Goal: Task Accomplishment & Management: Manage account settings

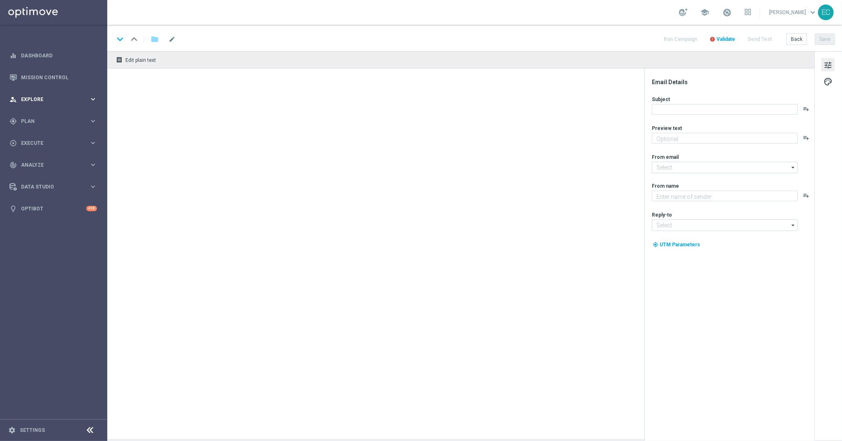
type textarea "Take a trip back in time with Ancient Tumble!"
type textarea "Lottoland"
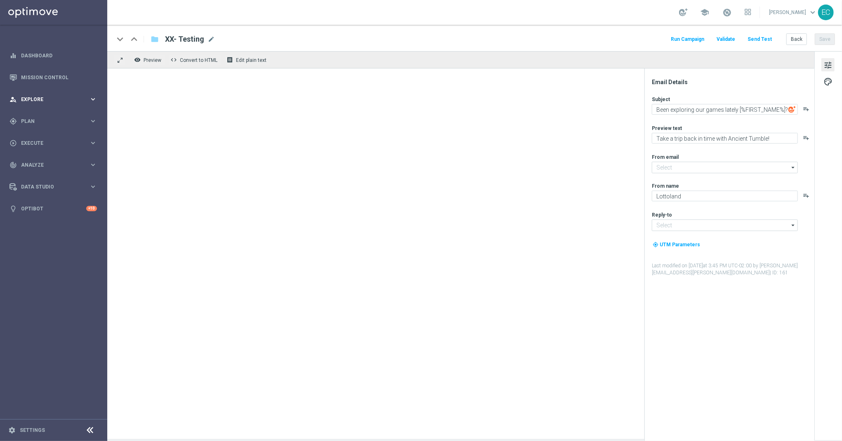
type input "mail@crm.lottoland.com"
type input "service@lottoland.com"
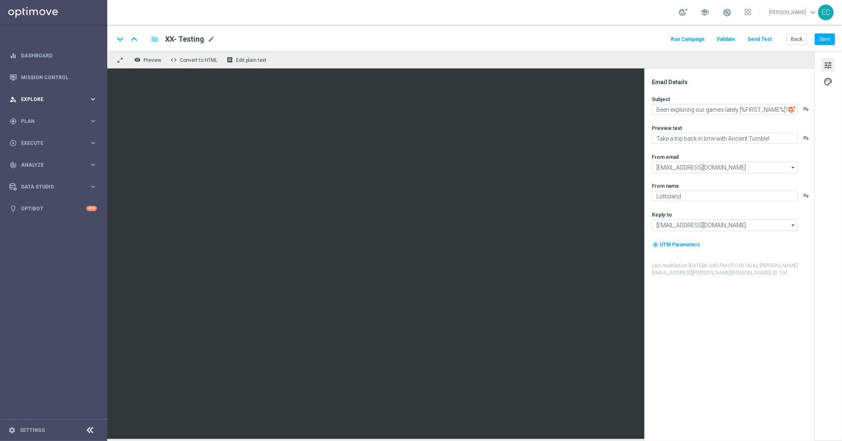
click at [49, 97] on span "Explore" at bounding box center [55, 99] width 68 height 5
click at [59, 230] on div "gps_fixed Plan keyboard_arrow_right" at bounding box center [53, 220] width 106 height 22
click at [45, 160] on span "Templates" at bounding box center [51, 162] width 59 height 5
click at [66, 211] on link "Embedded Messaging" at bounding box center [56, 212] width 60 height 7
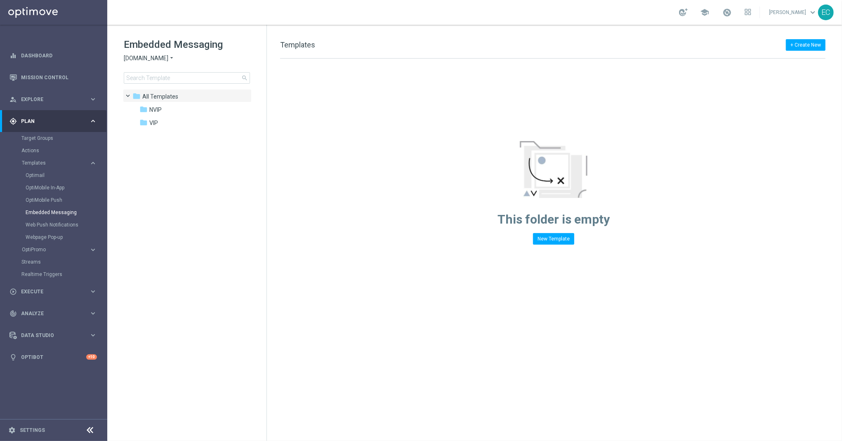
click at [152, 60] on span "Sorteonline.bet.br" at bounding box center [146, 58] width 45 height 8
click at [0, 0] on span "Lottoland" at bounding box center [0, 0] width 0 height 0
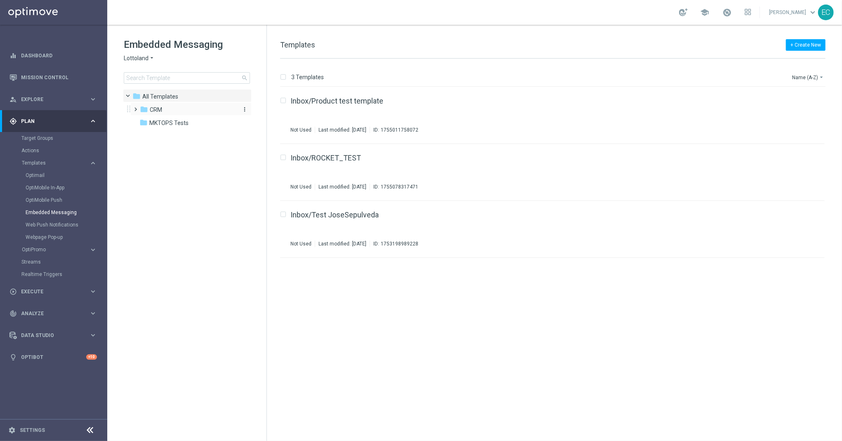
click at [172, 107] on div "folder CRM" at bounding box center [187, 109] width 95 height 9
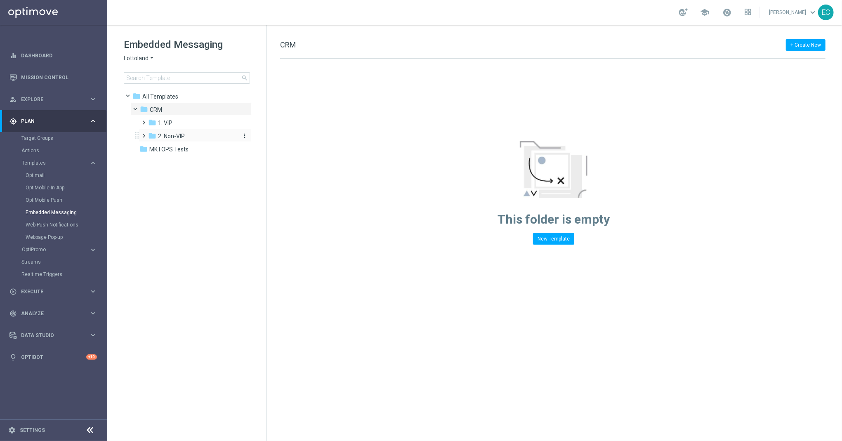
click at [167, 134] on span "2. Non-VIP" at bounding box center [171, 135] width 27 height 7
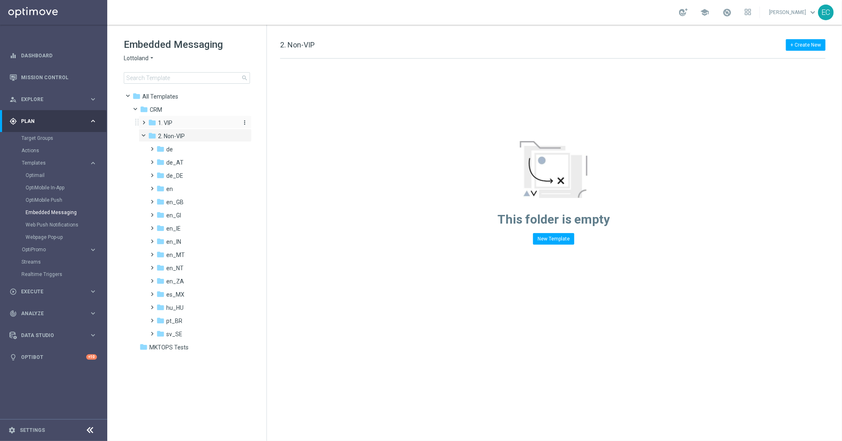
click at [170, 125] on span "1. VIP" at bounding box center [165, 122] width 14 height 7
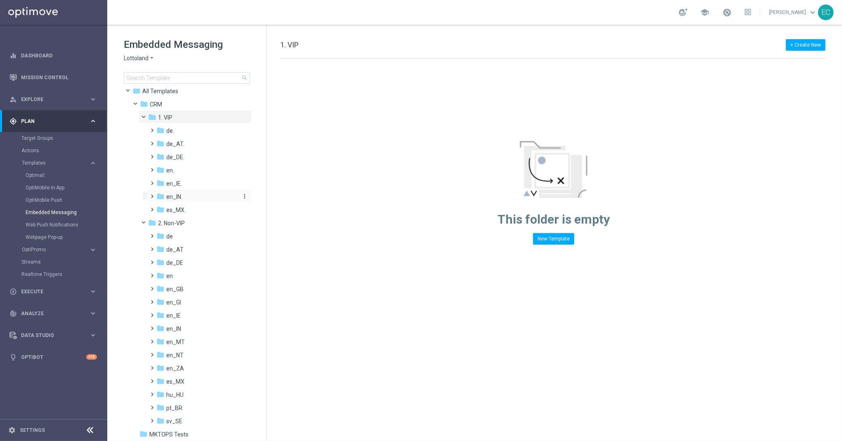
scroll to position [8, 0]
click at [186, 208] on div "folder es_MX." at bounding box center [196, 207] width 81 height 9
click at [186, 208] on div "folder es_MX." at bounding box center [196, 206] width 81 height 9
click at [146, 113] on span at bounding box center [147, 113] width 3 height 4
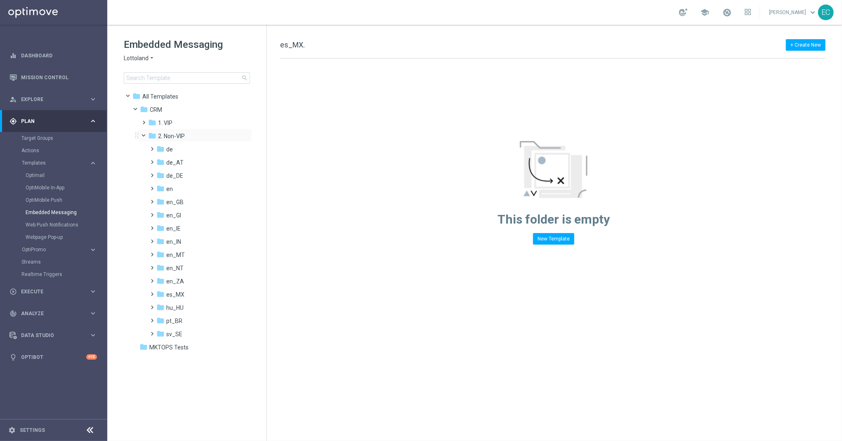
click at [146, 134] on span at bounding box center [147, 134] width 3 height 4
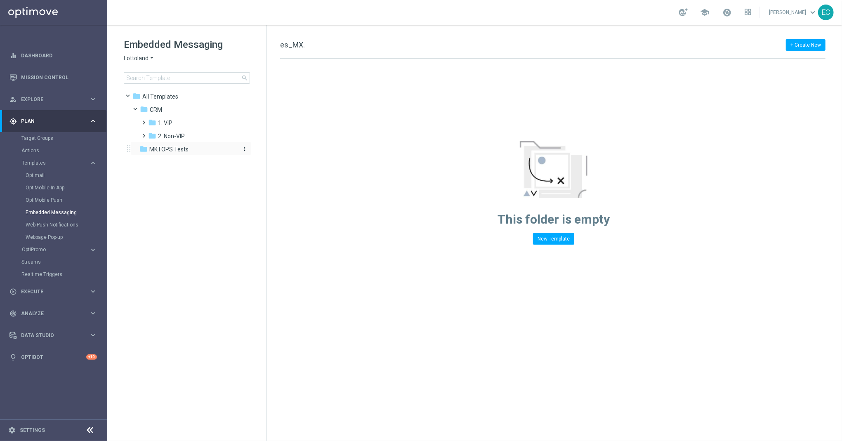
click at [162, 150] on span "MKTOPS Tests" at bounding box center [168, 149] width 39 height 7
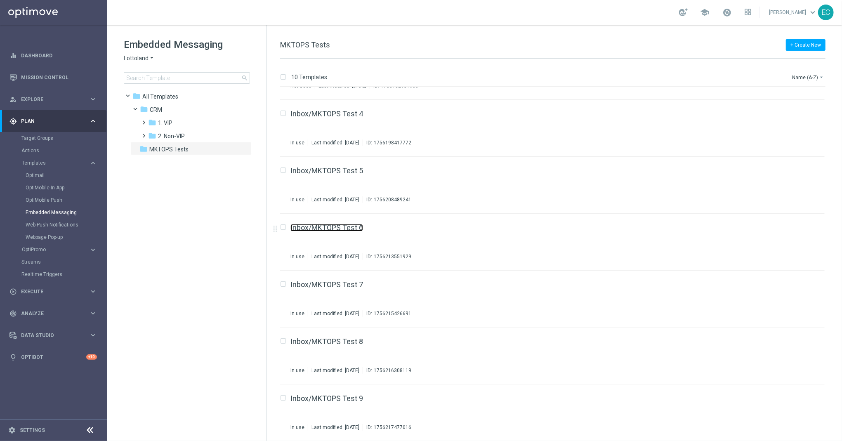
scroll to position [215, 0]
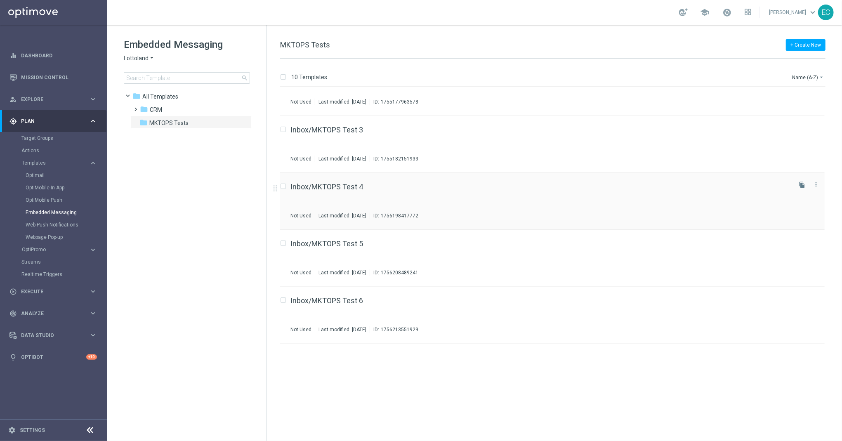
scroll to position [215, 0]
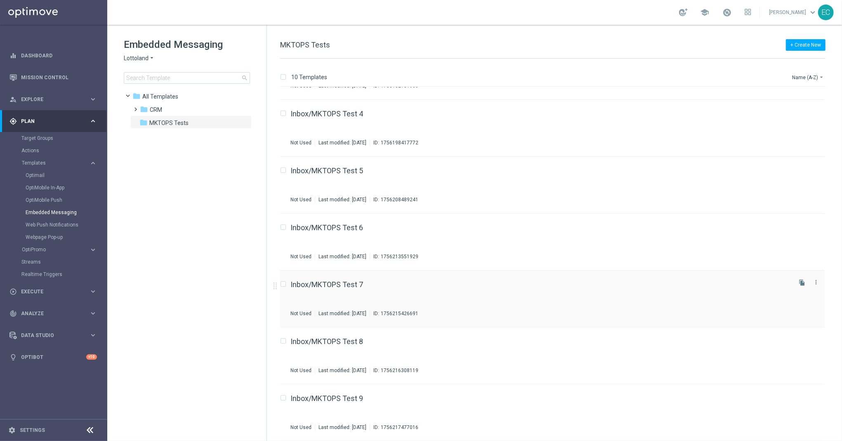
click at [332, 275] on div "Inbox/MKTOPS Test 7 Not Used Last modified: Tuesday, August 26, 2025 ID: 175621…" at bounding box center [552, 299] width 544 height 57
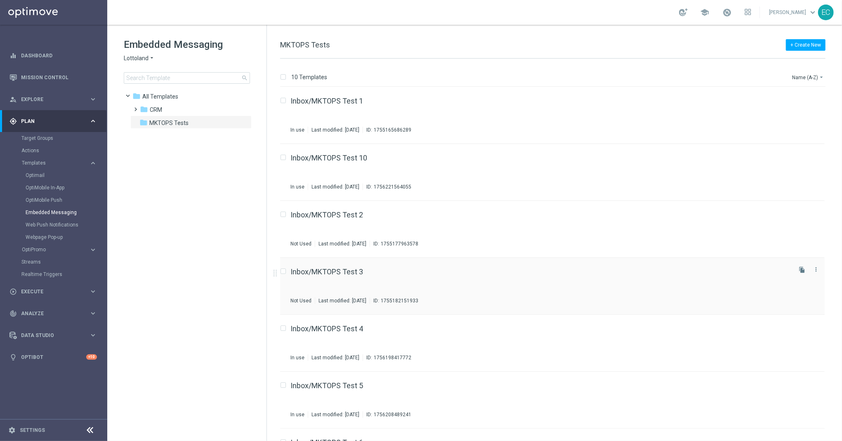
scroll to position [215, 0]
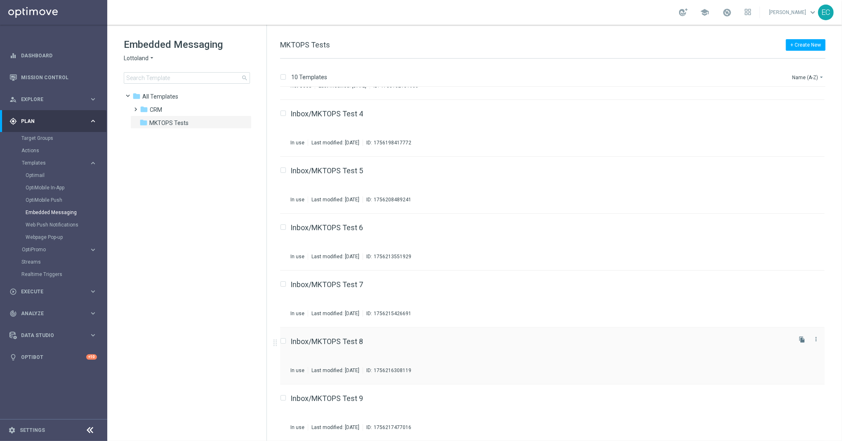
click at [358, 349] on div "Inbox/MKTOPS Test 8 In use Last modified: Tuesday, August 26, 2025 ID: 17562163…" at bounding box center [539, 356] width 499 height 36
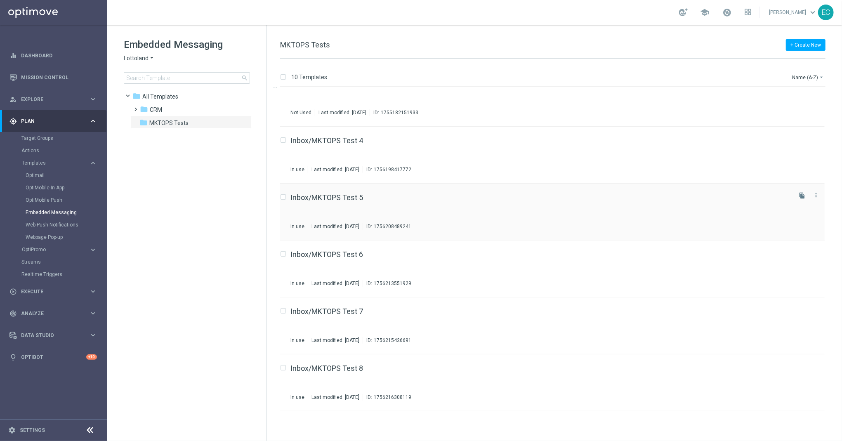
scroll to position [215, 0]
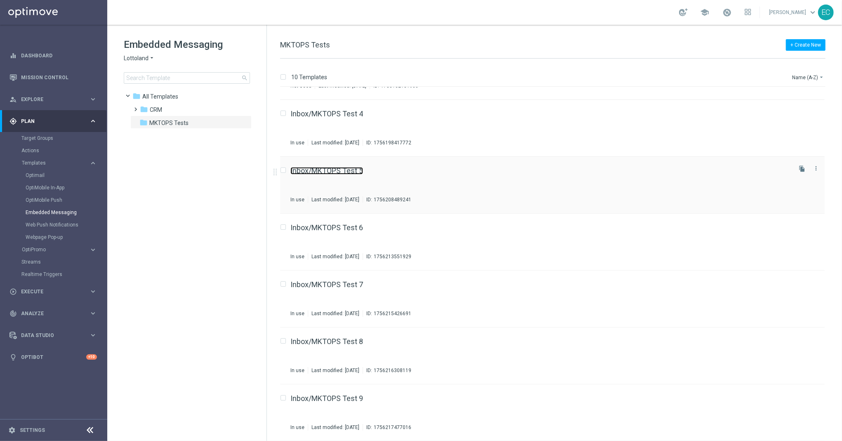
click at [353, 167] on link "Inbox/MKTOPS Test 5" at bounding box center [326, 170] width 73 height 7
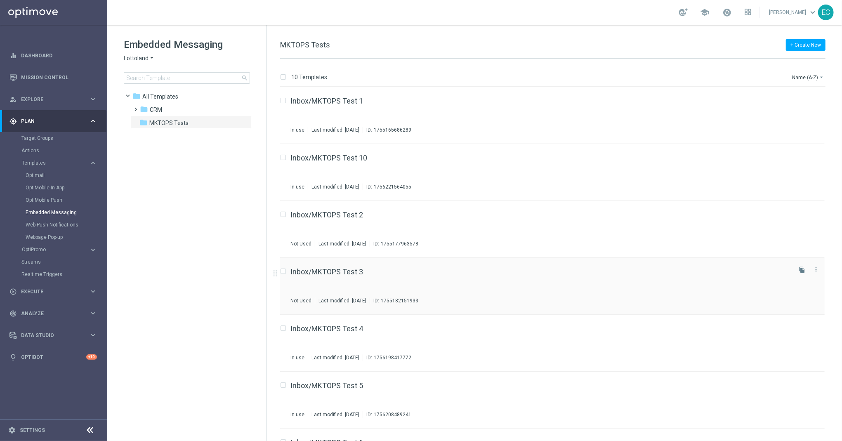
click at [370, 271] on div "Inbox/MKTOPS Test 3" at bounding box center [539, 271] width 499 height 7
click at [352, 159] on link "Inbox/MKTOPS Test 10" at bounding box center [328, 157] width 77 height 7
click at [366, 156] on link "Inbox/MKTOPS Test 10" at bounding box center [328, 157] width 77 height 7
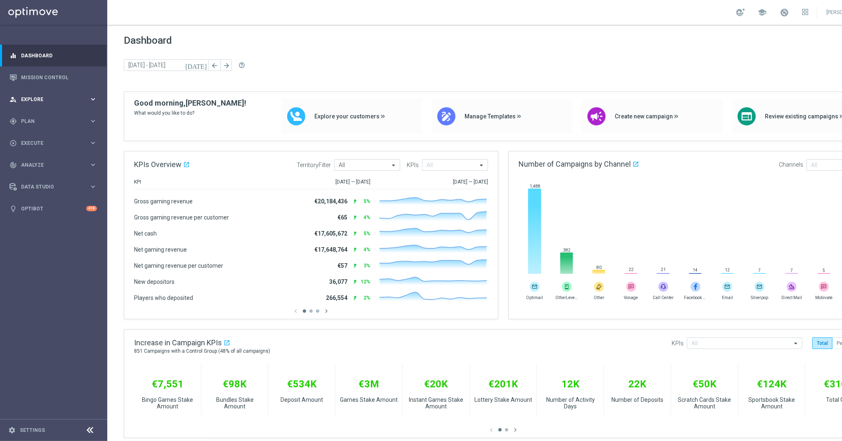
click at [63, 106] on div "person_search Explore keyboard_arrow_right" at bounding box center [53, 99] width 106 height 22
click at [51, 213] on div "gps_fixed Plan keyboard_arrow_right" at bounding box center [53, 220] width 106 height 22
click at [54, 163] on span "Templates" at bounding box center [51, 162] width 59 height 5
click at [42, 135] on link "Target Groups" at bounding box center [53, 138] width 64 height 7
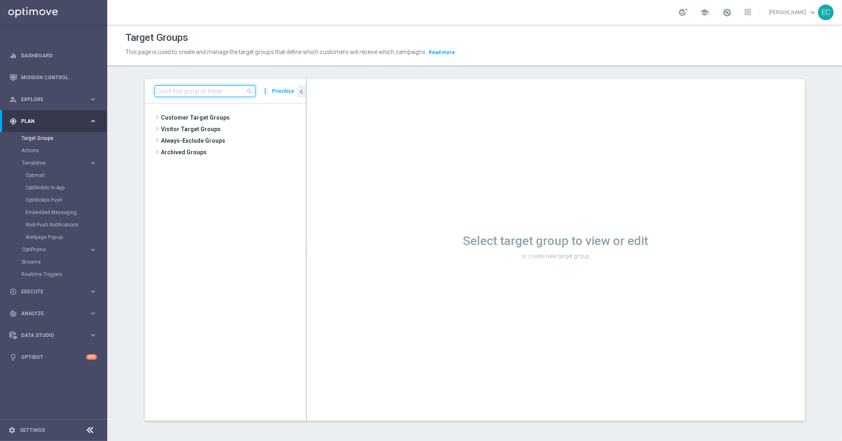
click at [196, 96] on input at bounding box center [205, 91] width 101 height 12
click at [197, 92] on input "TE" at bounding box center [205, 91] width 101 height 12
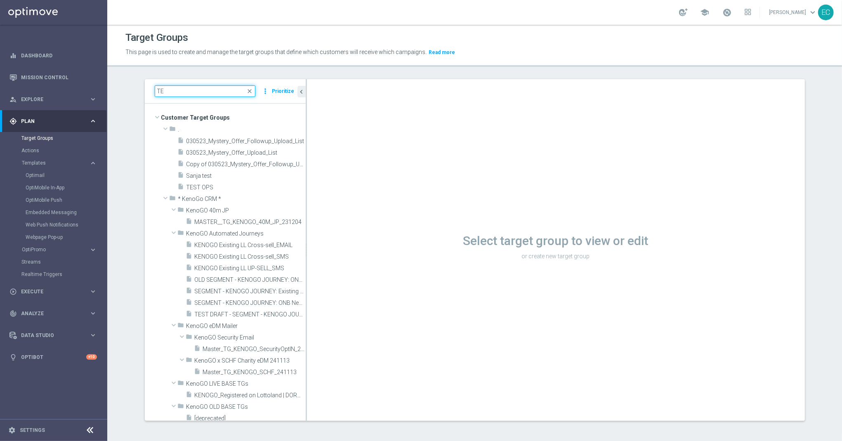
click at [192, 89] on input "TE" at bounding box center [205, 91] width 101 height 12
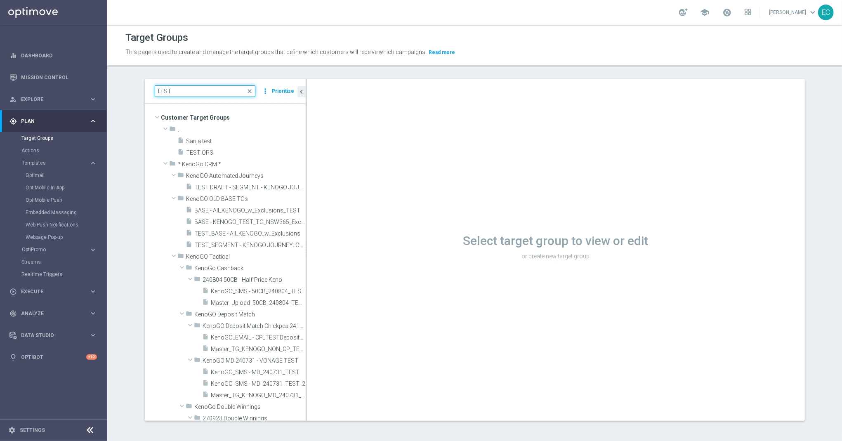
click at [202, 94] on input "TEST" at bounding box center [205, 91] width 101 height 12
click at [201, 92] on input "TEST" at bounding box center [205, 91] width 101 height 12
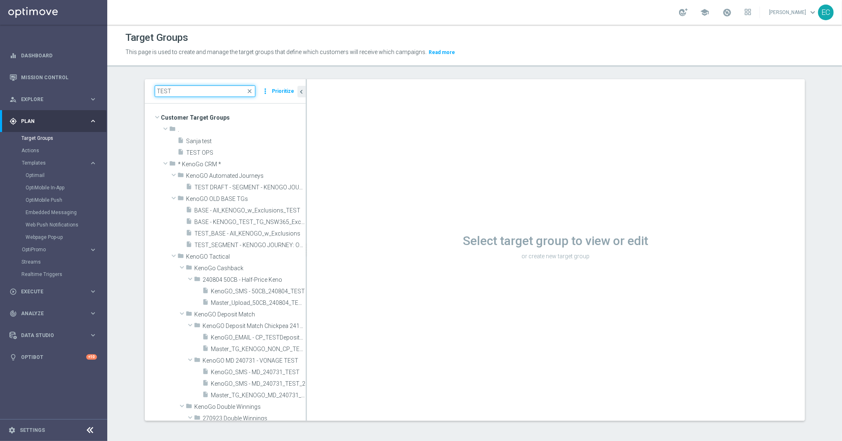
click at [201, 92] on input "TEST" at bounding box center [205, 91] width 101 height 12
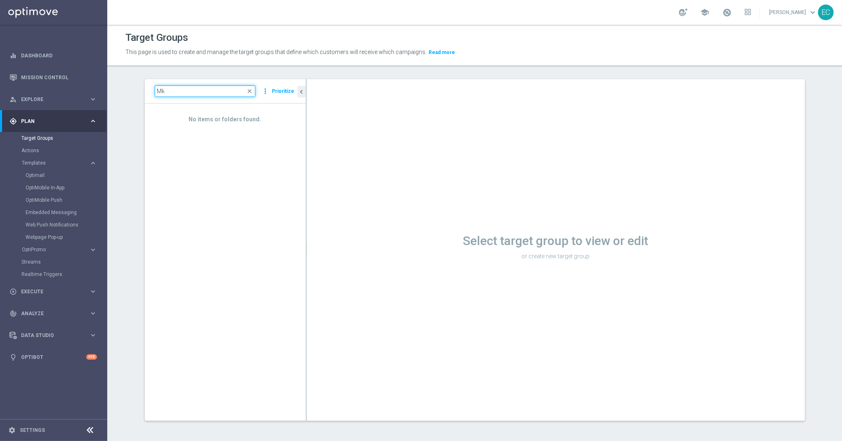
type input "M"
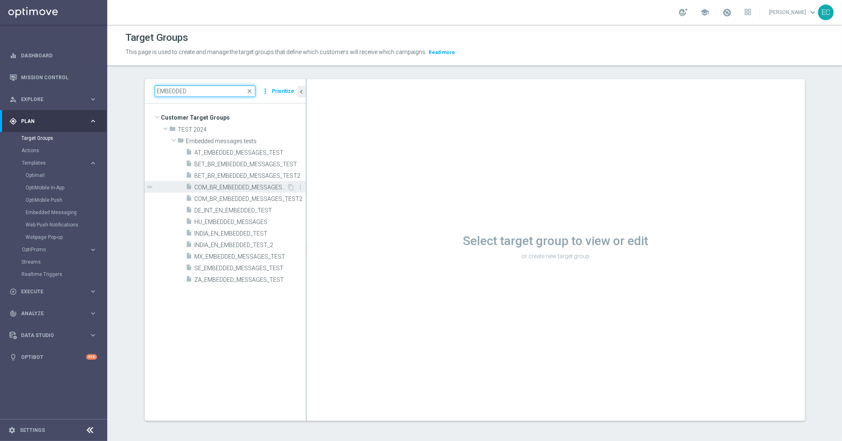
type input "EMBEDDED"
click at [241, 185] on span "COM_BR_EMBEDDED_MESSAGES_TEST" at bounding box center [241, 187] width 92 height 7
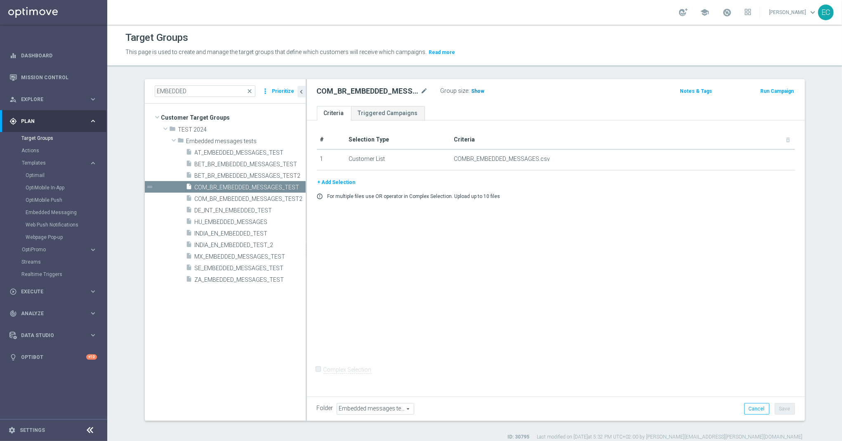
click at [472, 89] on span "Show" at bounding box center [477, 91] width 13 height 6
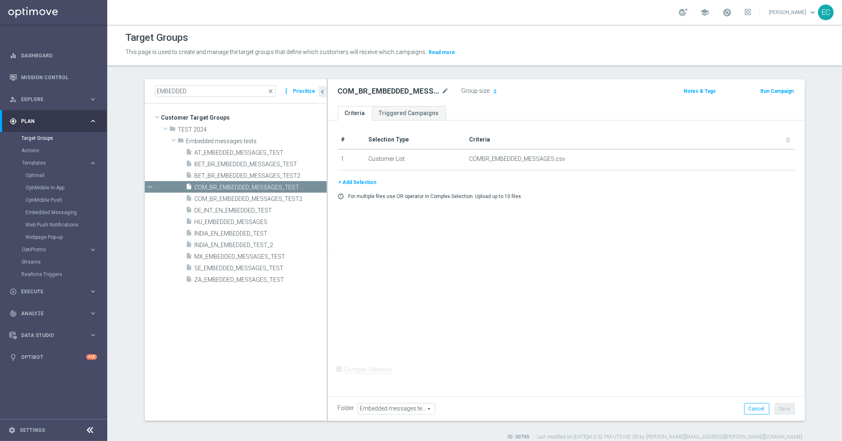
drag, startPoint x: 301, startPoint y: 225, endPoint x: 323, endPoint y: 225, distance: 21.9
click at [327, 225] on div at bounding box center [327, 249] width 1 height 341
click at [280, 200] on span "COM_BR_EMBEDDED_MESSAGES_TEST2" at bounding box center [251, 198] width 113 height 7
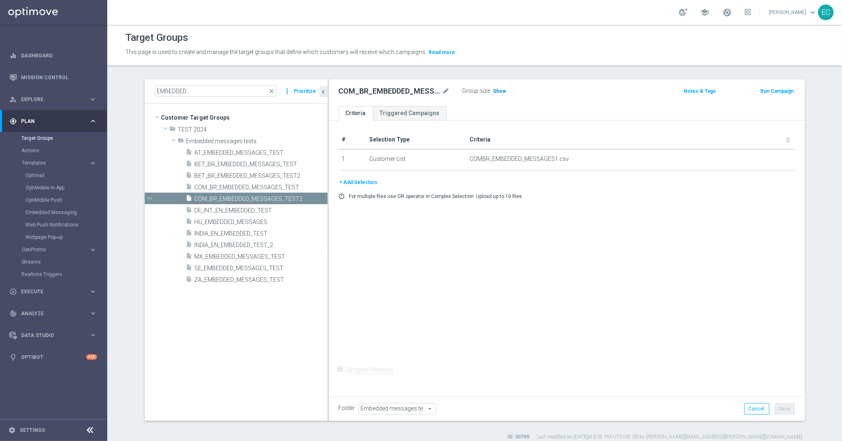
click at [493, 91] on span "Show" at bounding box center [499, 91] width 13 height 6
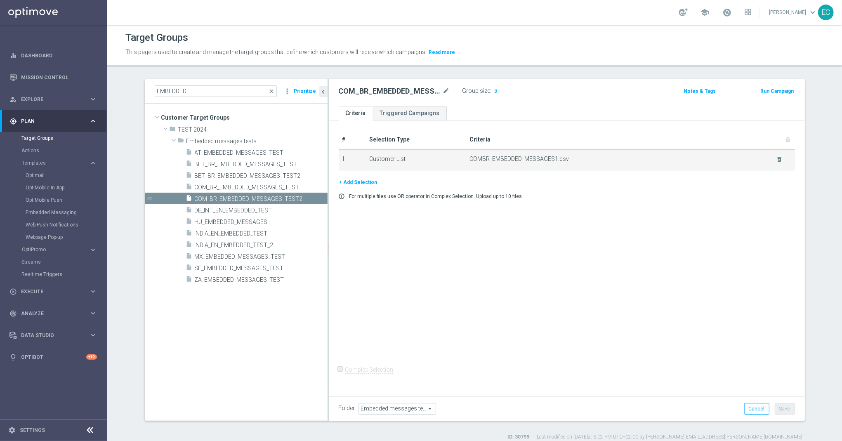
click at [775, 164] on td "COMBR_EMBEDDED_MESSAGES1.csv delete_forever" at bounding box center [630, 159] width 328 height 21
click at [776, 160] on icon "delete_forever" at bounding box center [779, 159] width 7 height 7
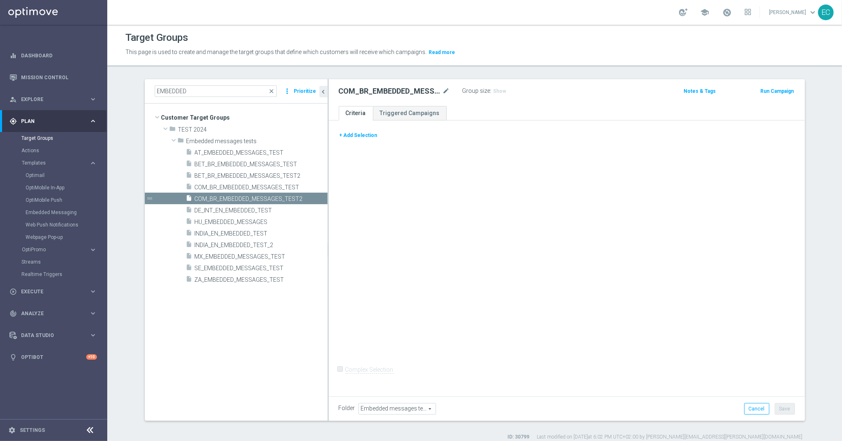
click at [369, 138] on button "+ Add Selection" at bounding box center [359, 135] width 40 height 9
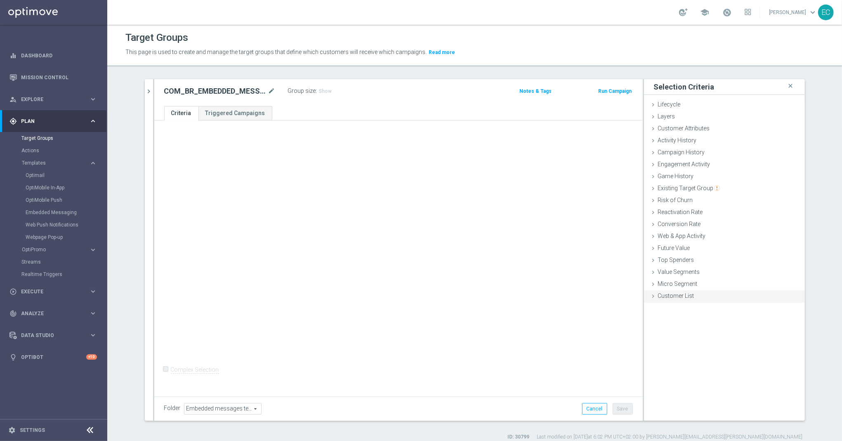
click at [665, 298] on span "Customer List" at bounding box center [676, 295] width 36 height 7
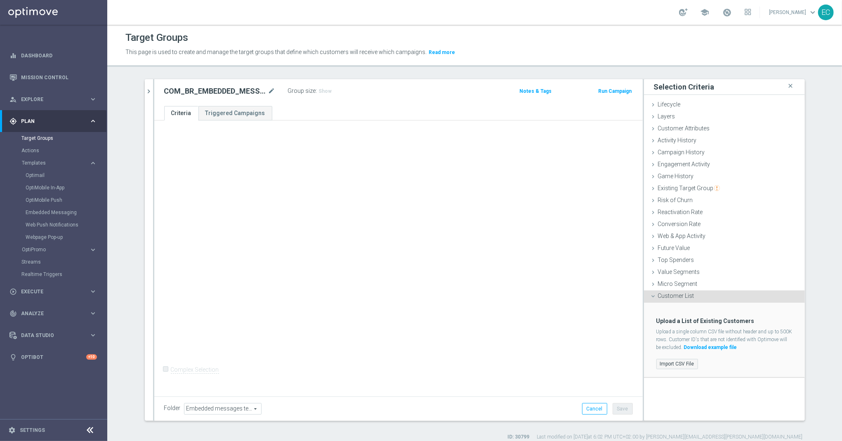
click at [673, 361] on label "Import CSV File" at bounding box center [677, 364] width 42 height 10
click at [0, 0] on input "Import CSV File" at bounding box center [0, 0] width 0 height 0
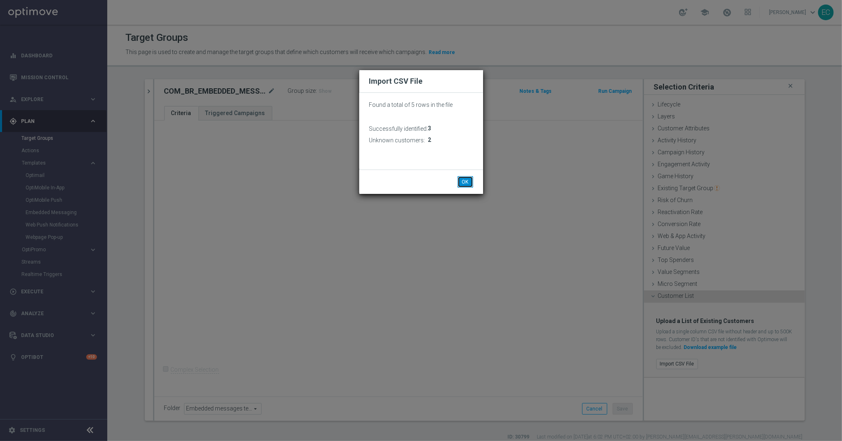
click at [465, 182] on button "OK" at bounding box center [465, 182] width 16 height 12
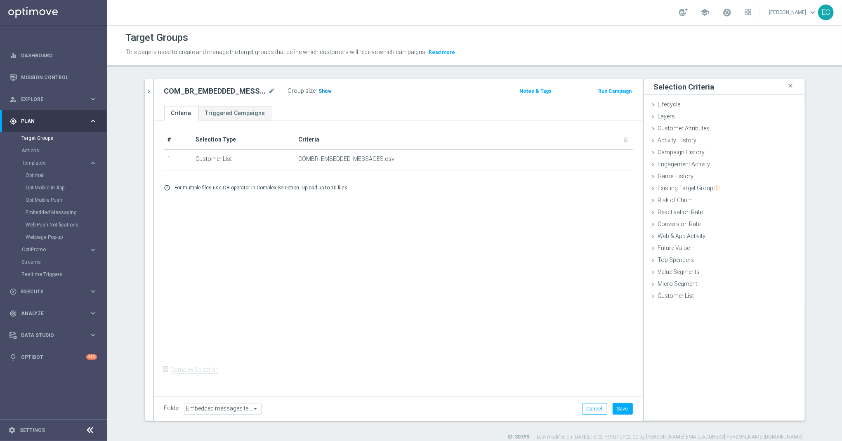
click at [319, 91] on span "Show" at bounding box center [325, 91] width 13 height 6
click at [619, 405] on button "Save" at bounding box center [622, 409] width 20 height 12
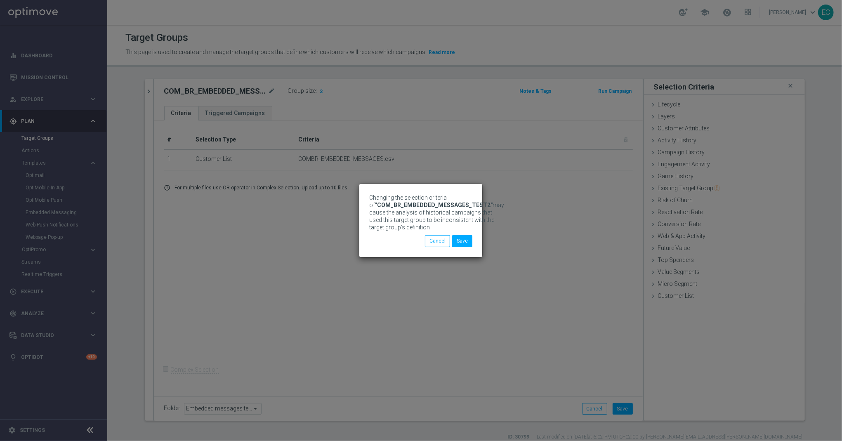
click at [473, 240] on div "Changing the selection criteria of "COM_BR_EMBEDDED_MESSAGES_TEST2" may cause t…" at bounding box center [420, 220] width 123 height 73
click at [471, 241] on button "Save" at bounding box center [462, 241] width 20 height 12
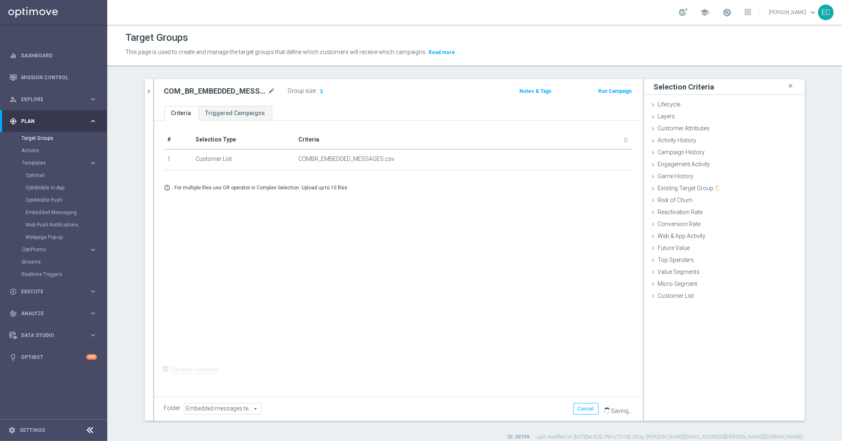
click at [617, 92] on button "Run Campaign" at bounding box center [614, 91] width 35 height 9
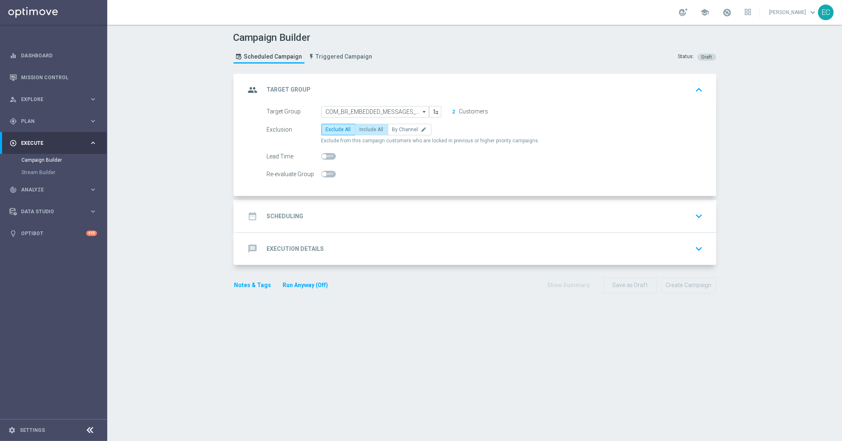
click at [369, 129] on span "Include All" at bounding box center [372, 130] width 24 height 6
click at [365, 129] on input "Include All" at bounding box center [362, 130] width 5 height 5
radio input "true"
click at [414, 199] on accordion "group Target Group keyboard_arrow_up Target Group launch COM_BR_EMBEDDED_MESSAG…" at bounding box center [474, 169] width 482 height 191
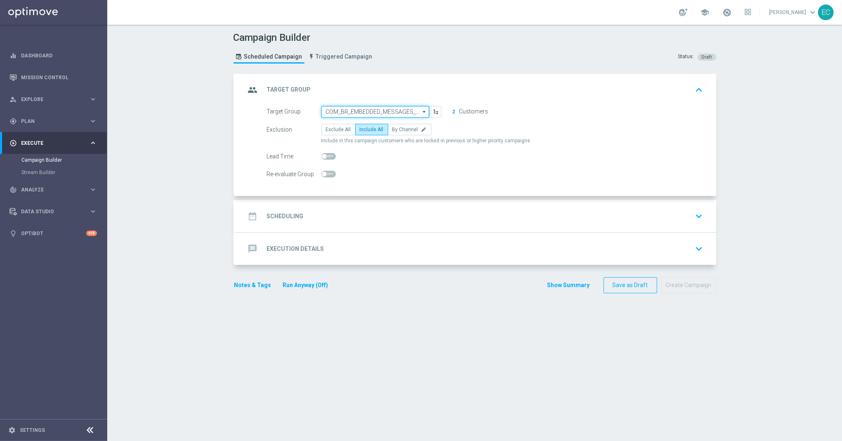
click at [394, 107] on input "COM_BR_EMBEDDED_MESSAGES_TEST2" at bounding box center [375, 112] width 108 height 12
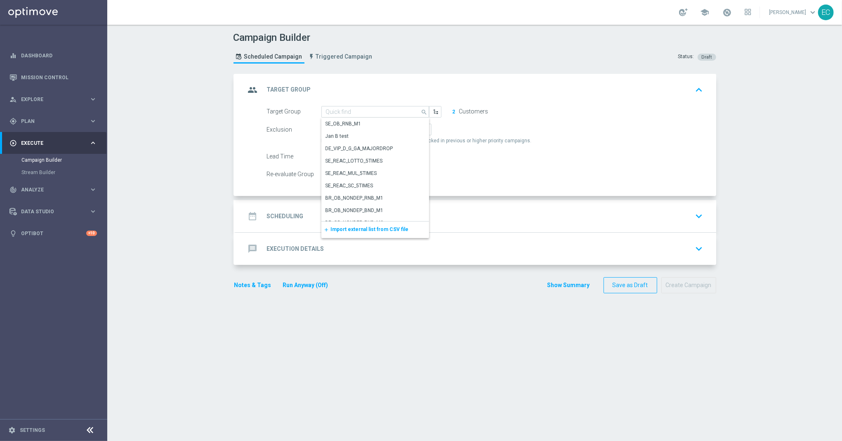
click at [452, 111] on button "2" at bounding box center [454, 111] width 4 height 7
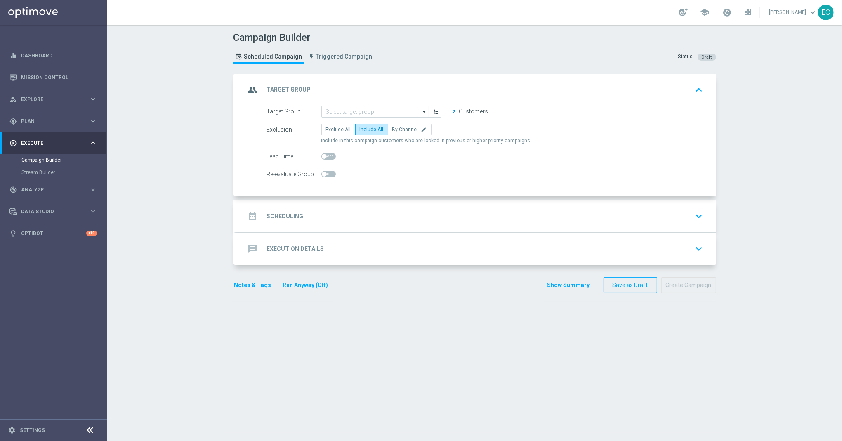
type input "COM_BR_EMBEDDED_MESSAGES_TEST2"
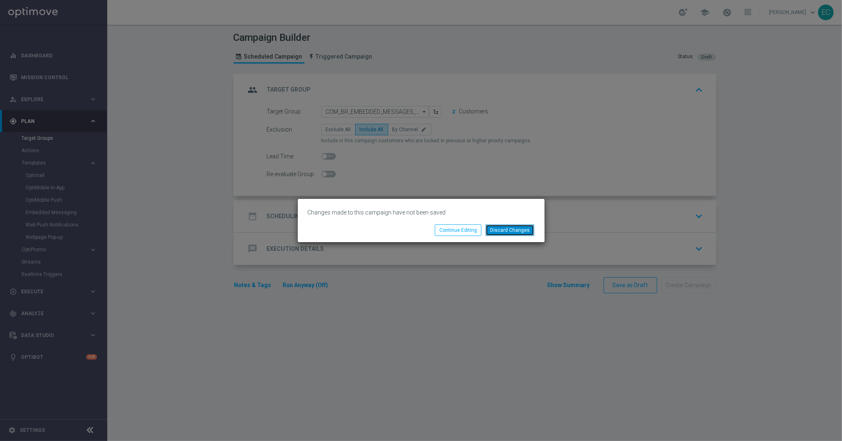
click at [511, 224] on button "Discard Changes" at bounding box center [509, 230] width 49 height 12
click at [511, 226] on button "Discard Changes" at bounding box center [509, 230] width 49 height 12
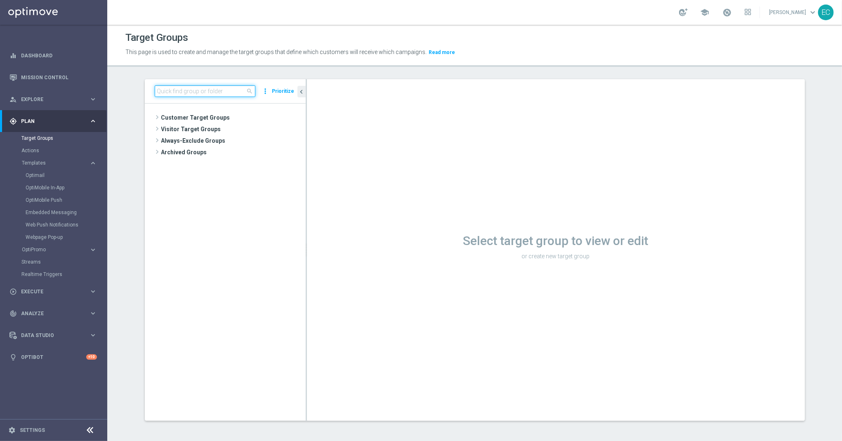
click at [214, 92] on input at bounding box center [205, 91] width 101 height 12
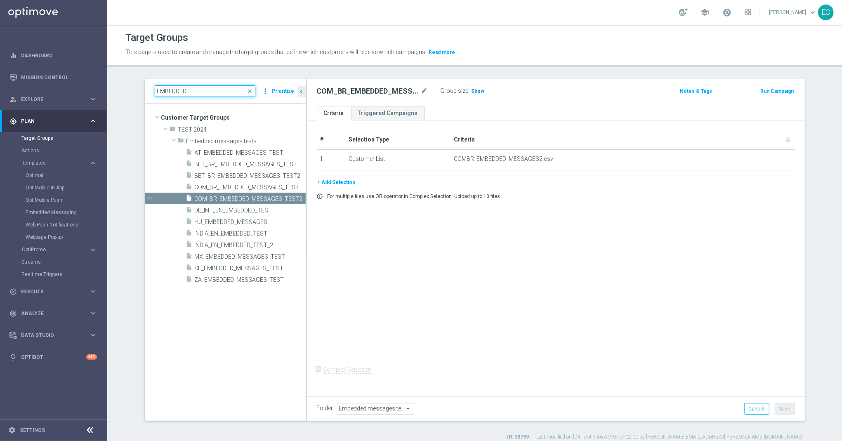
type input "EMBEDDED"
click at [471, 94] on span "Show" at bounding box center [477, 91] width 13 height 6
click at [258, 189] on span "COM_BR_EMBEDDED_MESSAGES_TEST" at bounding box center [241, 187] width 92 height 7
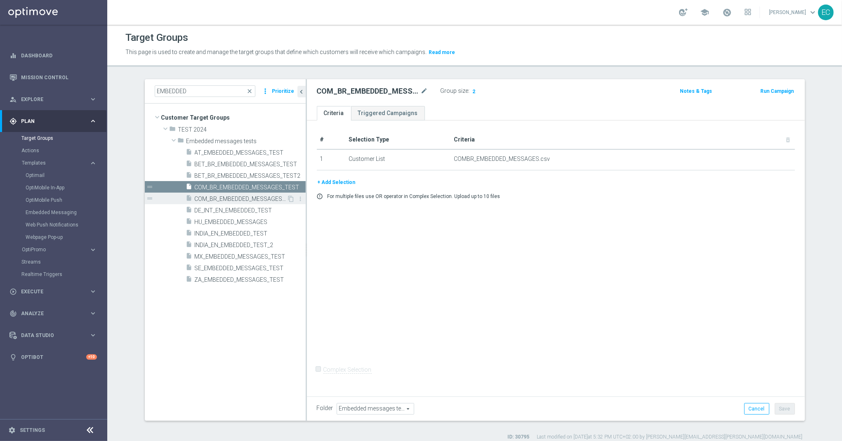
click at [247, 198] on span "COM_BR_EMBEDDED_MESSAGES_TEST2" at bounding box center [241, 198] width 92 height 7
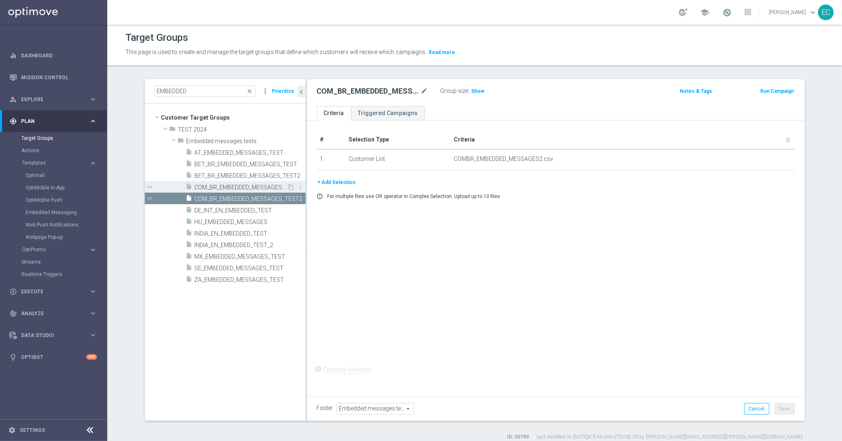
click at [250, 191] on span "COM_BR_EMBEDDED_MESSAGES_TEST" at bounding box center [241, 187] width 92 height 7
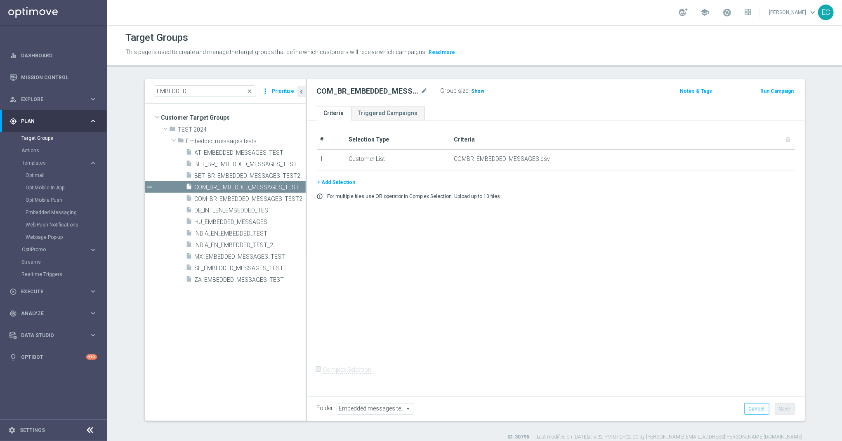
click at [473, 93] on span "Show" at bounding box center [477, 91] width 13 height 6
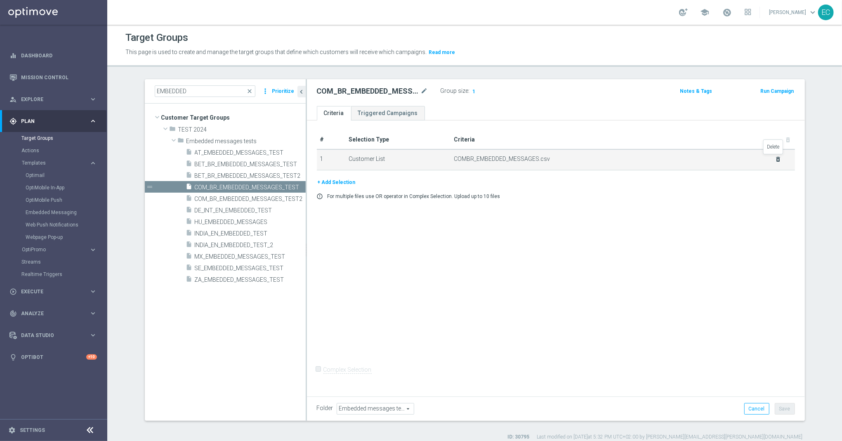
click at [774, 160] on icon "delete_forever" at bounding box center [777, 159] width 7 height 7
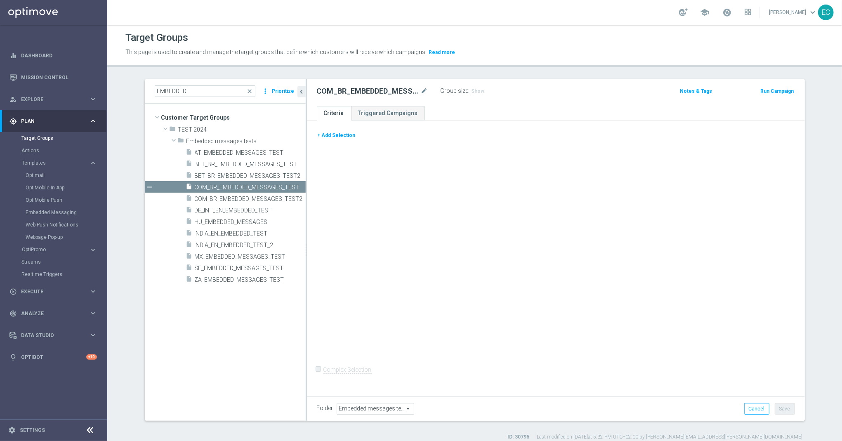
click at [321, 137] on button "+ Add Selection" at bounding box center [337, 135] width 40 height 9
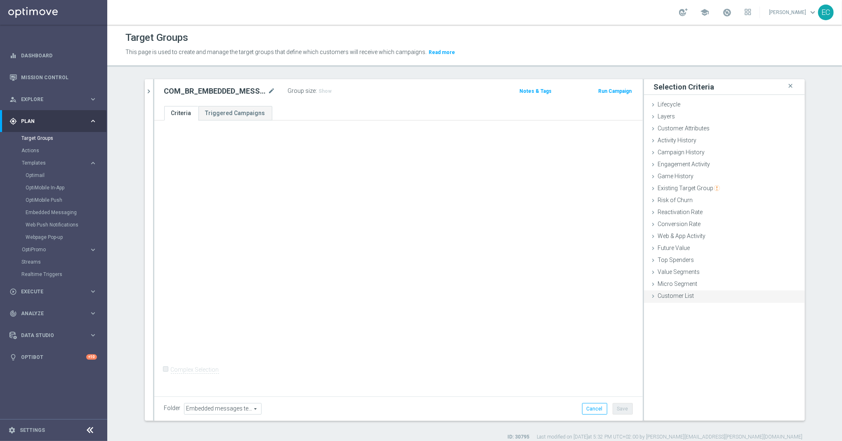
click at [686, 295] on span "Customer List" at bounding box center [676, 295] width 36 height 7
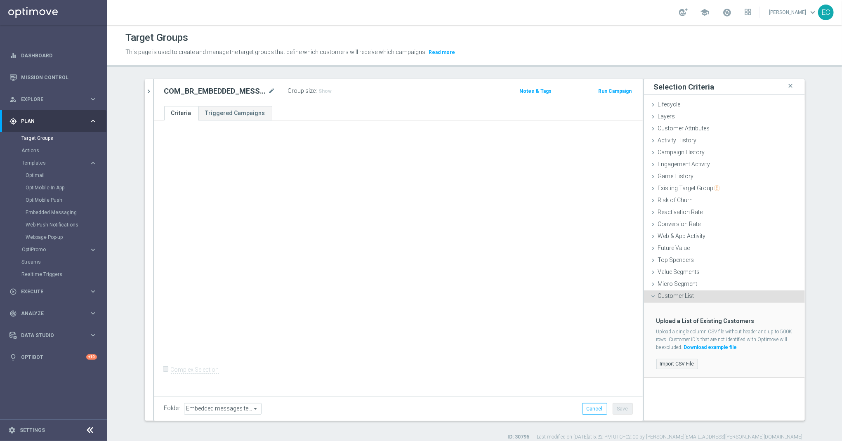
click at [671, 364] on label "Import CSV File" at bounding box center [677, 364] width 42 height 10
click at [0, 0] on input "Import CSV File" at bounding box center [0, 0] width 0 height 0
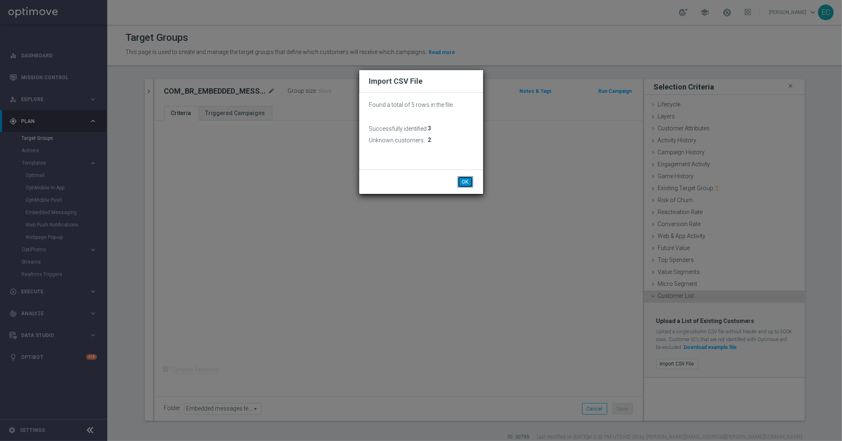
click at [466, 180] on button "OK" at bounding box center [465, 182] width 16 height 12
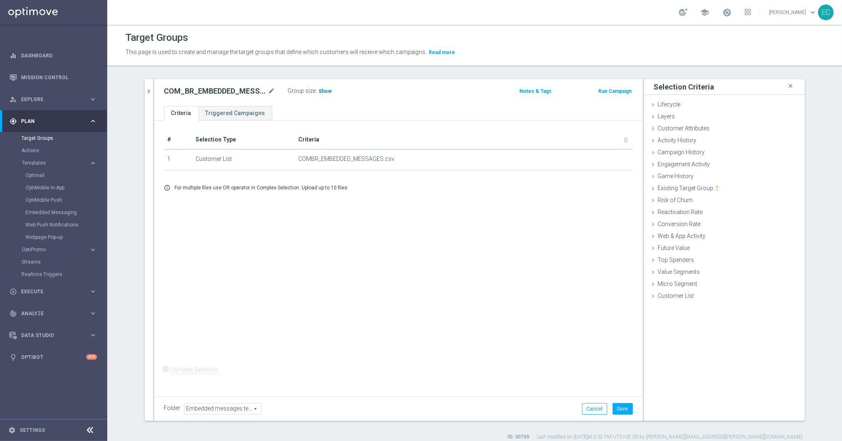
click at [323, 94] on h3 "Show" at bounding box center [325, 91] width 15 height 9
click at [624, 408] on button "Save" at bounding box center [622, 409] width 20 height 12
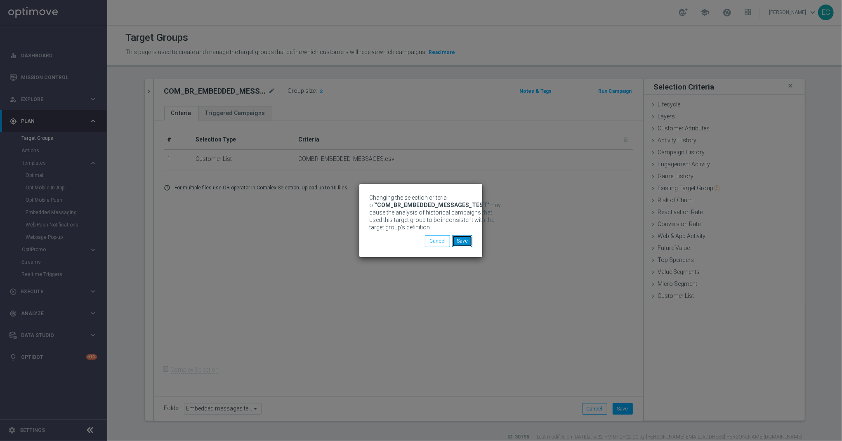
click at [470, 247] on button "Save" at bounding box center [462, 241] width 20 height 12
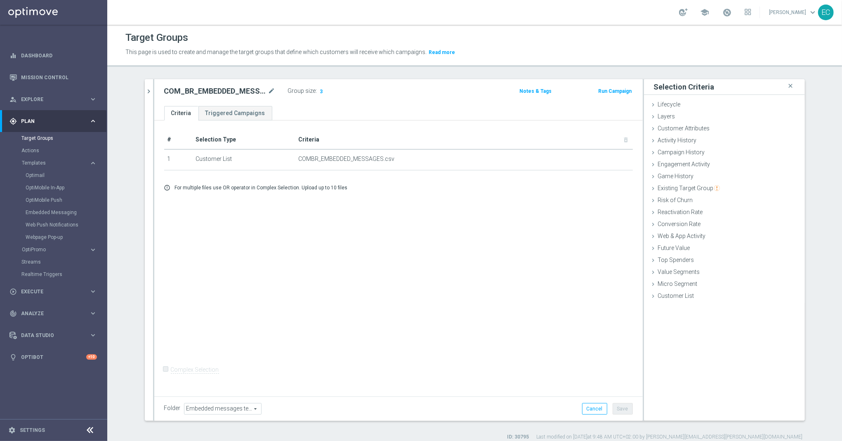
click at [610, 94] on button "Run Campaign" at bounding box center [614, 91] width 35 height 9
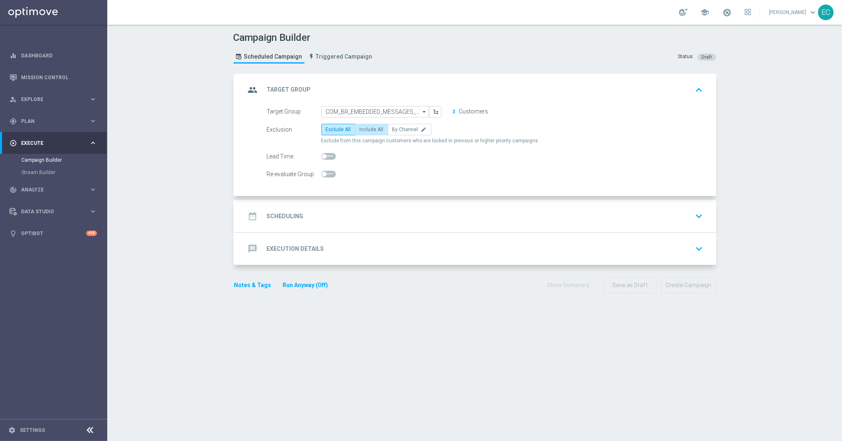
click at [365, 129] on span "Include All" at bounding box center [372, 130] width 24 height 6
click at [365, 129] on input "Include All" at bounding box center [362, 130] width 5 height 5
radio input "true"
click at [352, 227] on div "date_range Scheduling keyboard_arrow_down" at bounding box center [475, 216] width 480 height 32
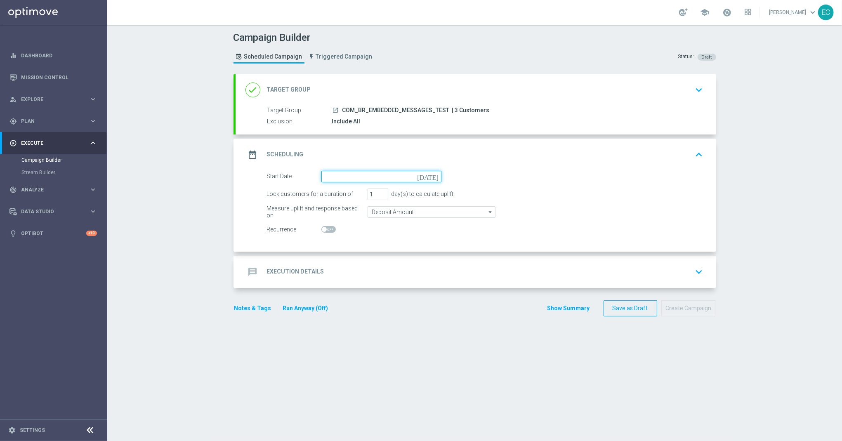
click at [394, 174] on input at bounding box center [381, 177] width 120 height 12
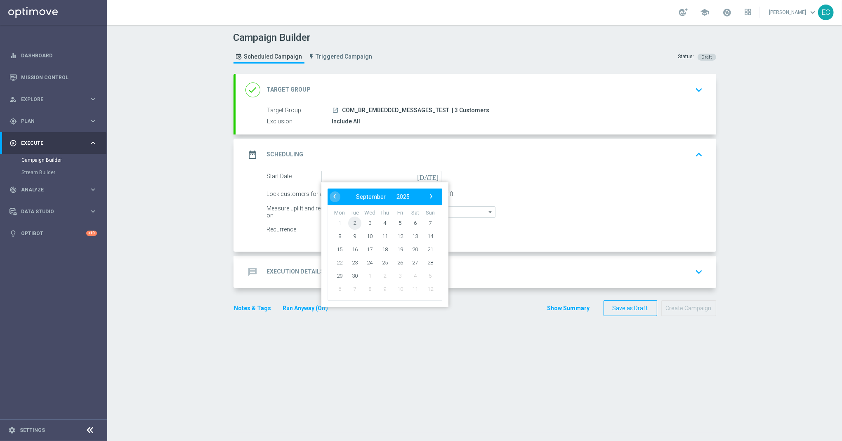
click at [348, 221] on span "2" at bounding box center [354, 222] width 13 height 13
type input "02 Sep 2025"
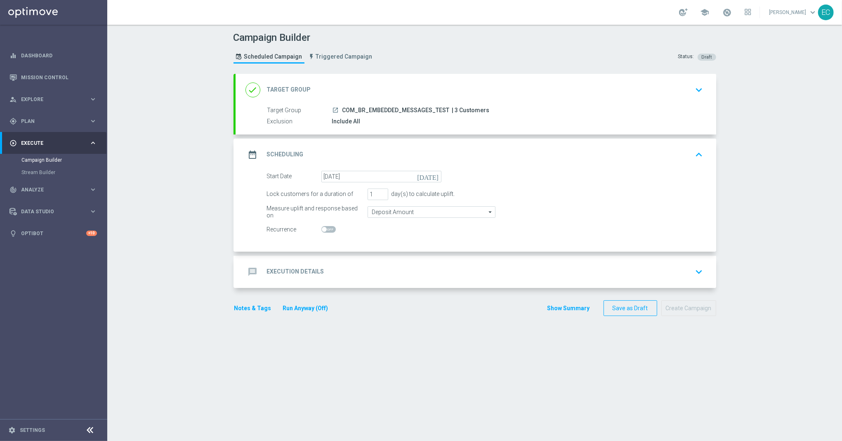
click at [358, 270] on div "message Execution Details keyboard_arrow_down" at bounding box center [475, 272] width 461 height 16
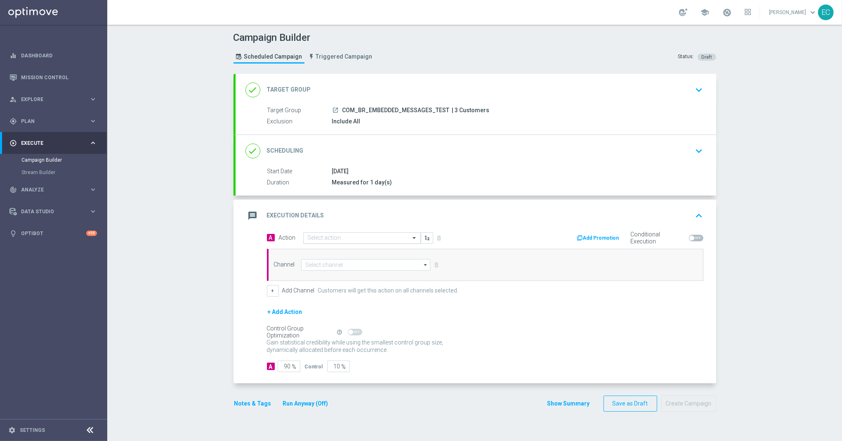
click at [358, 235] on div "Select action" at bounding box center [357, 237] width 106 height 7
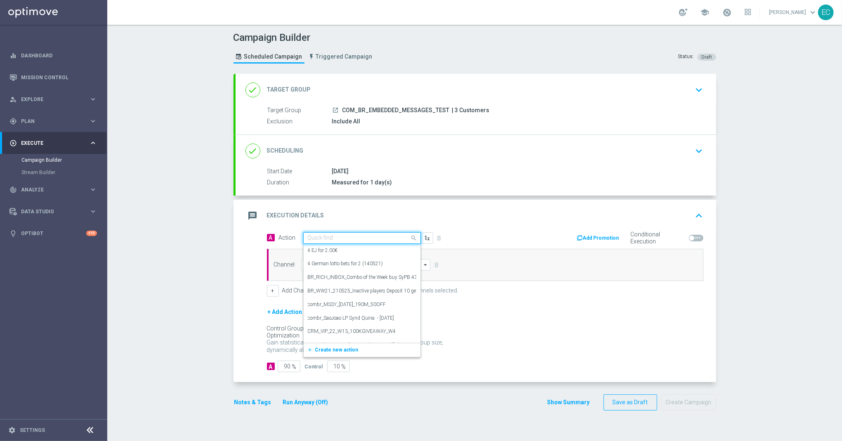
paste input "MKTOPS Test 10"
type input "MKTOPS Test 10"
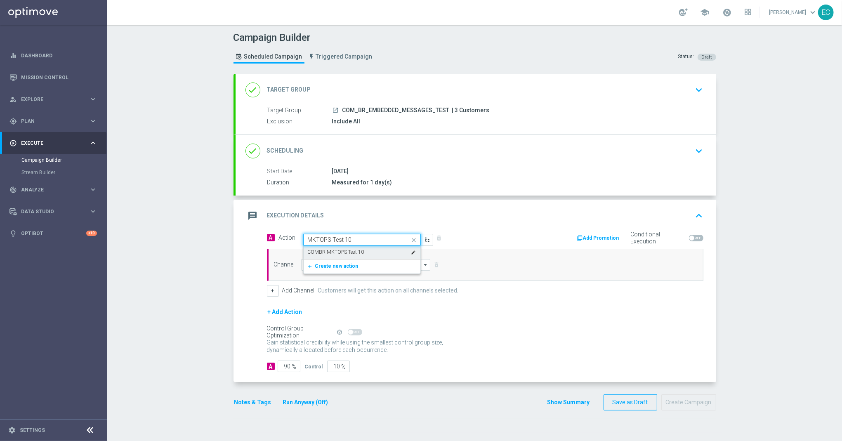
click at [366, 255] on div "COMBR MKTOPS Test 10 edit" at bounding box center [362, 252] width 108 height 14
click at [336, 267] on input at bounding box center [365, 265] width 129 height 12
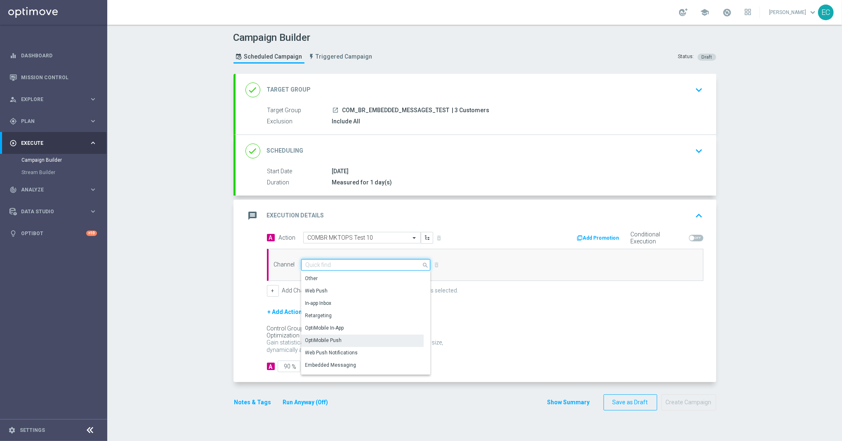
scroll to position [218, 0]
click at [360, 352] on div "Embedded Messaging" at bounding box center [362, 356] width 122 height 12
type input "Embedded Messaging"
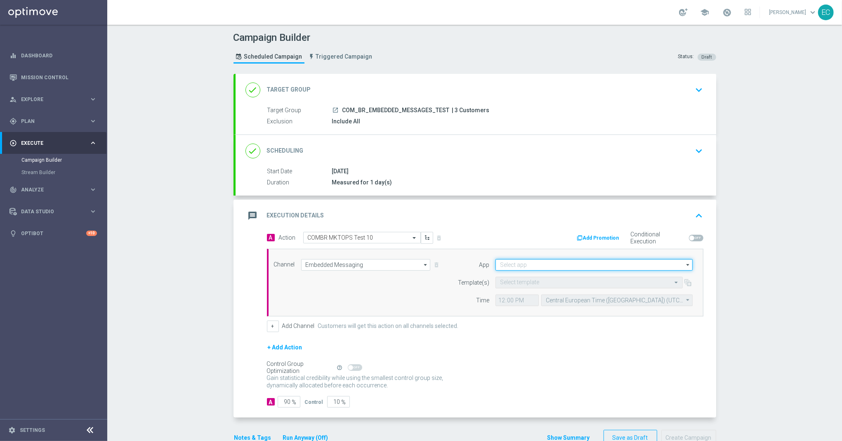
click at [602, 262] on input at bounding box center [593, 265] width 197 height 12
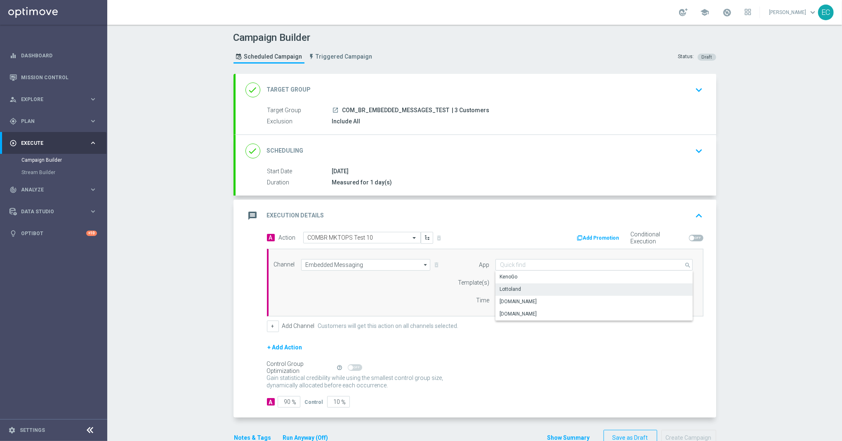
click at [570, 289] on div "Lottoland" at bounding box center [594, 289] width 198 height 12
type input "Lottoland"
click at [542, 284] on input "text" at bounding box center [581, 282] width 162 height 7
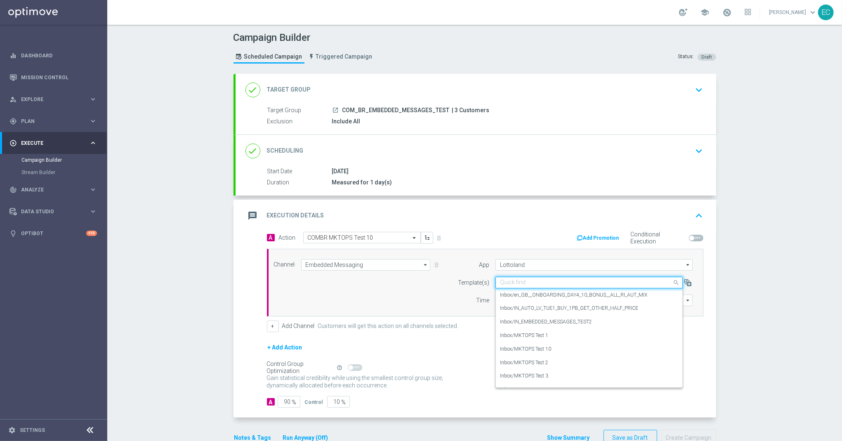
paste input "MKTOPS Test 10"
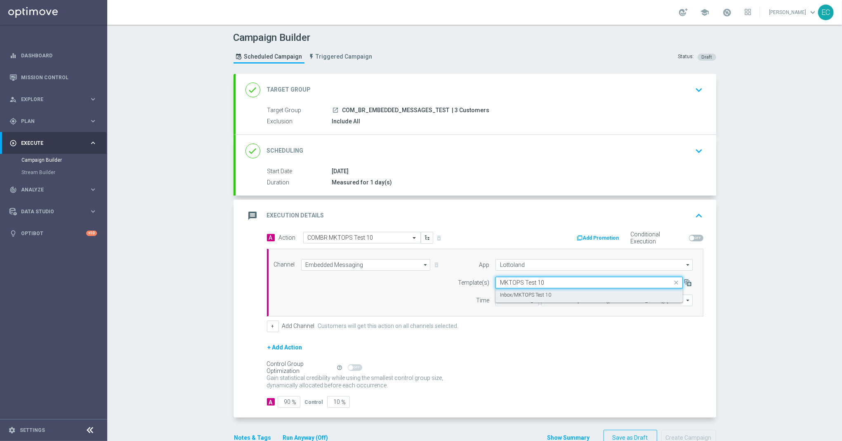
click at [542, 290] on div "Inbox/MKTOPS Test 10" at bounding box center [589, 295] width 178 height 14
type input "MKTOPS Test 10"
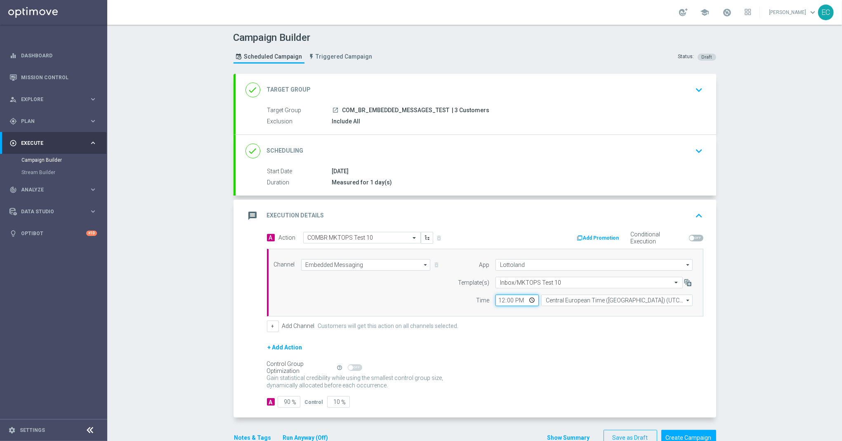
click at [496, 300] on input "12:00" at bounding box center [516, 300] width 43 height 12
type input "09:55"
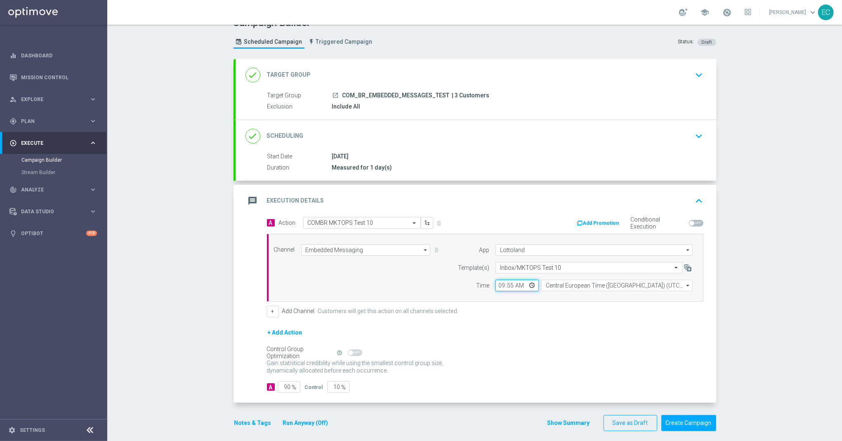
scroll to position [24, 0]
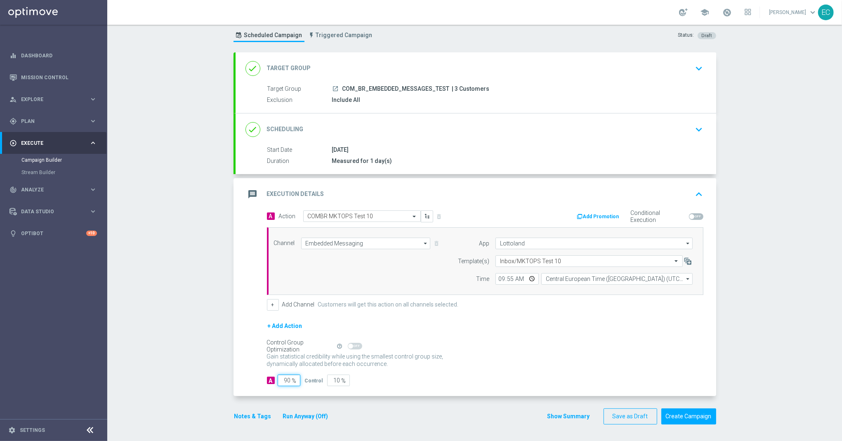
click at [282, 383] on input "90" at bounding box center [289, 380] width 23 height 12
type input "1"
type input "99"
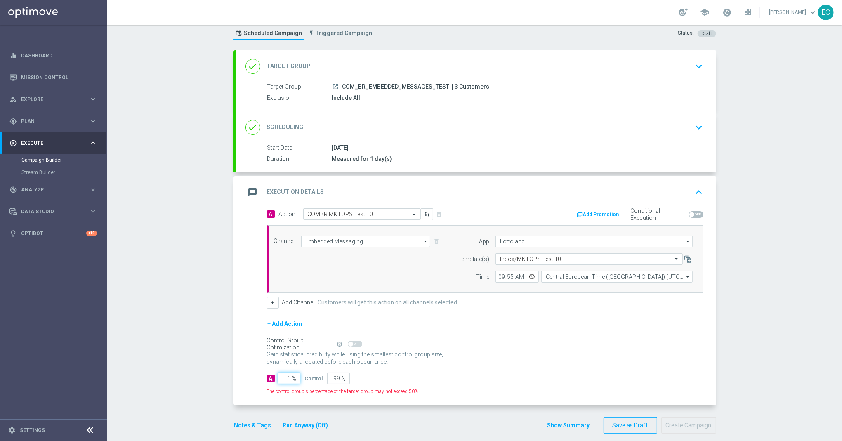
type input "10"
type input "90"
type input "100"
type input "0"
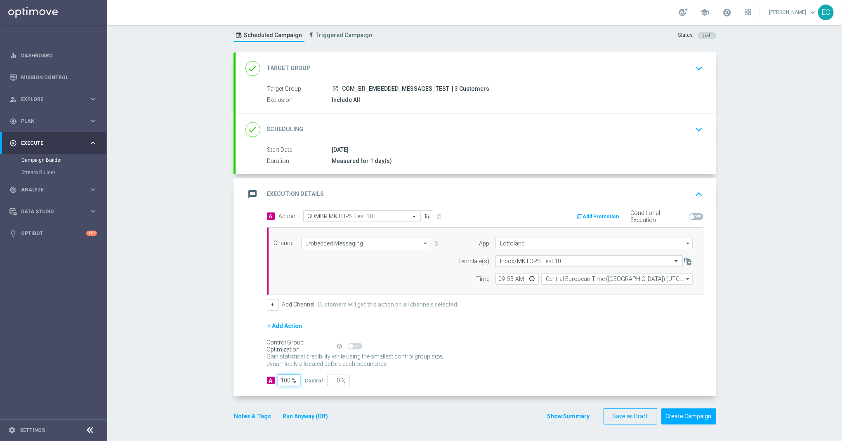
type input "100"
click at [714, 365] on section "done Target Group keyboard_arrow_down Target Group launch COM_BR_EMBEDDED_MESSA…" at bounding box center [474, 242] width 495 height 380
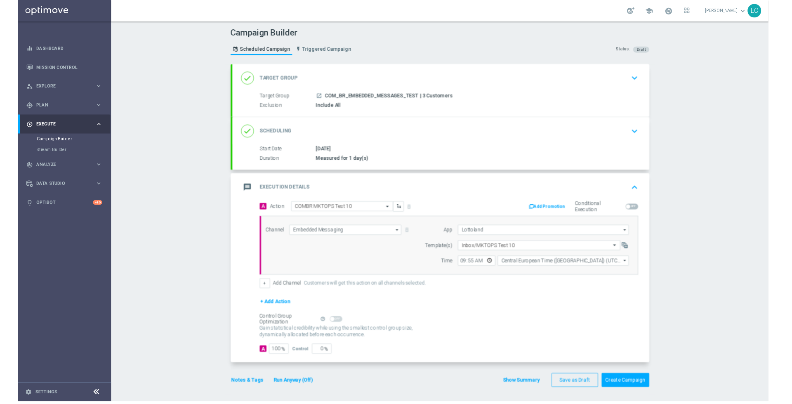
scroll to position [0, 0]
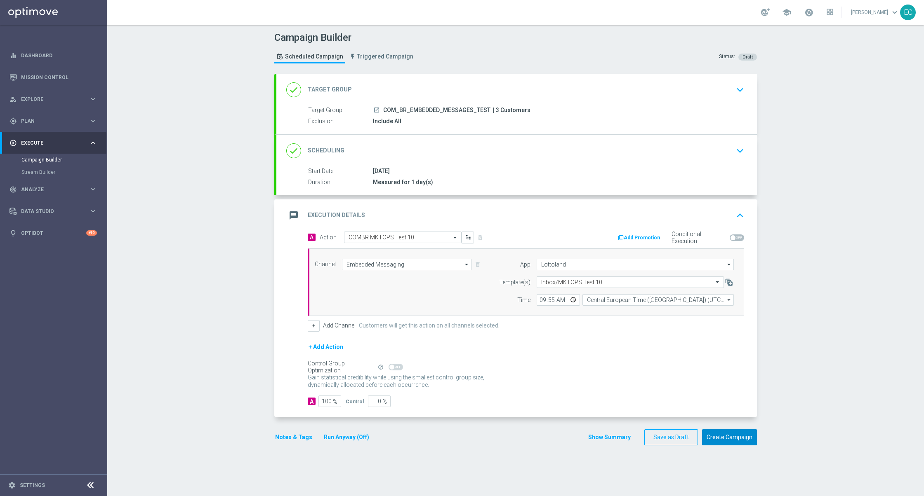
click at [745, 440] on button "Create Campaign" at bounding box center [729, 438] width 55 height 16
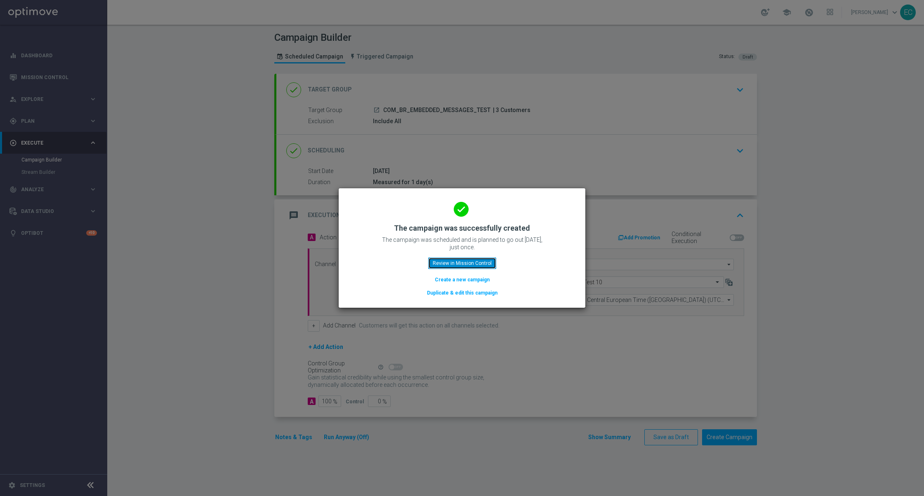
click at [471, 264] on button "Review in Mission Control" at bounding box center [462, 264] width 68 height 12
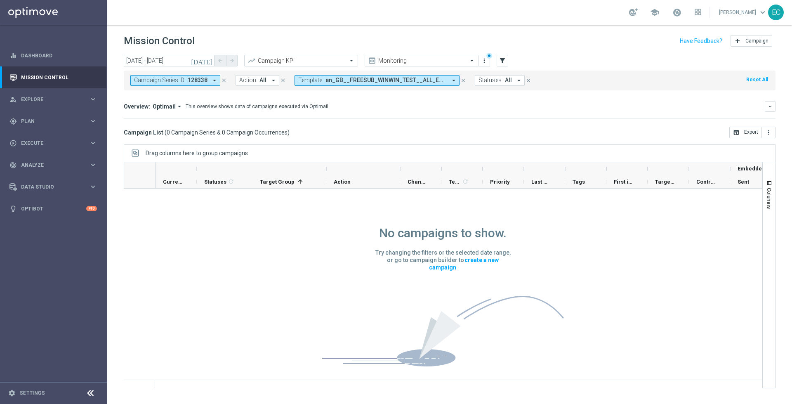
drag, startPoint x: 36, startPoint y: 395, endPoint x: 96, endPoint y: 400, distance: 60.8
click at [36, 395] on div "settings Settings" at bounding box center [41, 392] width 82 height 7
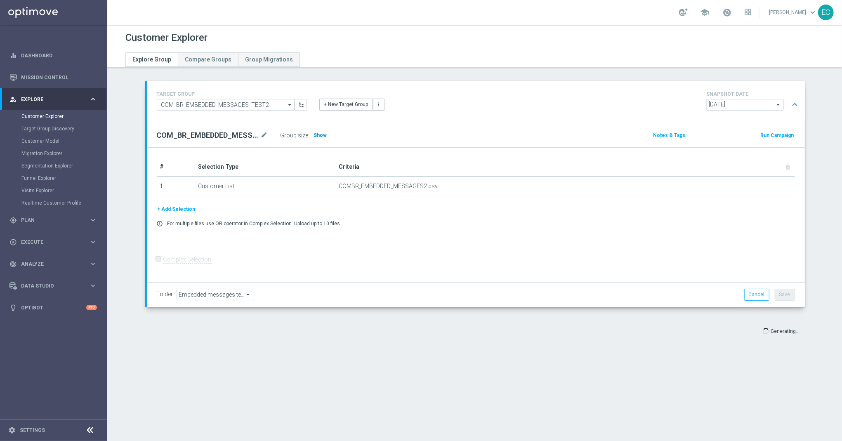
click at [320, 133] on h3 "Show" at bounding box center [320, 135] width 15 height 9
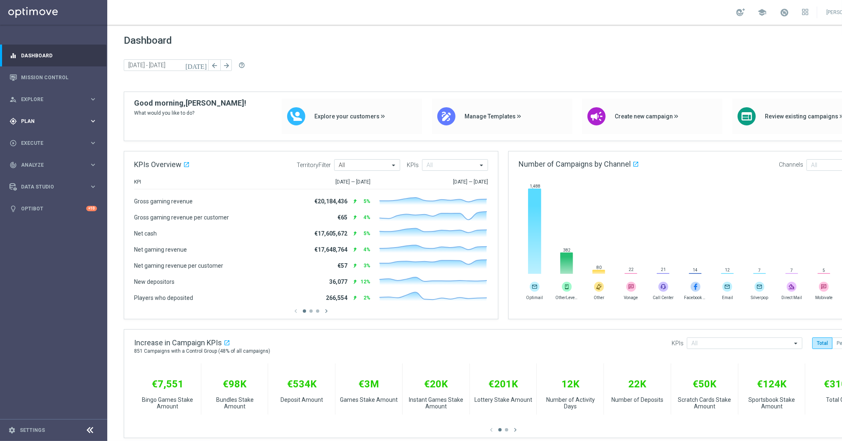
click at [67, 125] on div "gps_fixed Plan" at bounding box center [49, 121] width 80 height 7
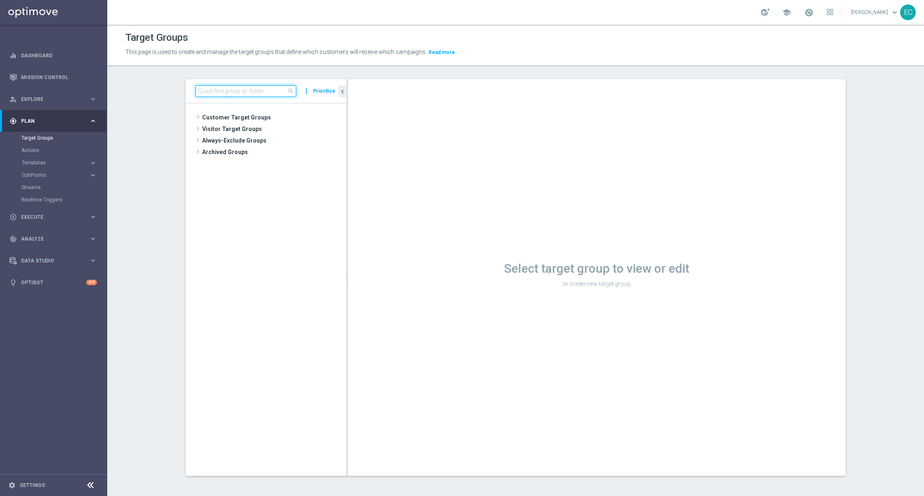
click at [233, 89] on input at bounding box center [245, 91] width 101 height 12
type input "[PERSON_NAME]"
click at [256, 156] on span "Paul Test 2" at bounding box center [280, 152] width 91 height 7
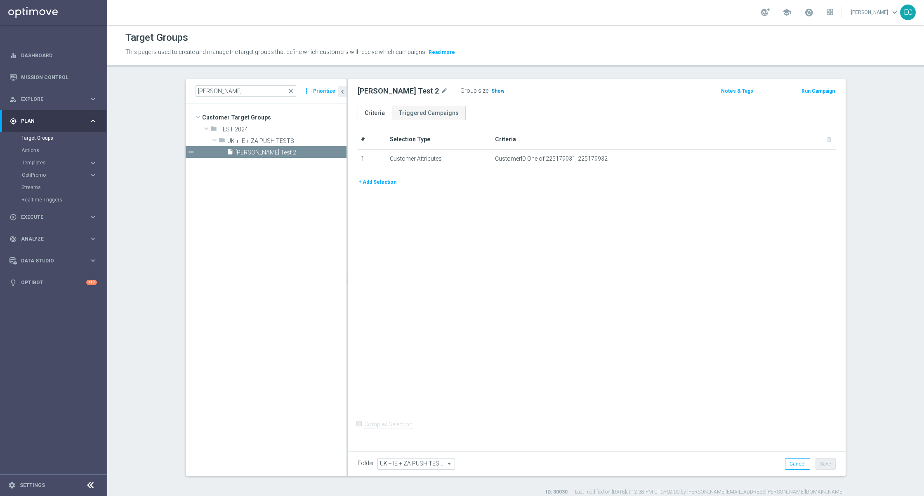
click at [491, 92] on span "Show" at bounding box center [497, 91] width 13 height 6
drag, startPoint x: 541, startPoint y: 159, endPoint x: 569, endPoint y: 159, distance: 28.5
click at [569, 159] on span "CustomerID One of 225179931, 225179932" at bounding box center [650, 158] width 311 height 7
copy span "225179931"
click at [290, 89] on span "close" at bounding box center [290, 91] width 7 height 7
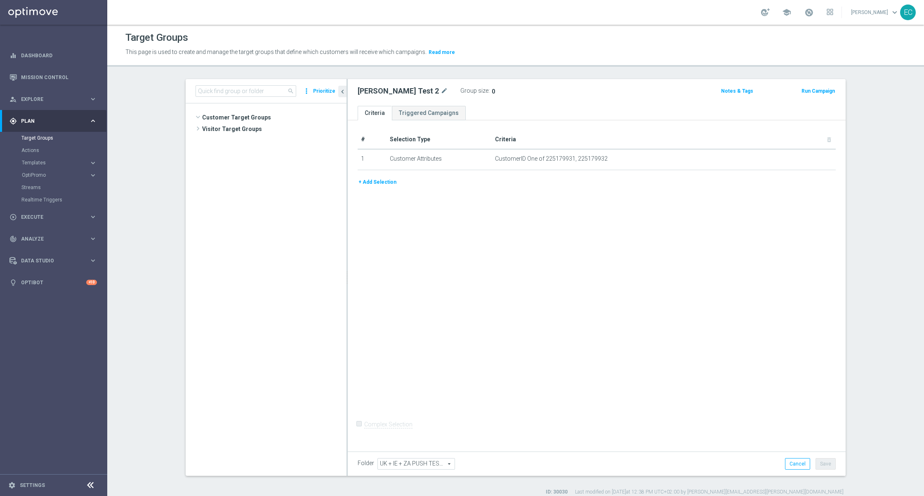
scroll to position [661, 0]
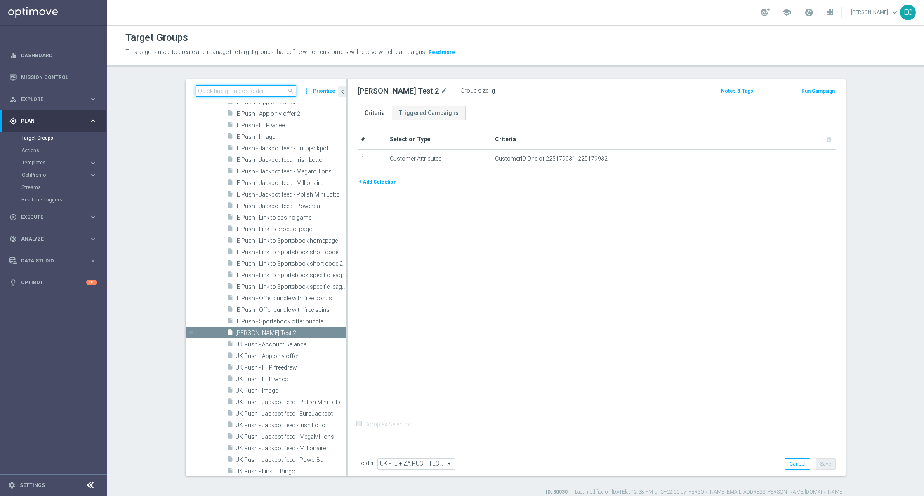
click at [245, 87] on input at bounding box center [245, 91] width 101 height 12
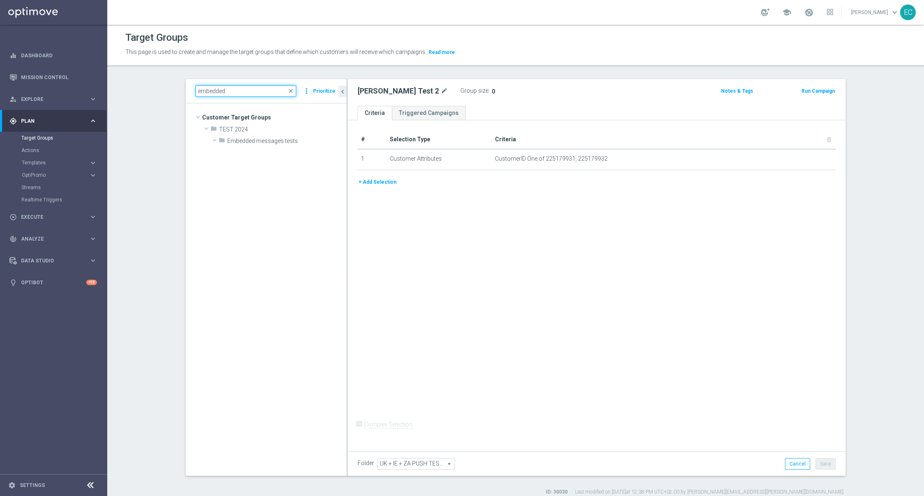
scroll to position [0, 0]
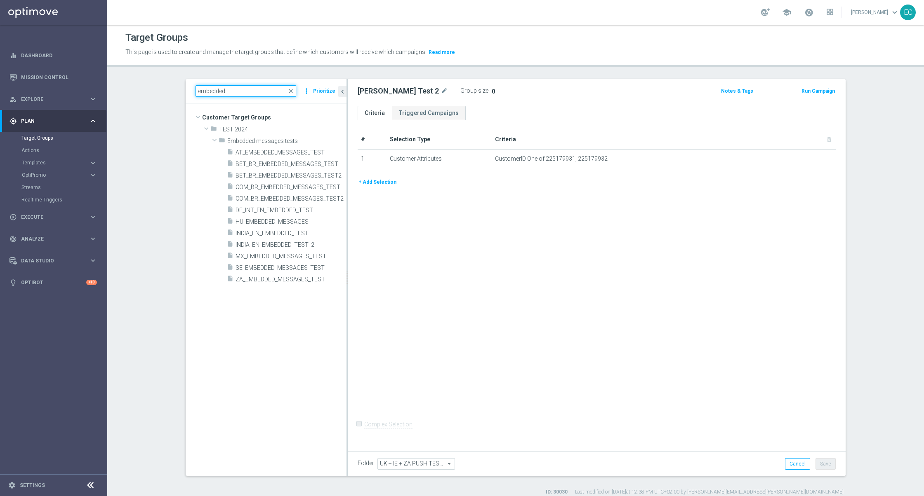
type input "embedded"
click at [263, 140] on span "Embedded messages tests" at bounding box center [267, 141] width 80 height 7
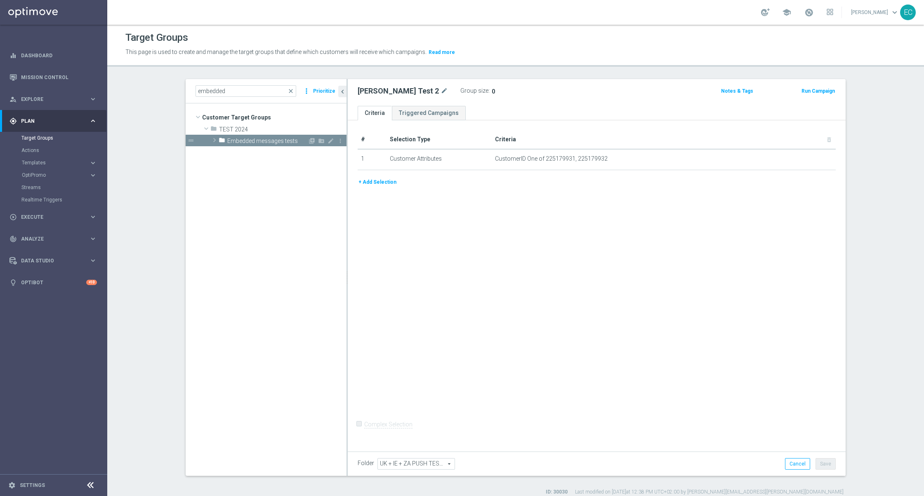
click at [263, 140] on span "Embedded messages tests" at bounding box center [267, 141] width 80 height 7
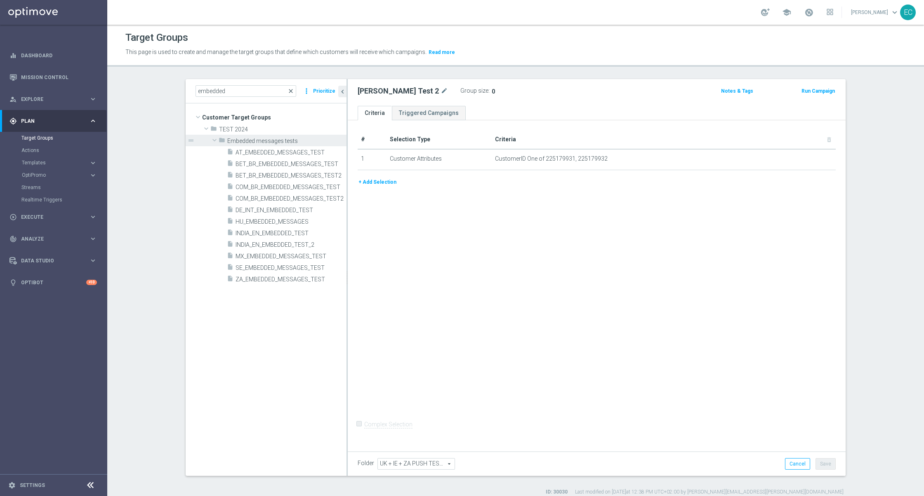
click at [287, 92] on span "close" at bounding box center [290, 91] width 7 height 7
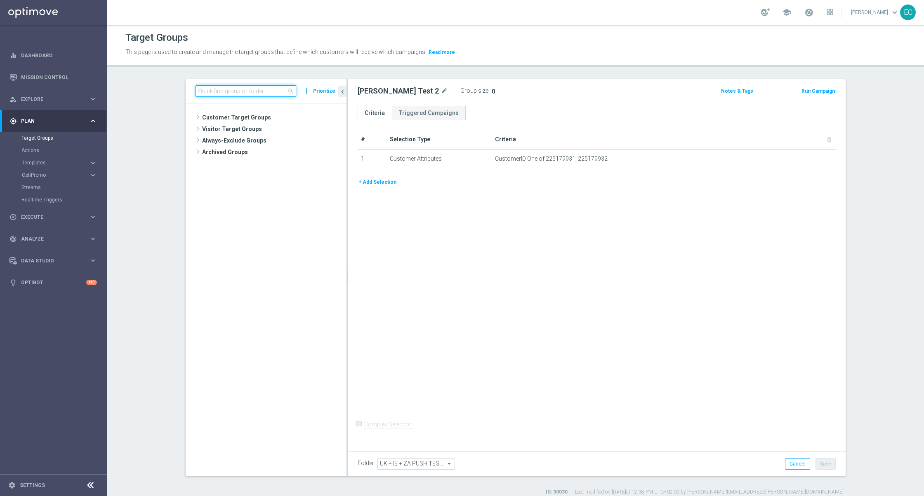
click at [240, 94] on input at bounding box center [245, 91] width 101 height 12
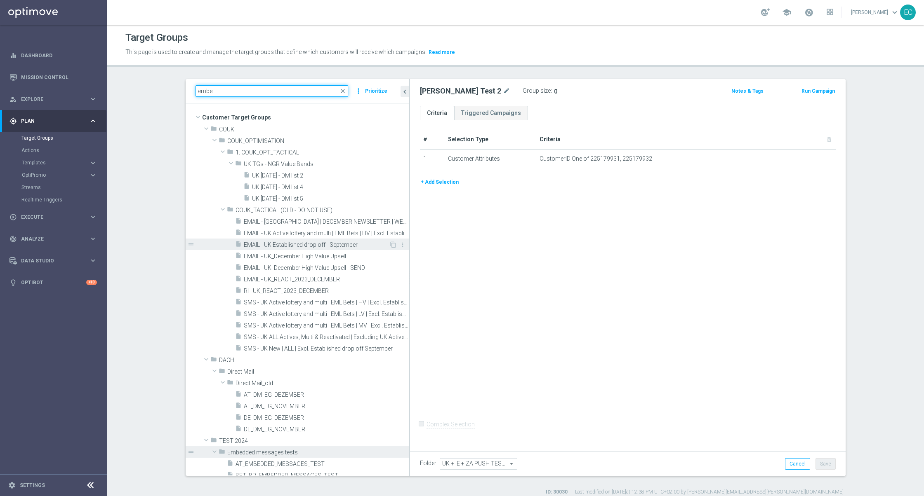
drag, startPoint x: 343, startPoint y: 216, endPoint x: 384, endPoint y: 243, distance: 50.0
click at [409, 219] on div at bounding box center [409, 277] width 1 height 397
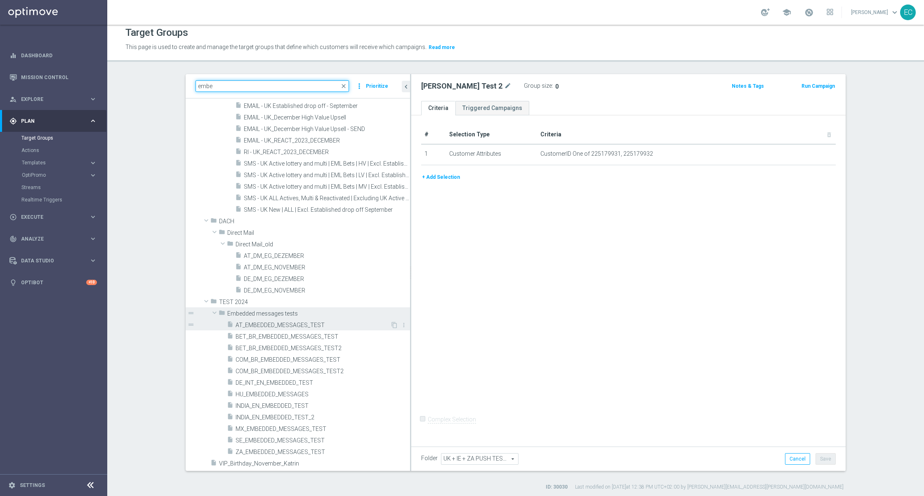
scroll to position [7, 0]
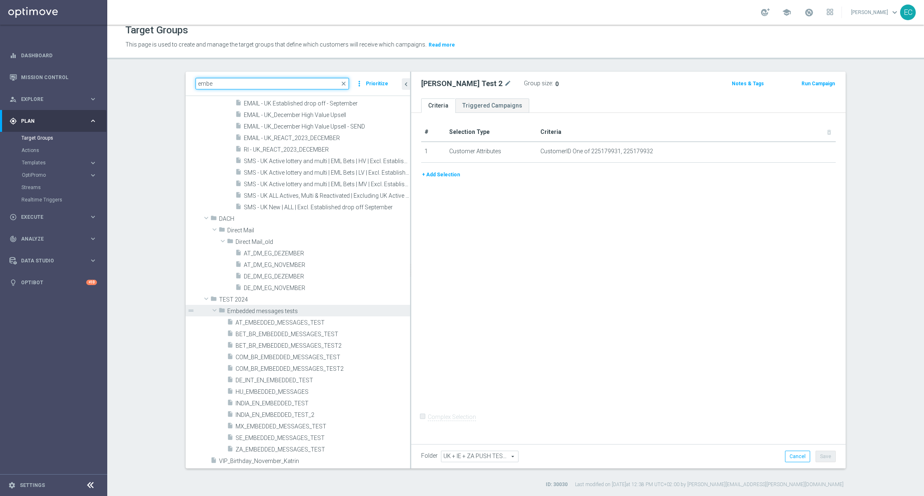
type input "embe"
click at [372, 311] on icon "library_add" at bounding box center [375, 311] width 7 height 7
type input "Embedded messages tests"
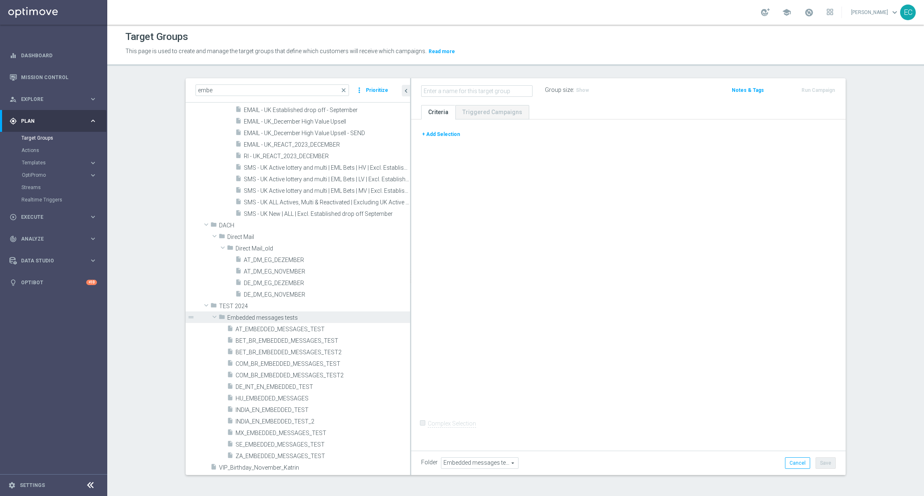
scroll to position [1, 0]
type input "UK_EMBEDDED_MESSAGES_TEST"
click at [511, 247] on div "+ Add Selection Complex Selection Invalid Expression" at bounding box center [628, 284] width 434 height 328
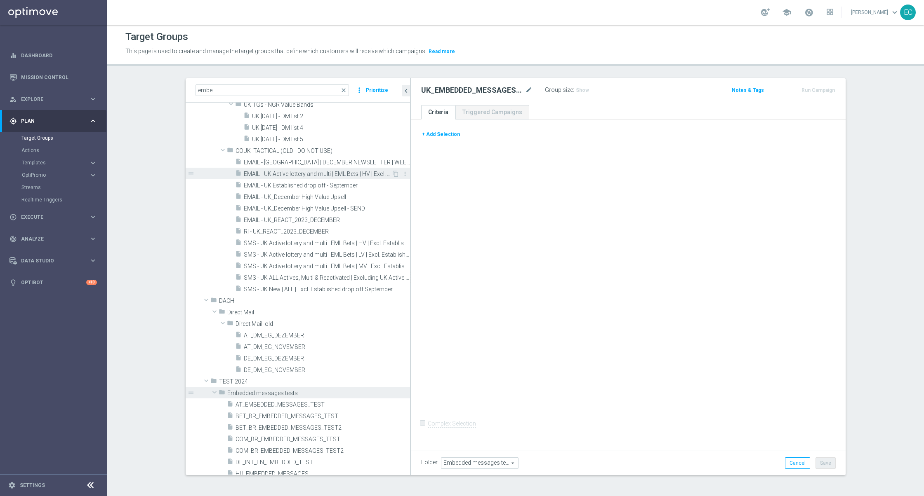
scroll to position [134, 0]
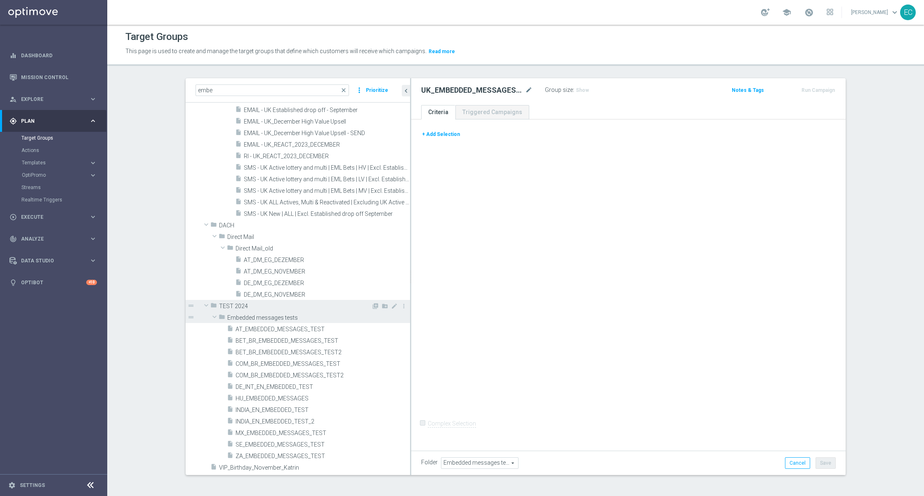
click at [238, 304] on span "TEST 2024" at bounding box center [295, 306] width 152 height 7
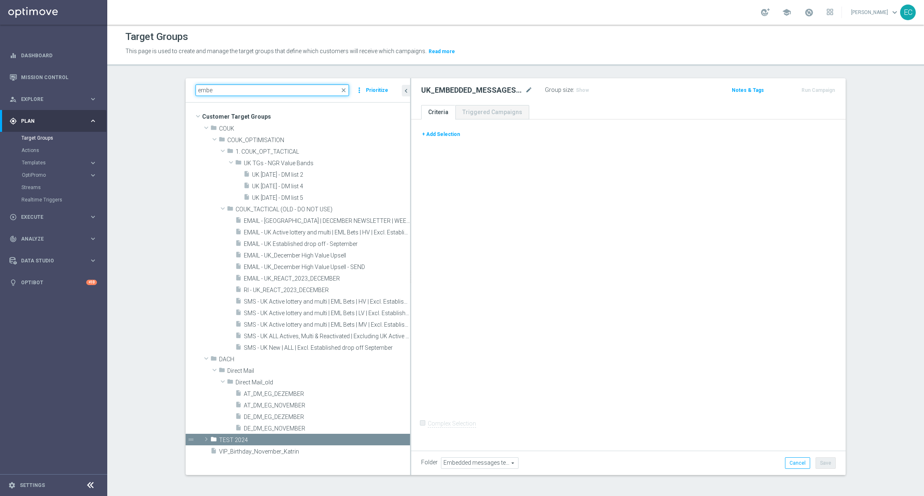
click at [259, 87] on input "embe" at bounding box center [271, 91] width 153 height 12
click at [739, 314] on div "+ Add Selection Complex Selection Invalid Expression" at bounding box center [628, 284] width 434 height 328
click at [432, 131] on button "+ Add Selection" at bounding box center [441, 134] width 40 height 9
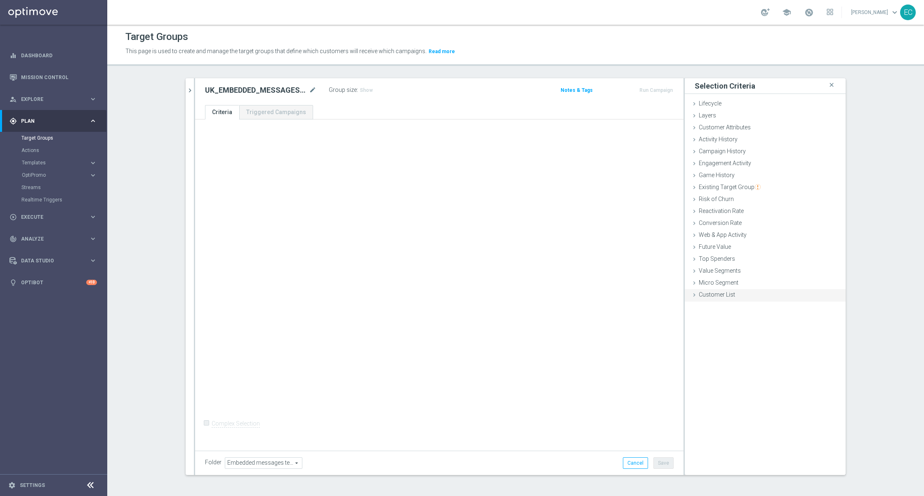
click at [736, 296] on div "Customer List done" at bounding box center [765, 295] width 161 height 12
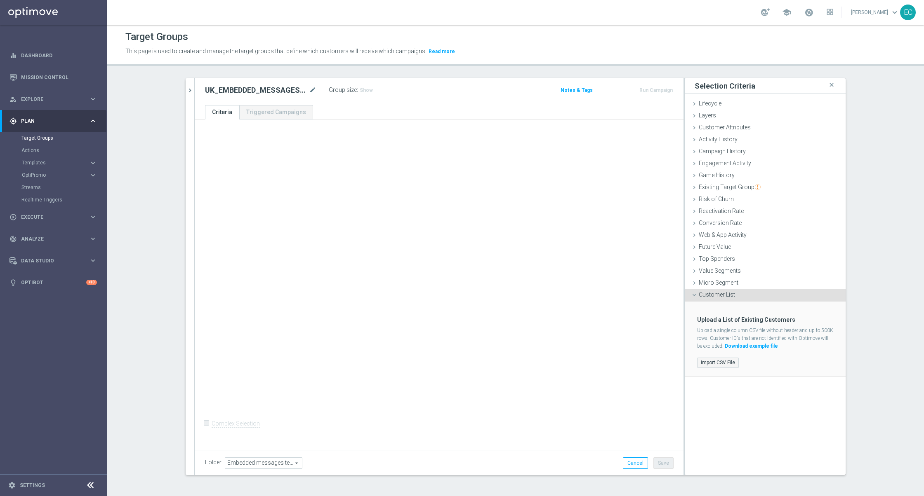
click at [713, 367] on label "Import CSV File" at bounding box center [718, 363] width 42 height 10
click at [0, 0] on input "Import CSV File" at bounding box center [0, 0] width 0 height 0
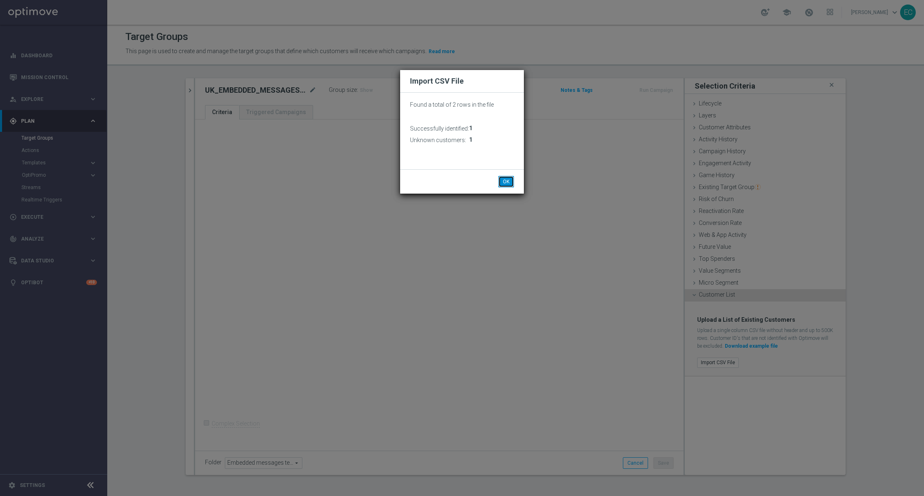
click at [503, 179] on button "OK" at bounding box center [506, 182] width 16 height 12
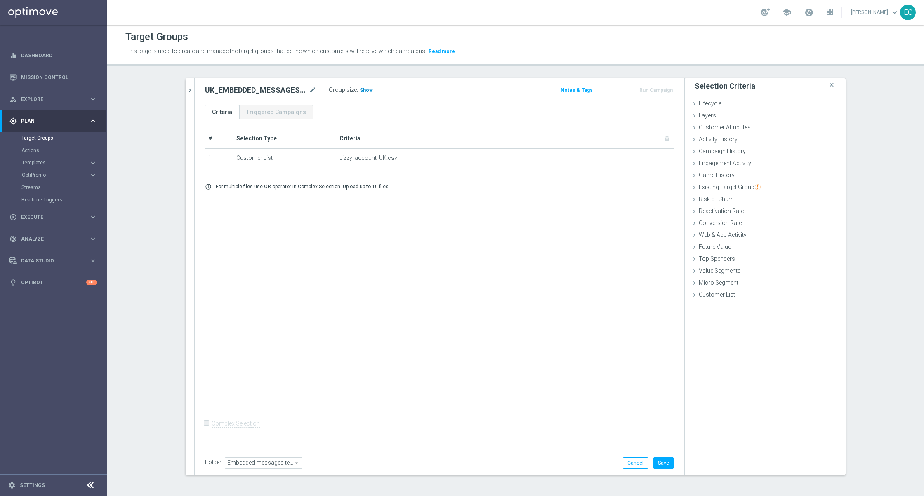
click at [360, 88] on span "Show" at bounding box center [366, 90] width 13 height 6
click at [662, 466] on button "Save" at bounding box center [663, 464] width 20 height 12
click at [187, 91] on icon "chevron_right" at bounding box center [190, 91] width 8 height 8
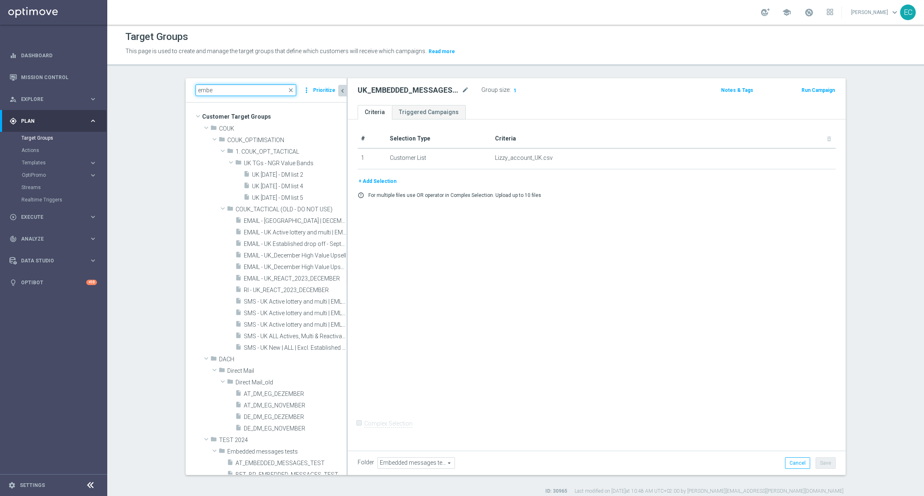
click at [247, 94] on input "embe" at bounding box center [245, 91] width 101 height 12
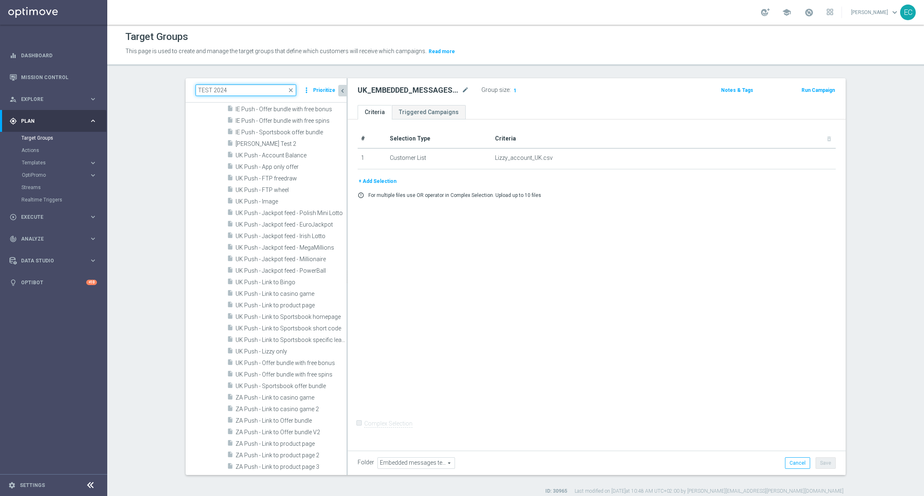
scroll to position [498, 0]
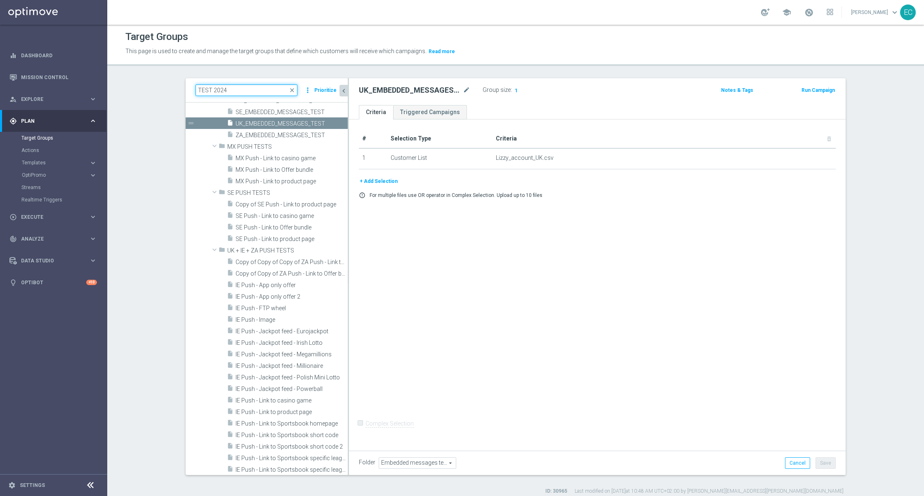
click at [348, 311] on div at bounding box center [348, 276] width 1 height 397
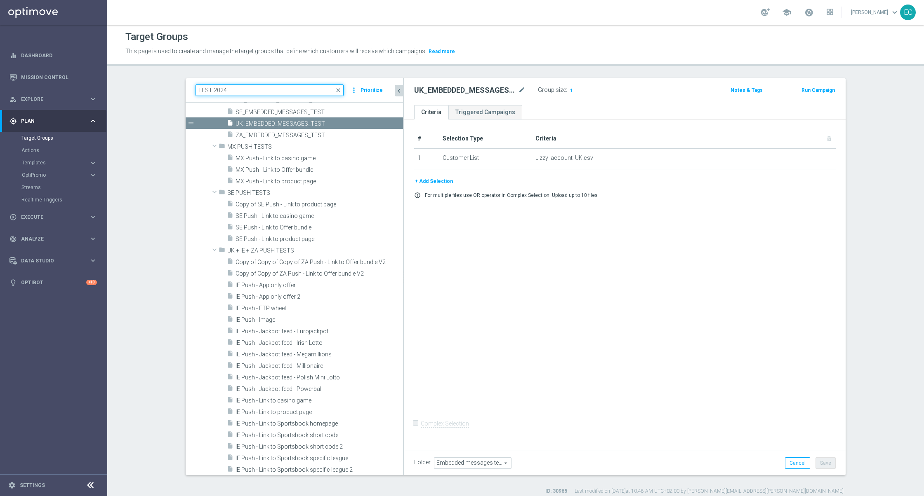
drag, startPoint x: 344, startPoint y: 318, endPoint x: 399, endPoint y: 324, distance: 55.6
click at [403, 324] on div at bounding box center [403, 276] width 1 height 397
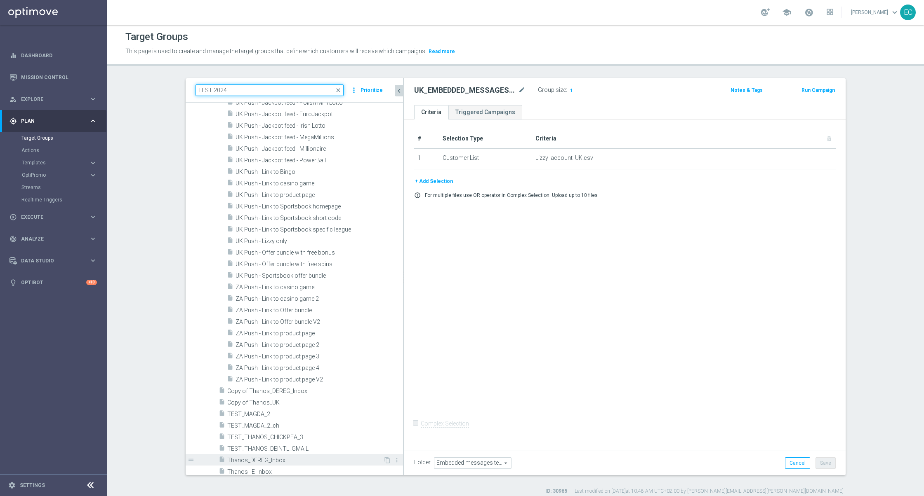
scroll to position [981, 0]
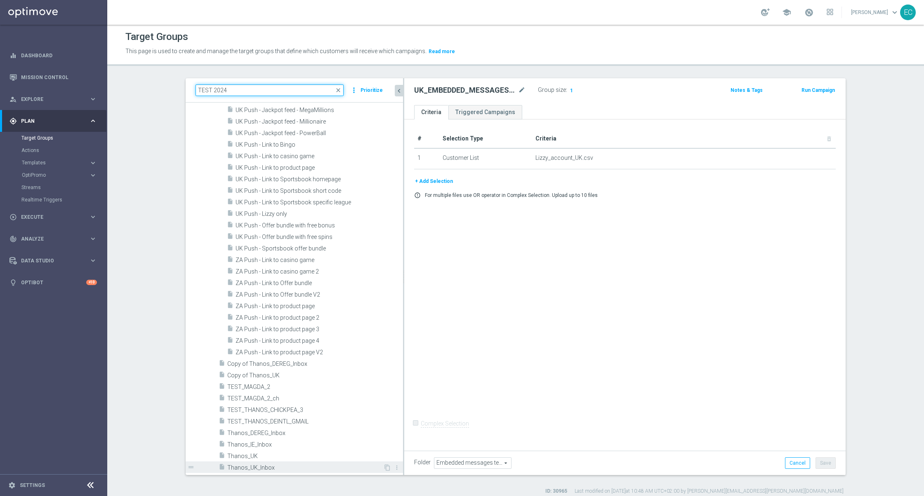
type input "TEST 2024"
click at [297, 471] on span "Thanos_UK_Inbox" at bounding box center [305, 468] width 156 height 7
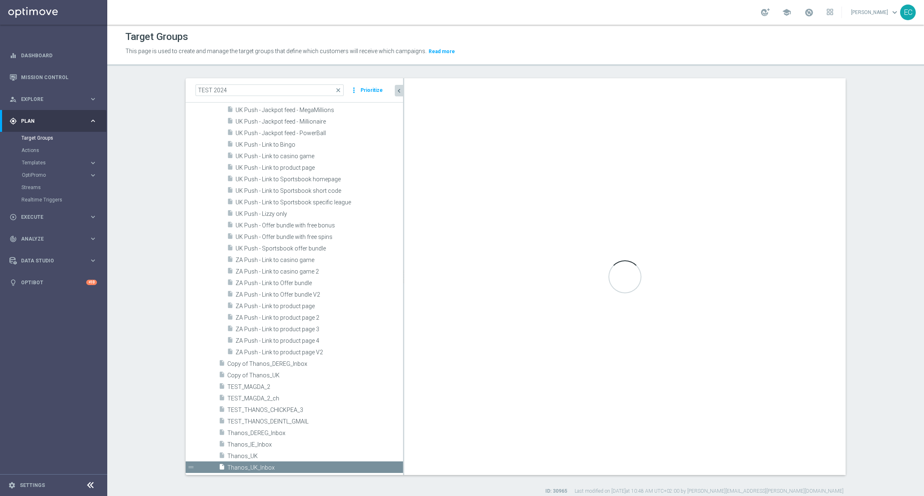
checkbox input "true"
type input "TEST 2024"
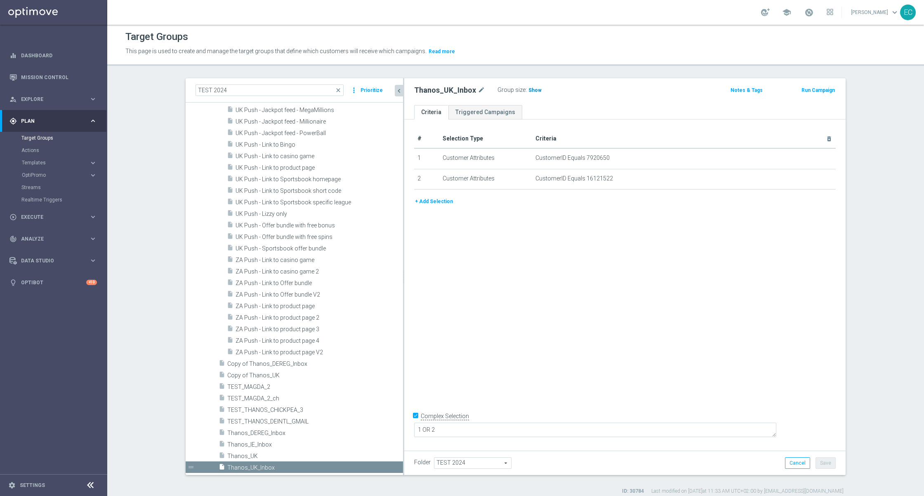
click at [528, 89] on span "Show" at bounding box center [534, 90] width 13 height 6
click at [437, 201] on button "+ Add Selection" at bounding box center [434, 201] width 40 height 9
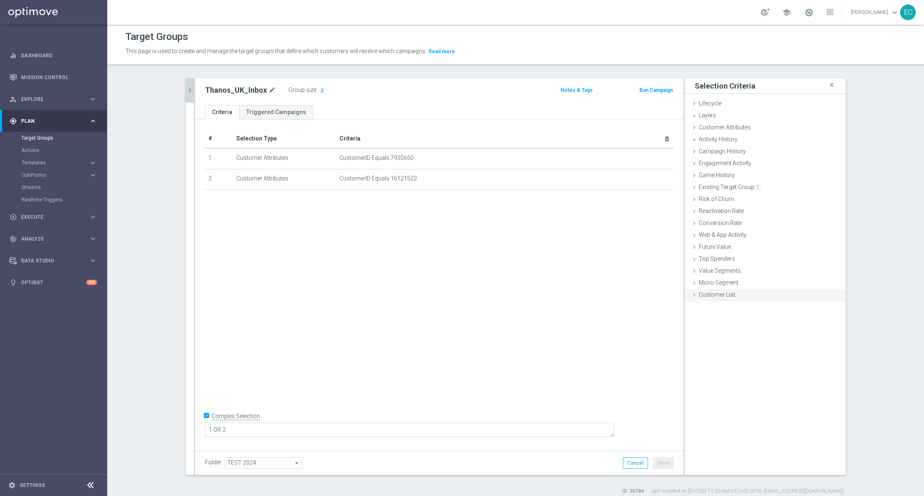
click at [737, 294] on div "Customer List done selection saved" at bounding box center [765, 295] width 161 height 12
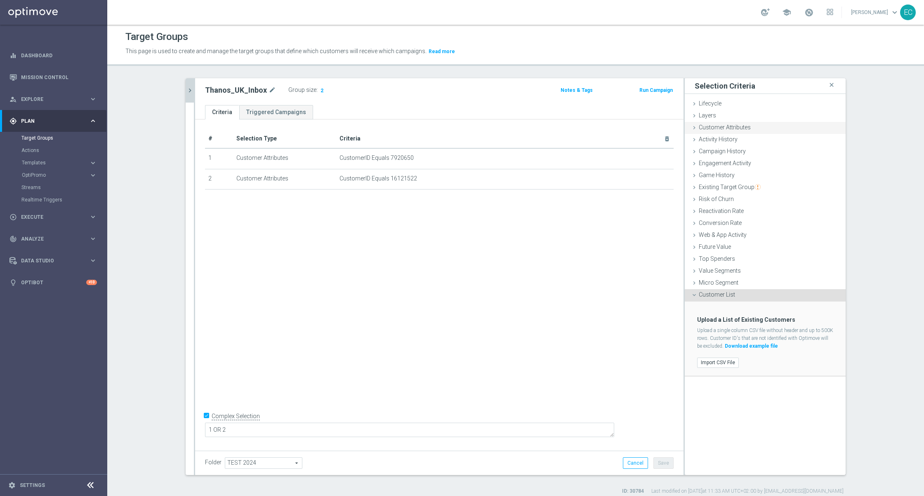
click at [727, 126] on span "Customer Attributes" at bounding box center [725, 127] width 52 height 7
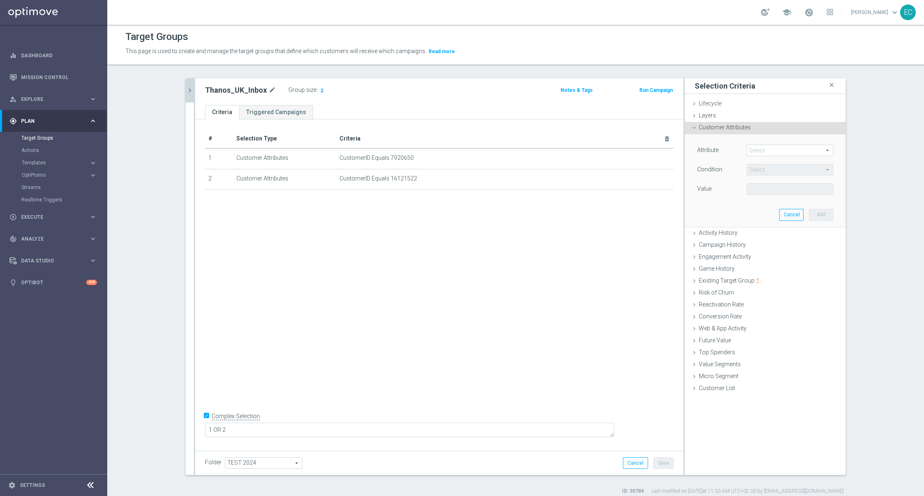
click at [780, 161] on div "Attribute Select arrow_drop_down search Condition Select arrow_drop_down search…" at bounding box center [765, 171] width 136 height 52
click at [781, 153] on span at bounding box center [790, 150] width 86 height 11
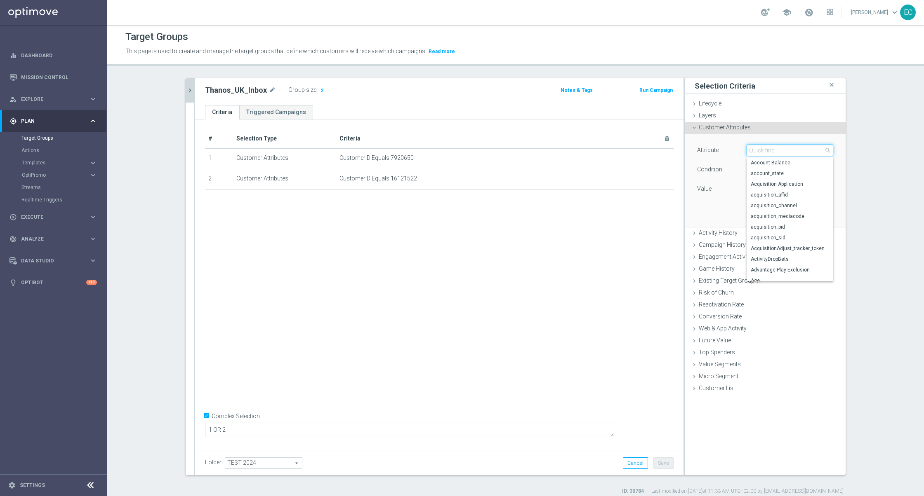
click at [800, 152] on input "search" at bounding box center [789, 151] width 87 height 12
type input "customer"
click at [797, 179] on label "highest_customer_tier_reached" at bounding box center [789, 184] width 87 height 11
type input "highest_customer_tier_reached"
type input "Equals"
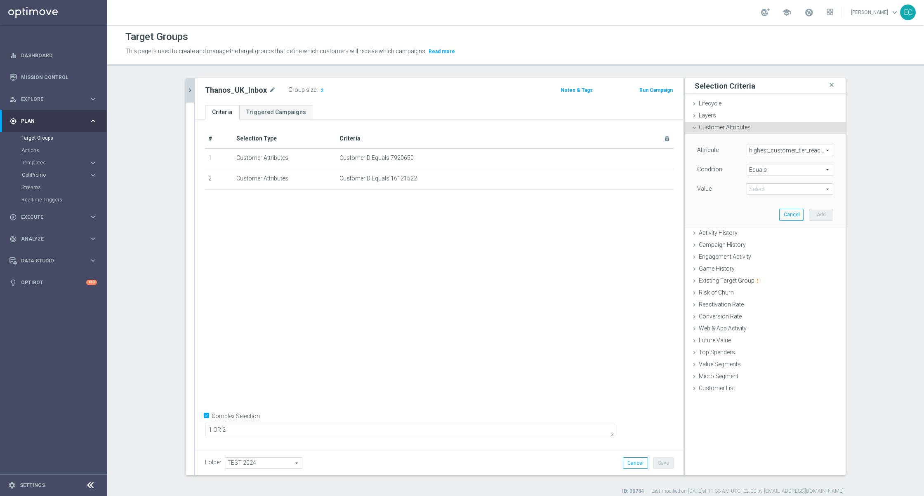
click at [793, 150] on span "highest_customer_tier_reached" at bounding box center [790, 150] width 86 height 11
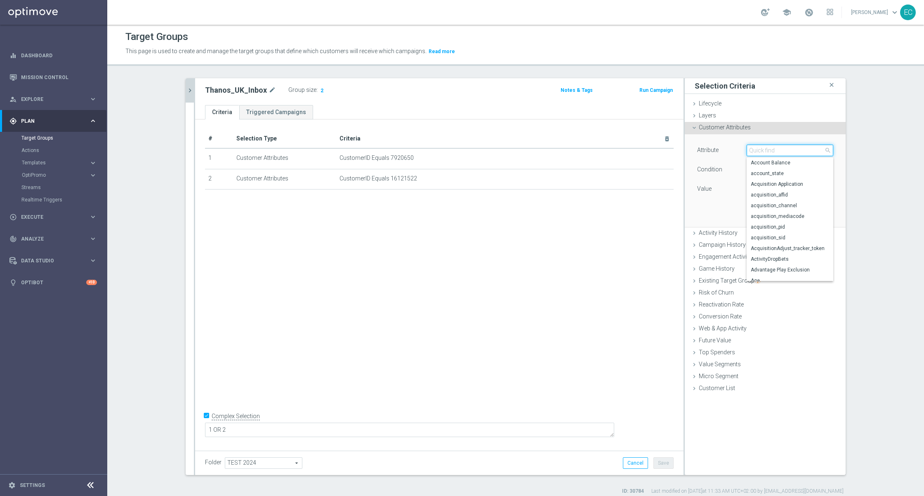
click at [790, 152] on input "search" at bounding box center [789, 151] width 87 height 12
type input "customer"
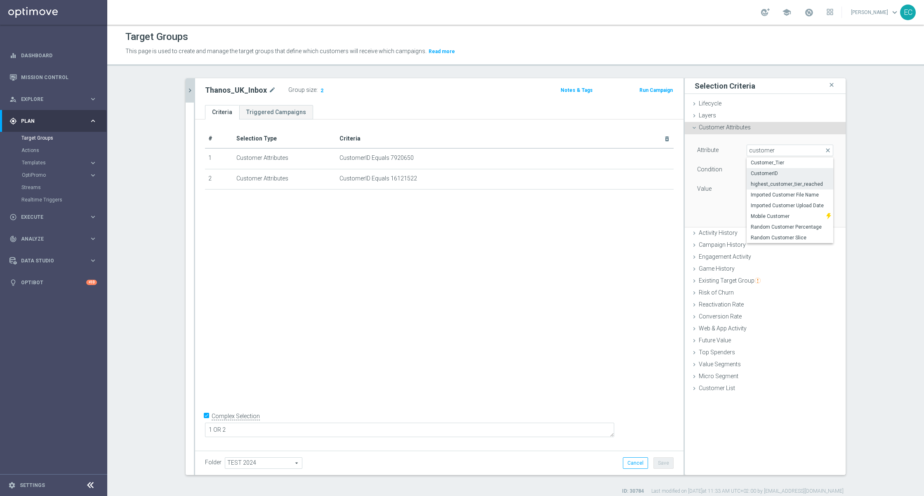
click at [782, 173] on span "CustomerID" at bounding box center [790, 173] width 78 height 7
type input "CustomerID"
click at [774, 189] on input "text" at bounding box center [789, 190] width 87 height 12
paste input "225198935"
type input "225198935"
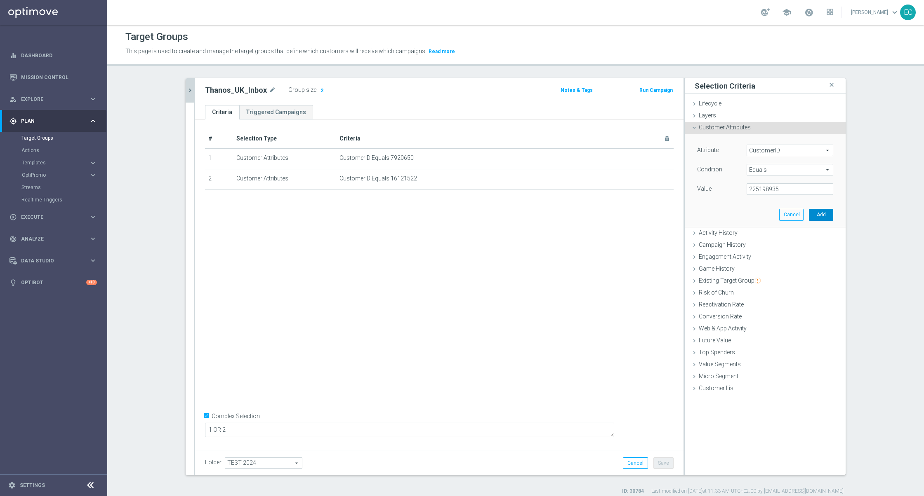
click at [827, 218] on button "Add" at bounding box center [821, 215] width 24 height 12
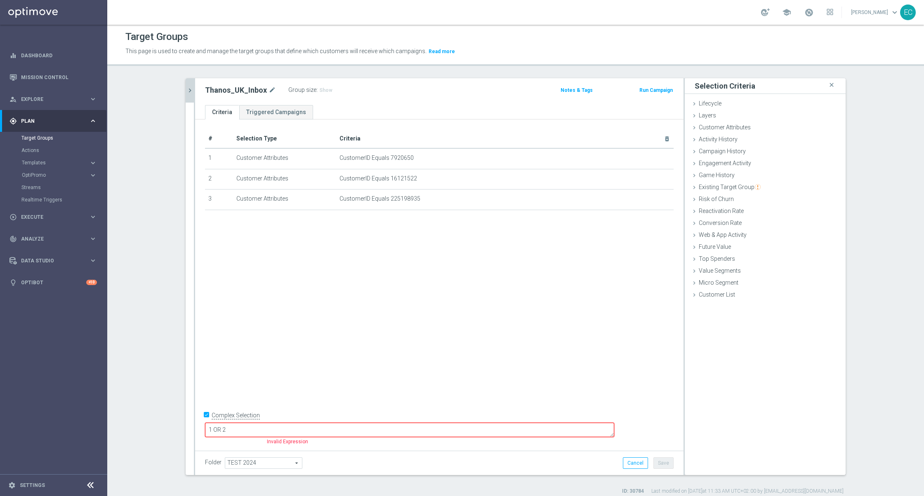
click at [335, 87] on div "Group size : Show" at bounding box center [329, 90] width 82 height 10
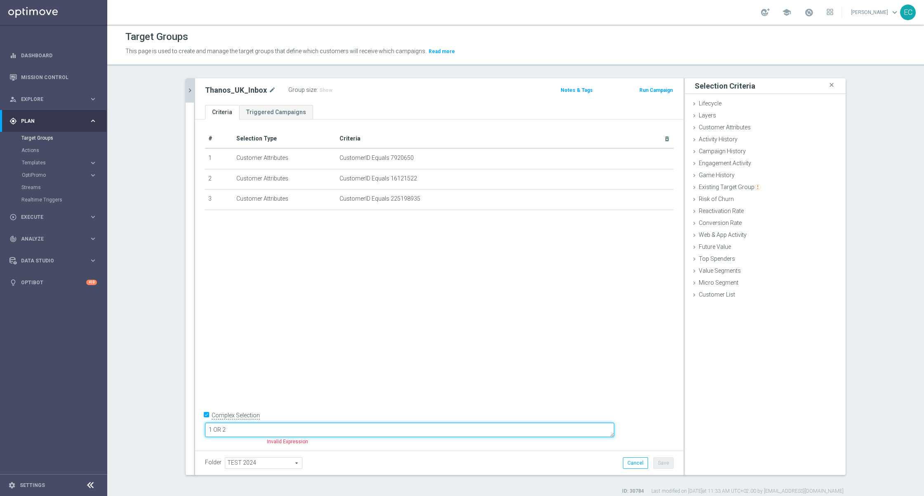
click at [359, 431] on textarea "1 OR 2" at bounding box center [409, 430] width 409 height 14
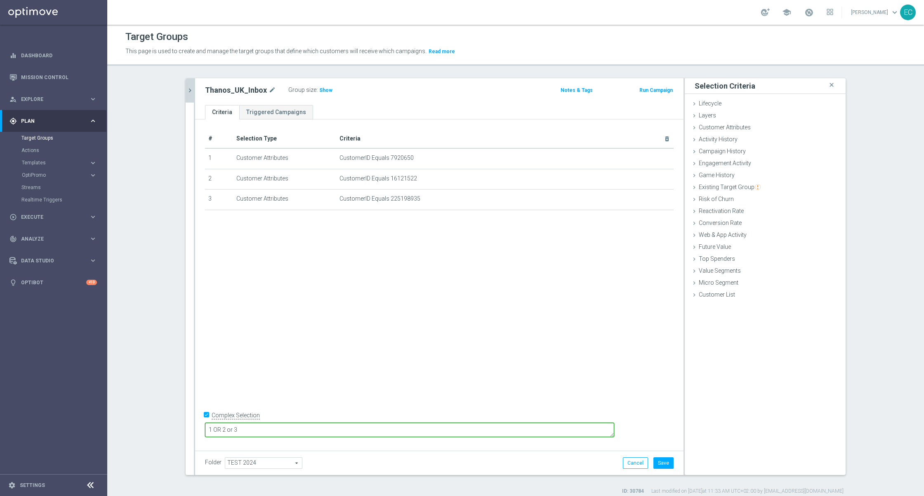
type textarea "1 OR 2 or 3"
click at [429, 375] on div "# Selection Type Criteria delete_forever 1 Customer Attributes CustomerID Equal…" at bounding box center [439, 284] width 488 height 328
click at [668, 461] on button "Save" at bounding box center [663, 464] width 20 height 12
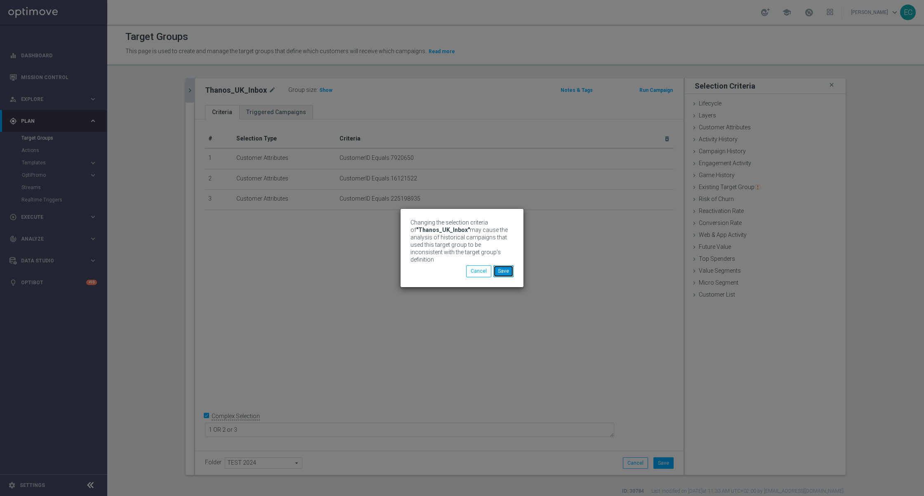
click at [507, 271] on button "Save" at bounding box center [503, 272] width 20 height 12
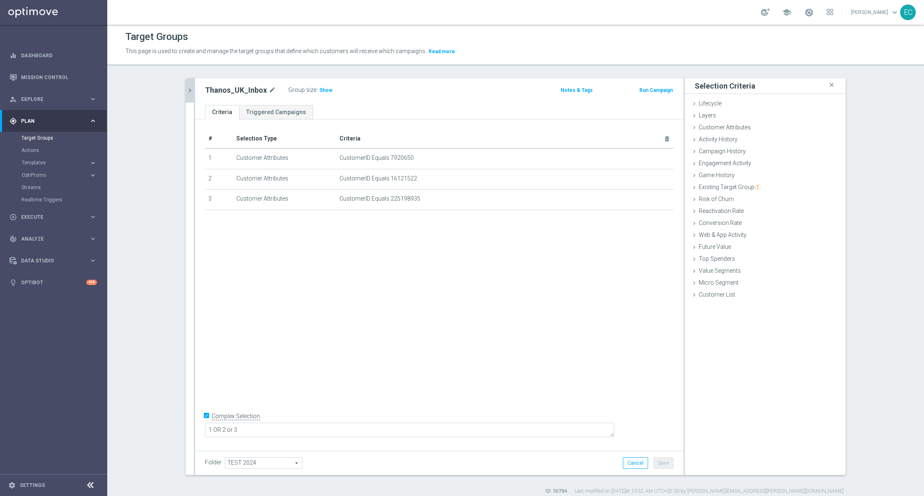
click at [668, 87] on button "Run Campaign" at bounding box center [655, 90] width 35 height 9
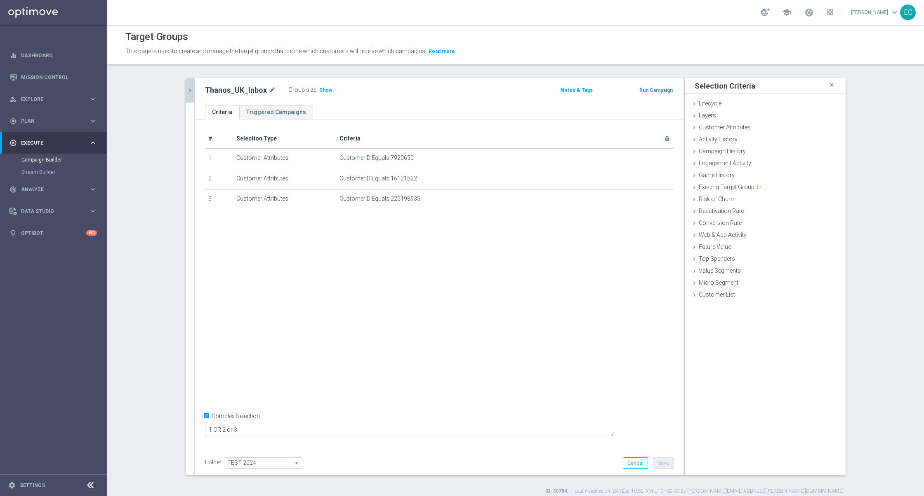
click at [651, 99] on div "Thanos_UK_Inbox mode_edit Group size : Show Notes & Tags Run Campaign" at bounding box center [439, 91] width 488 height 27
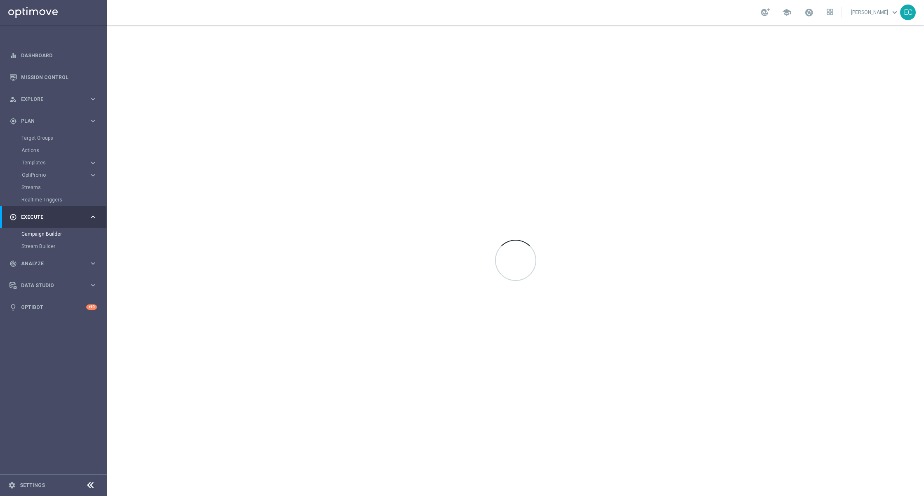
click at [653, 88] on div at bounding box center [515, 261] width 816 height 472
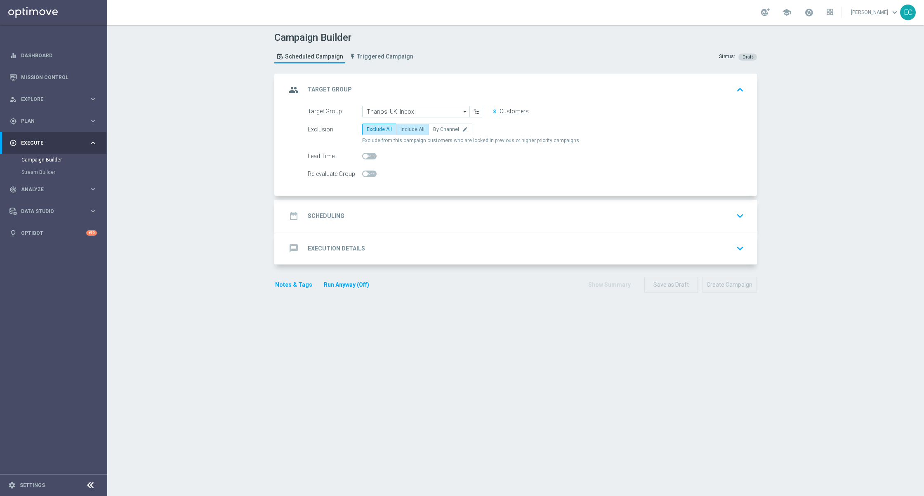
click at [396, 134] on label "Include All" at bounding box center [412, 130] width 33 height 12
click at [400, 134] on input "Include All" at bounding box center [402, 130] width 5 height 5
radio input "true"
click at [409, 208] on div "date_range Scheduling keyboard_arrow_down" at bounding box center [516, 216] width 480 height 32
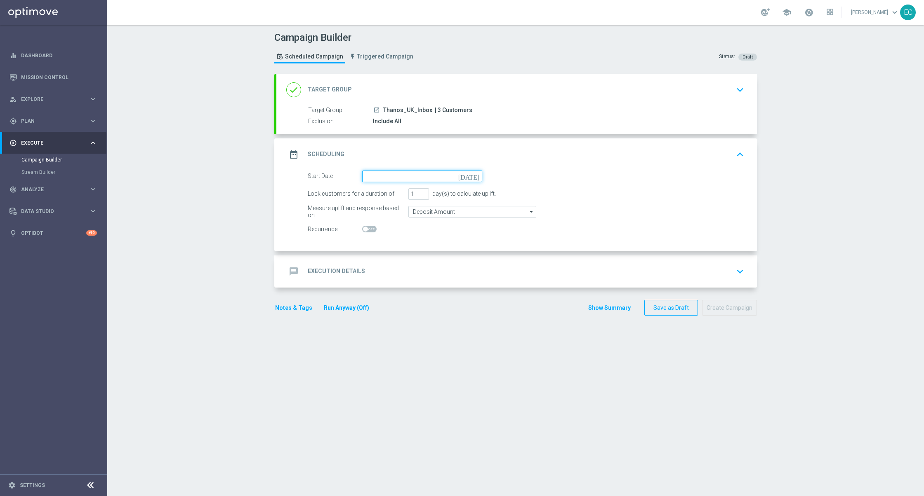
click at [413, 174] on input at bounding box center [422, 177] width 120 height 12
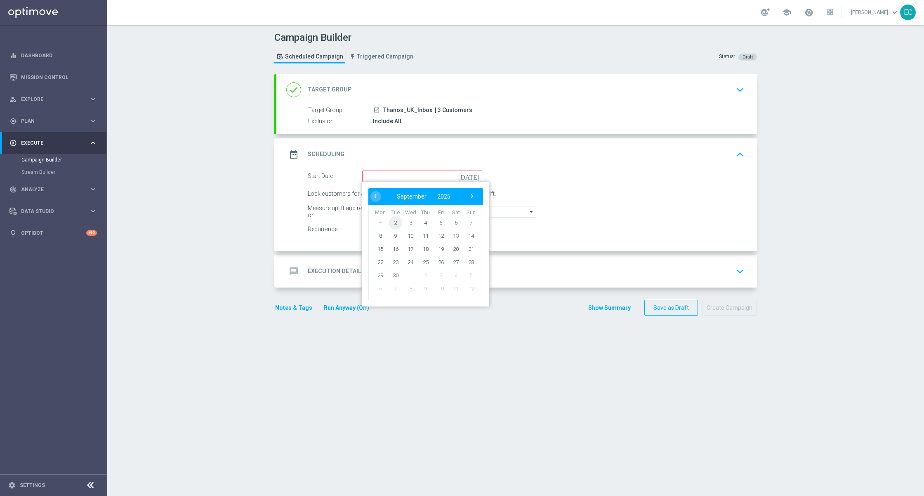
click at [389, 221] on span "2" at bounding box center [395, 222] width 13 height 13
type input "02 Sep 2025"
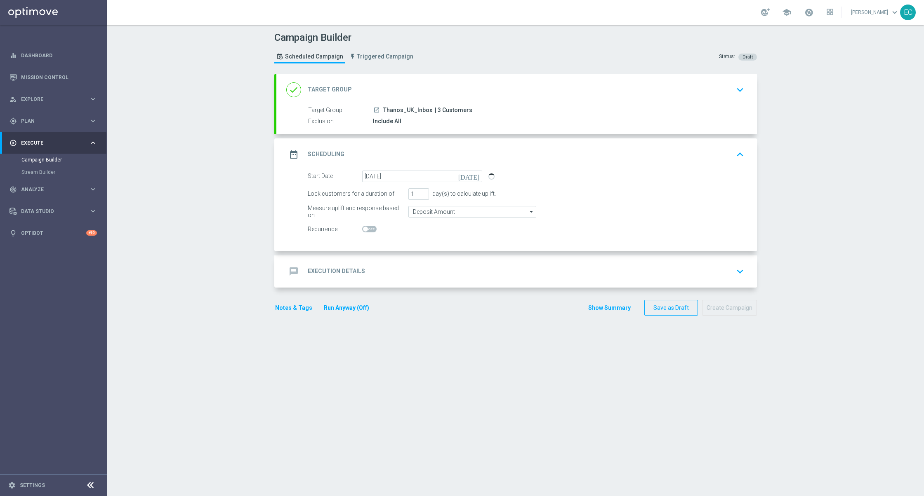
click at [438, 257] on div "message Execution Details keyboard_arrow_down" at bounding box center [516, 272] width 480 height 32
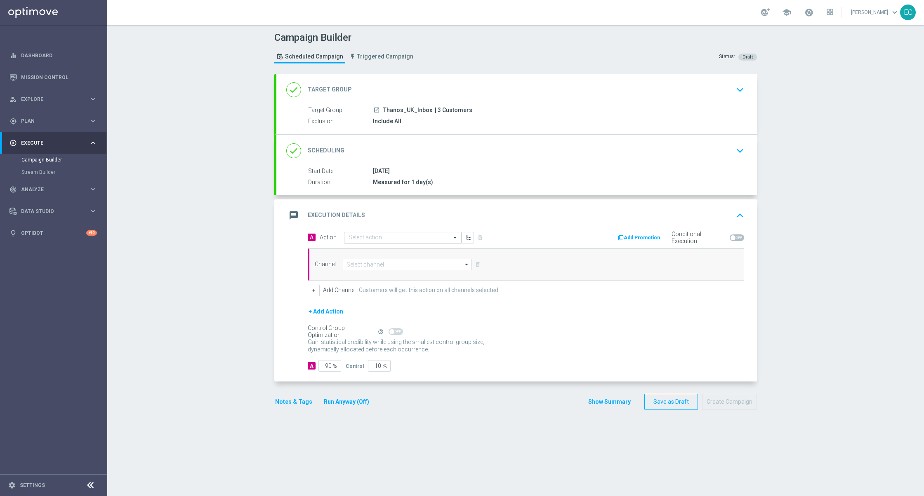
click at [386, 233] on div "Select action" at bounding box center [403, 238] width 118 height 12
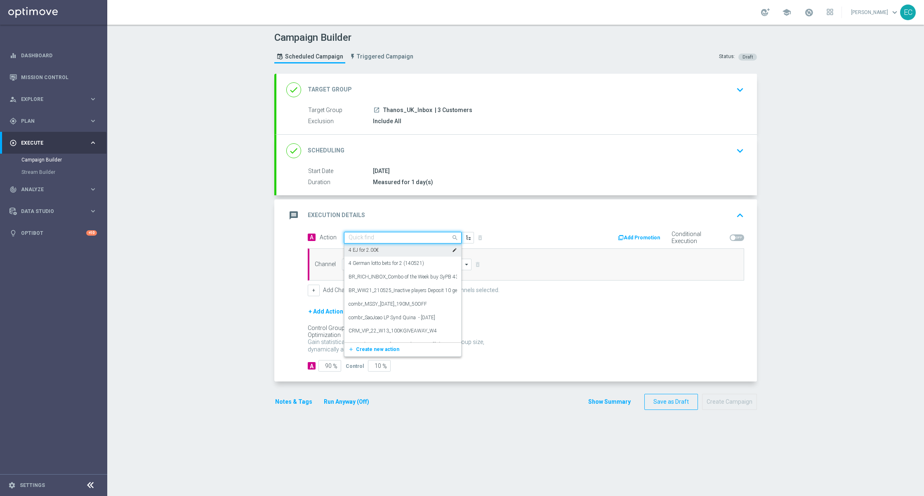
paste input "MKTOPS Test 1"
type input "MKTOPS Test 1"
click at [397, 255] on label "COMBR MKTOPS Test 10" at bounding box center [376, 252] width 56 height 7
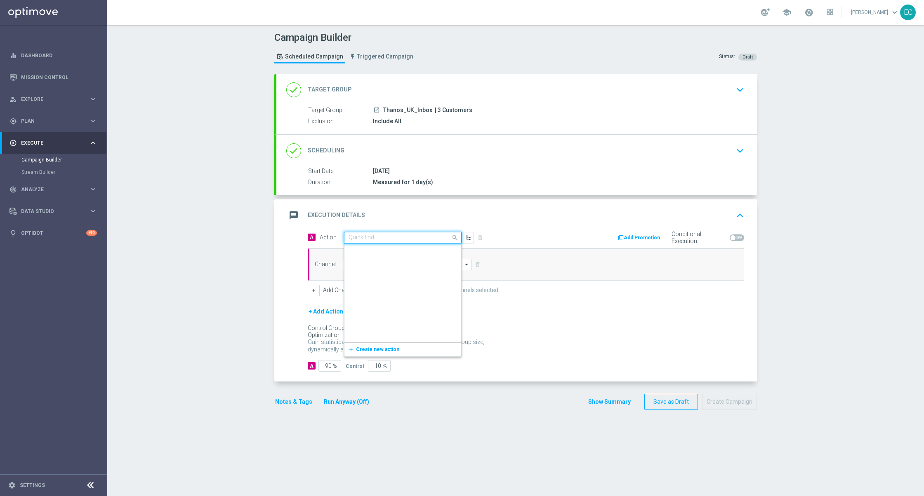
click at [409, 240] on input "text" at bounding box center [394, 238] width 92 height 7
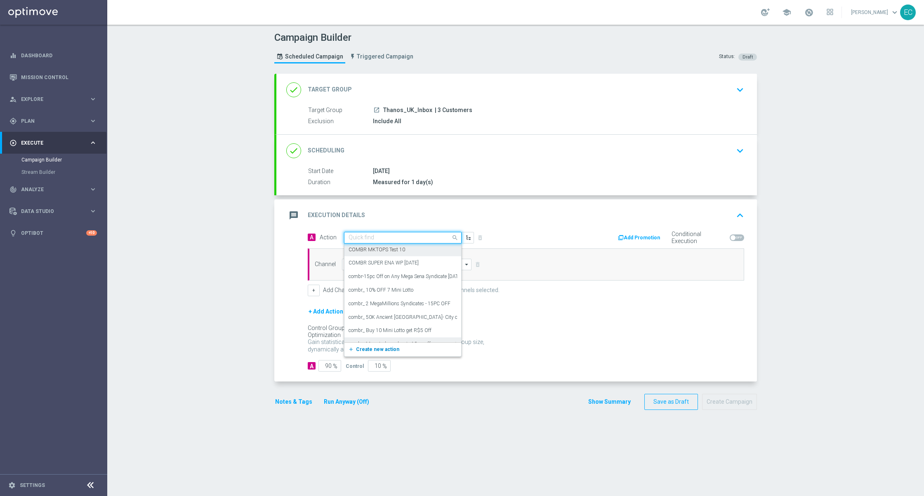
click at [375, 350] on span "Create new action" at bounding box center [377, 350] width 43 height 6
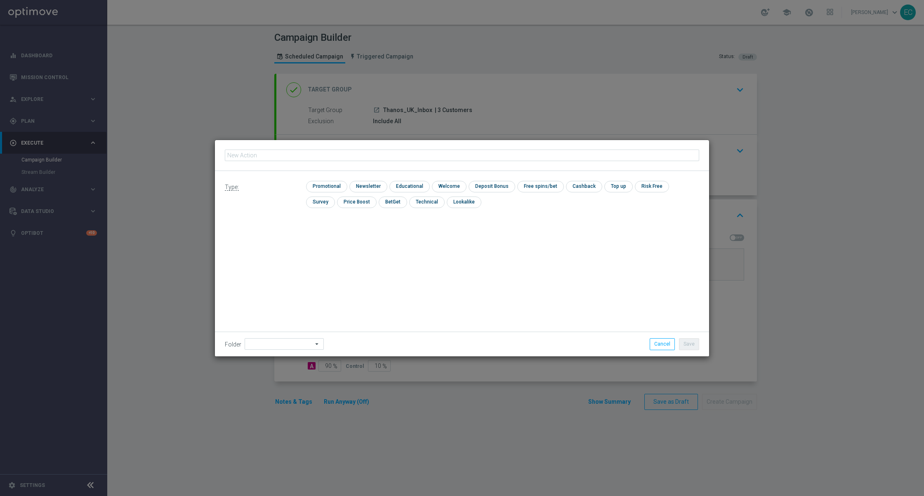
type input "MKTOPS Test 1"
click at [325, 181] on input "checkbox" at bounding box center [325, 186] width 39 height 11
checkbox input "true"
click at [696, 346] on button "Save" at bounding box center [689, 345] width 20 height 12
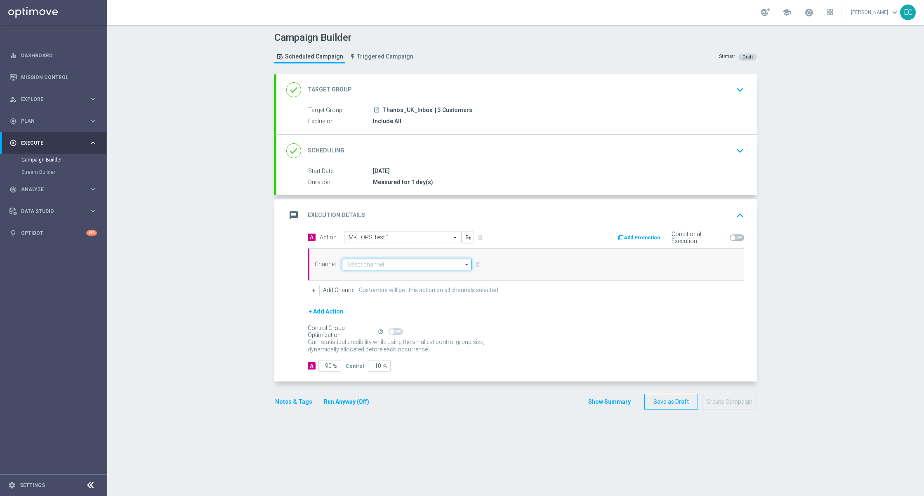
click at [407, 269] on input at bounding box center [406, 265] width 129 height 12
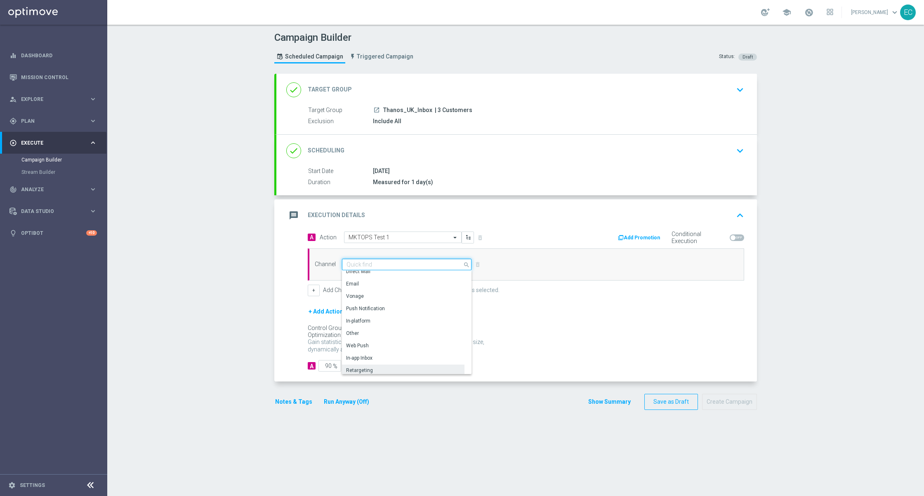
scroll to position [214, 0]
click at [385, 356] on div "Embedded Messaging" at bounding box center [403, 359] width 122 height 12
type input "Embedded Messaging"
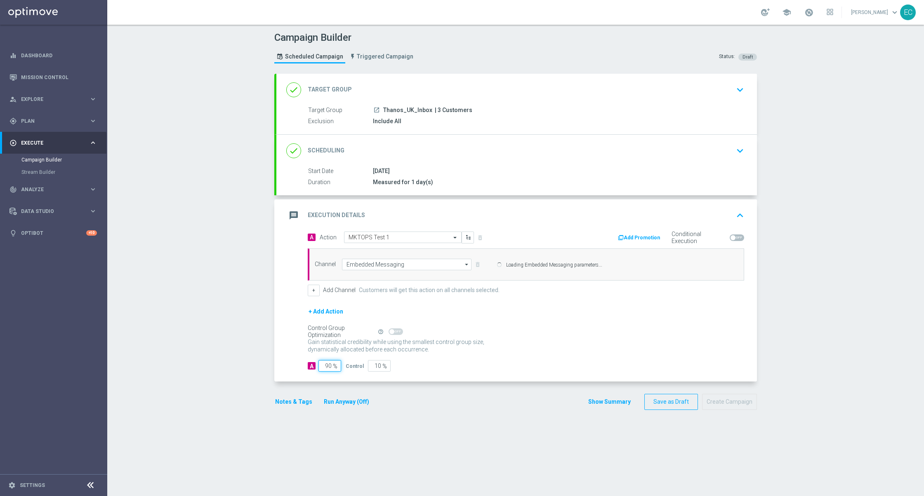
click at [325, 366] on input "90" at bounding box center [329, 366] width 23 height 12
type input "1"
type input "99"
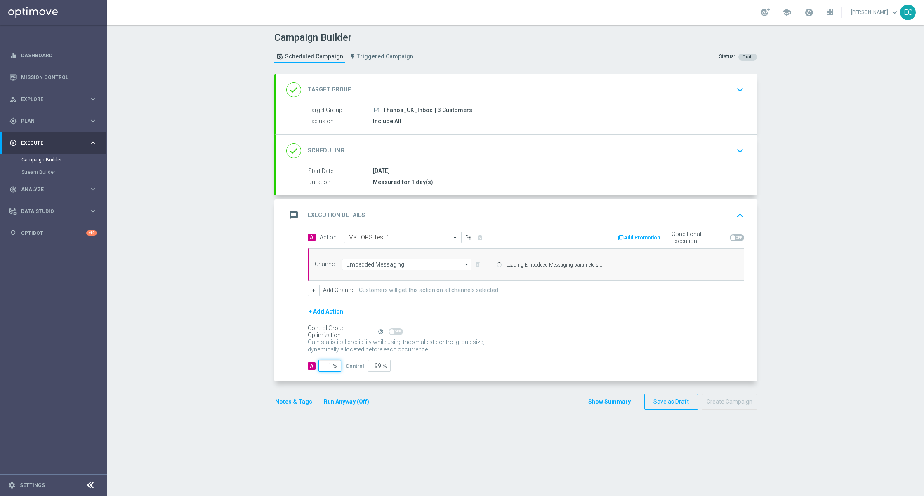
type input "10"
type input "90"
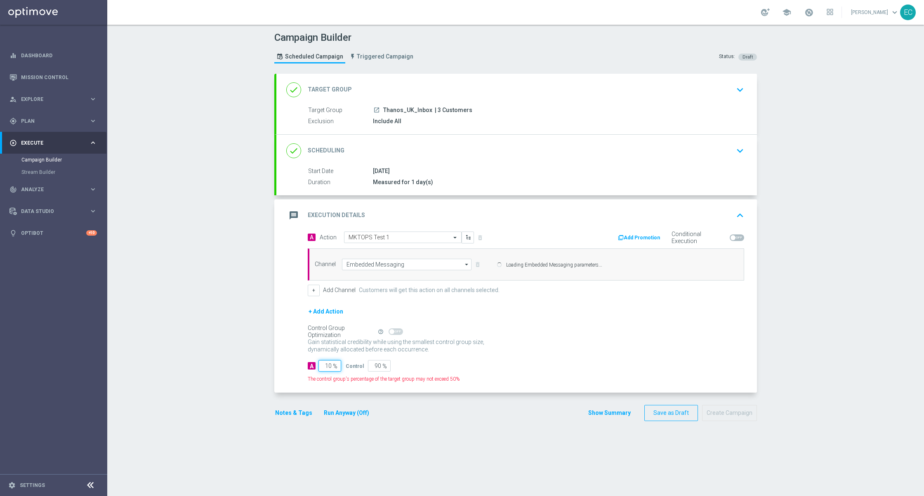
type input "100"
type input "0"
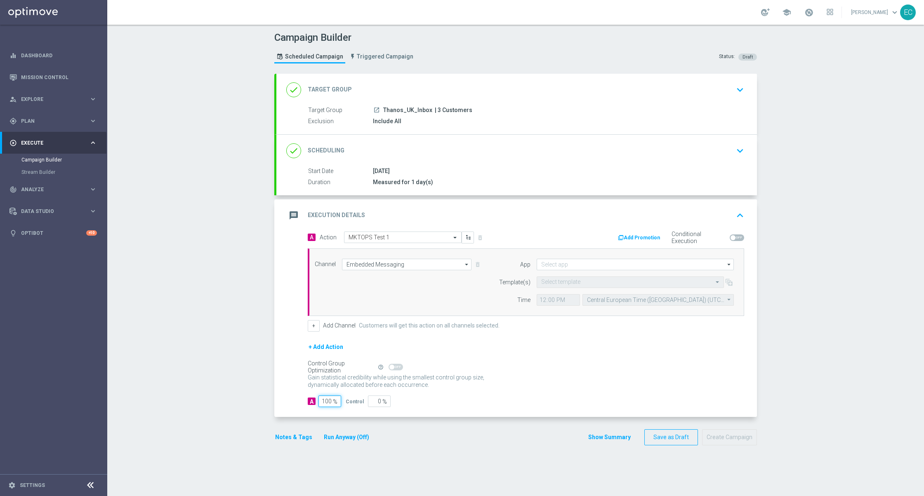
type input "100"
drag, startPoint x: 591, startPoint y: 258, endPoint x: 589, endPoint y: 283, distance: 25.2
click at [591, 258] on div "Channel Embedded Messaging Embedded Messaging arrow_drop_down Show Selected 1 o…" at bounding box center [526, 283] width 436 height 68
click at [587, 267] on input at bounding box center [634, 265] width 197 height 12
click at [578, 286] on div "Lottoland" at bounding box center [635, 289] width 198 height 12
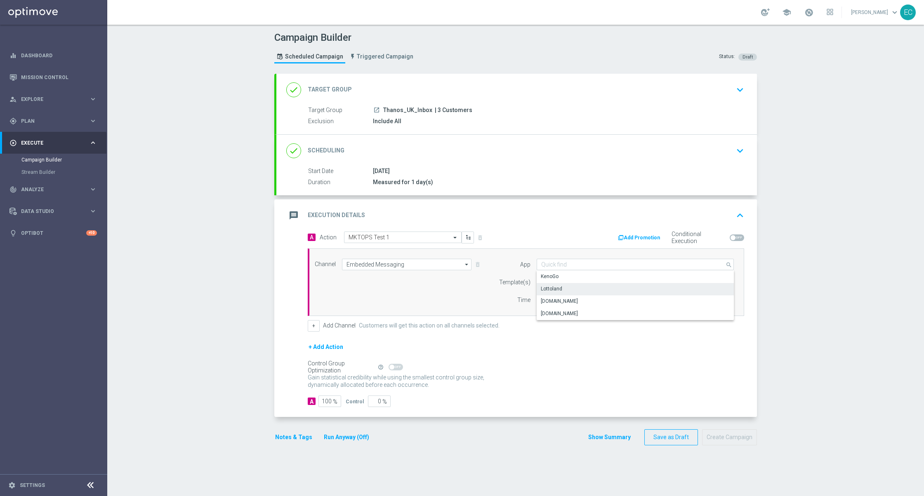
type input "Lottoland"
click at [619, 285] on input "text" at bounding box center [622, 282] width 162 height 7
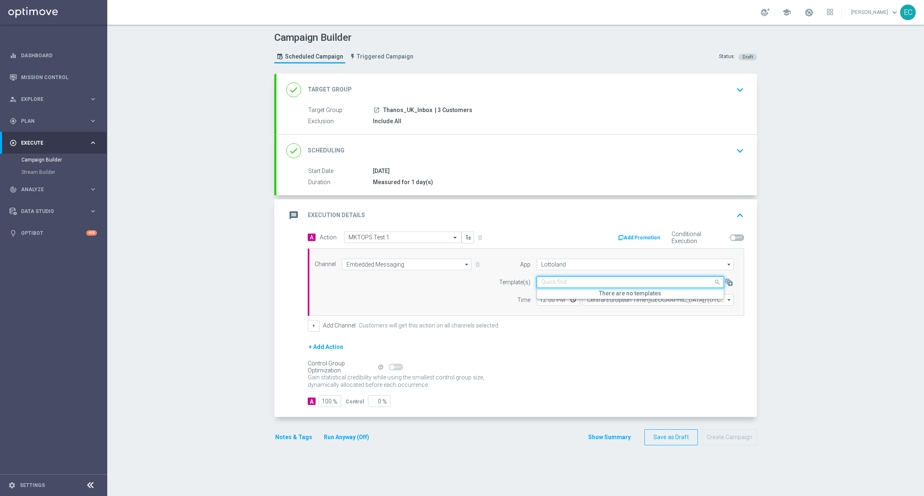
paste input "MKTOPS Test 1"
click at [591, 296] on div "Inbox/MKTOPS Test 1" at bounding box center [630, 295] width 178 height 14
type input "MKTOPS Test 1"
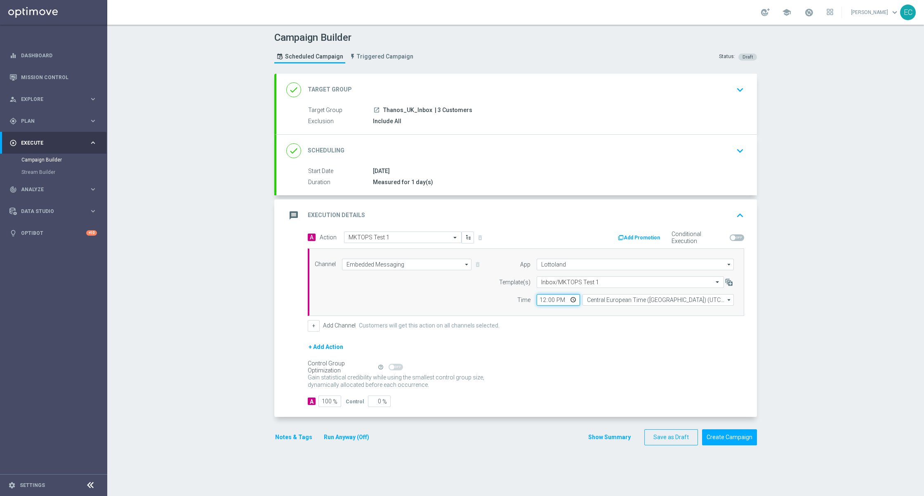
click at [536, 305] on input "12:00" at bounding box center [557, 300] width 43 height 12
click at [599, 376] on div "Gain statistical credibility while using the smallest control group size, dynam…" at bounding box center [526, 382] width 436 height 20
click at [549, 302] on input "10:55" at bounding box center [557, 300] width 43 height 12
type input "10:56"
click at [669, 343] on form "A Action Select action MKTOPS Test 1 delete_forever Add Promotion Conditional E…" at bounding box center [526, 320] width 436 height 176
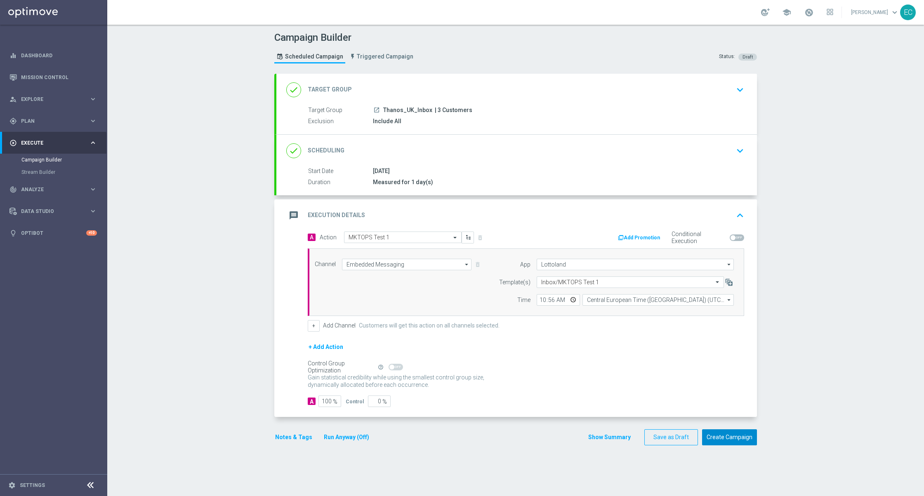
click at [711, 434] on button "Create Campaign" at bounding box center [729, 438] width 55 height 16
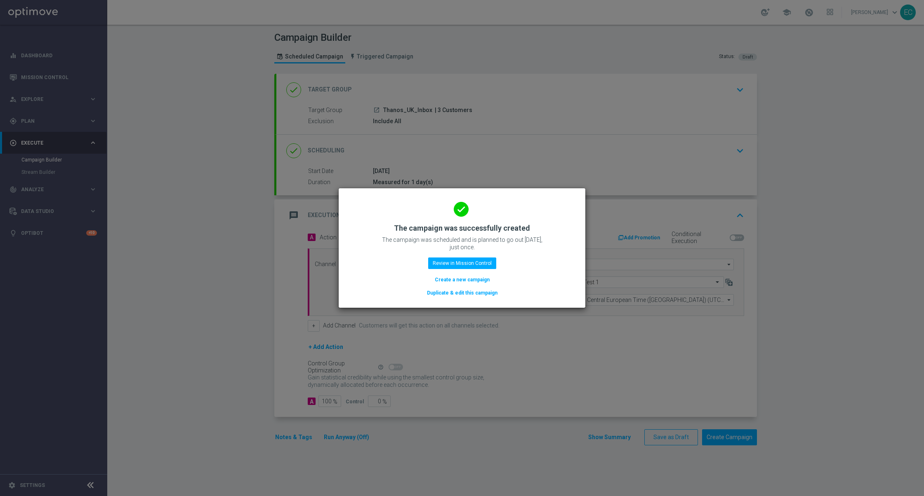
click at [463, 282] on button "Create a new campaign" at bounding box center [462, 279] width 56 height 9
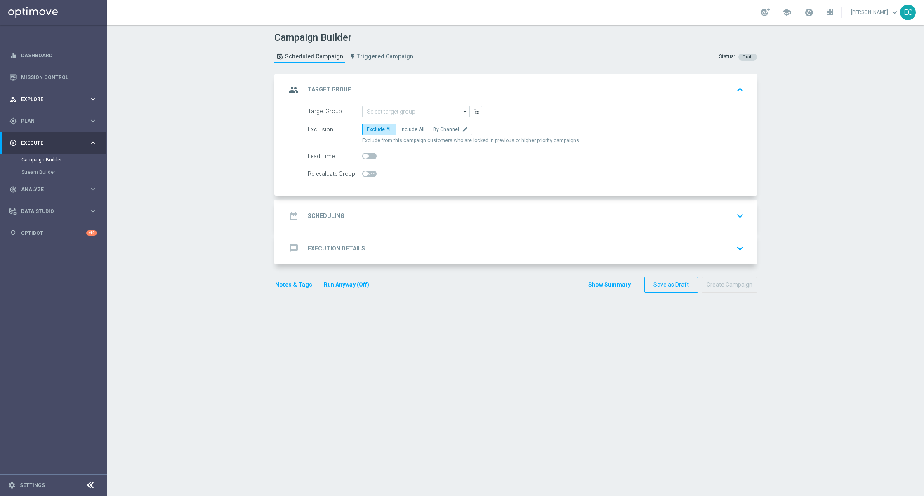
click at [28, 101] on span "Explore" at bounding box center [55, 99] width 68 height 5
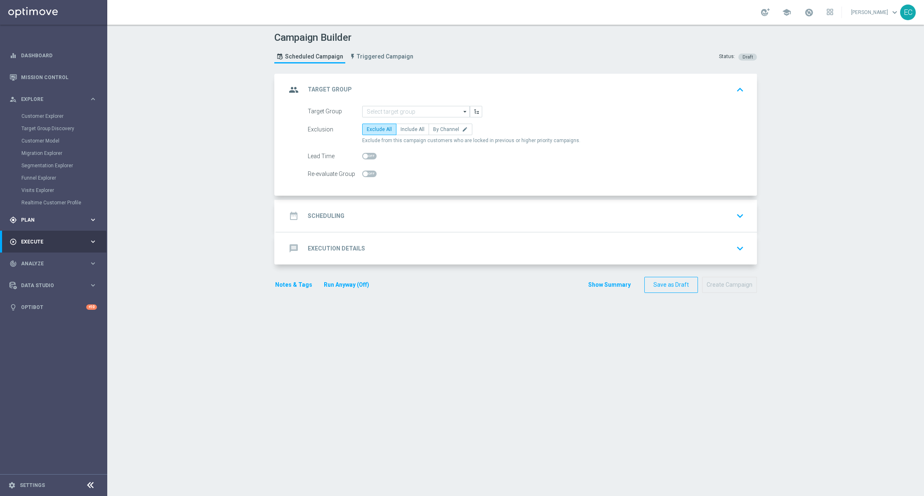
click at [66, 214] on div "gps_fixed Plan keyboard_arrow_right" at bounding box center [53, 220] width 106 height 22
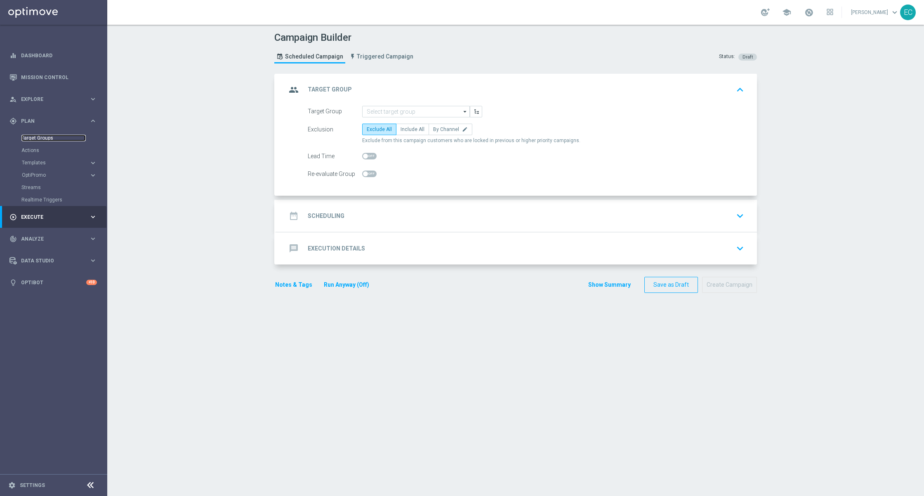
click at [52, 135] on link "Target Groups" at bounding box center [53, 138] width 64 height 7
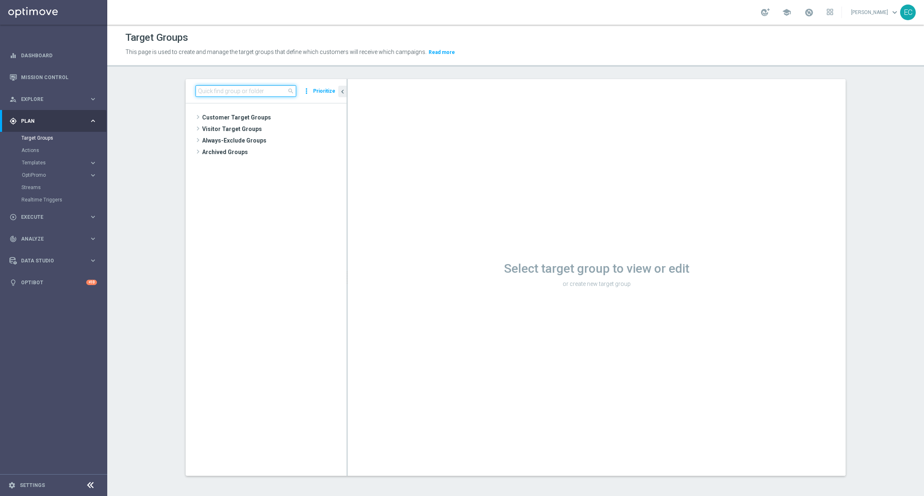
click at [240, 90] on input at bounding box center [245, 91] width 101 height 12
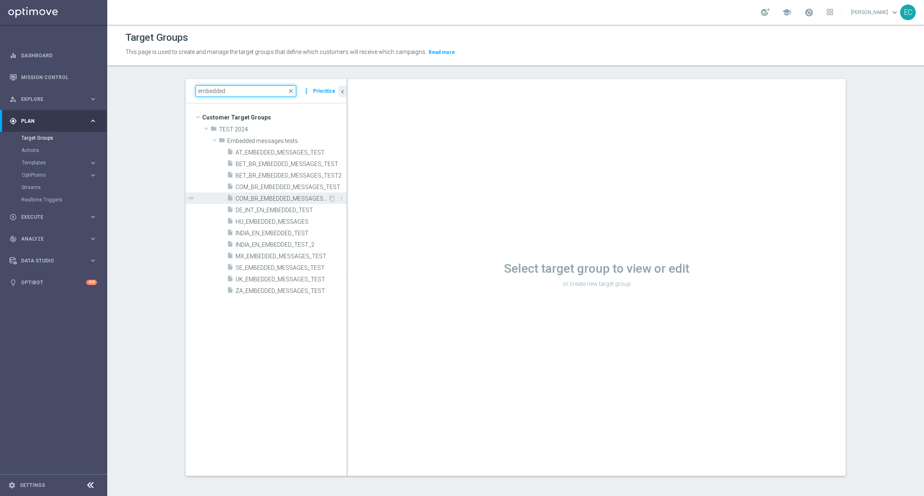
type input "embedded"
click at [316, 200] on span "COM_BR_EMBEDDED_MESSAGES_TEST2" at bounding box center [281, 198] width 92 height 7
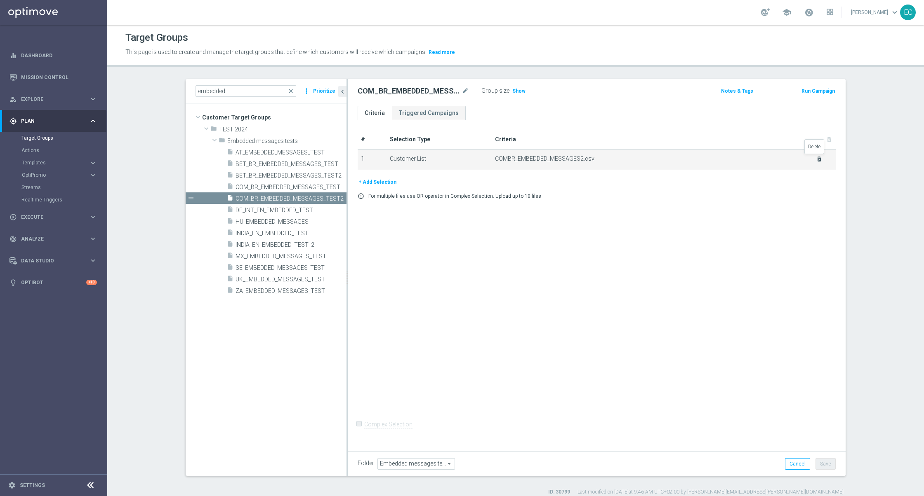
click at [816, 158] on icon "delete_forever" at bounding box center [819, 159] width 7 height 7
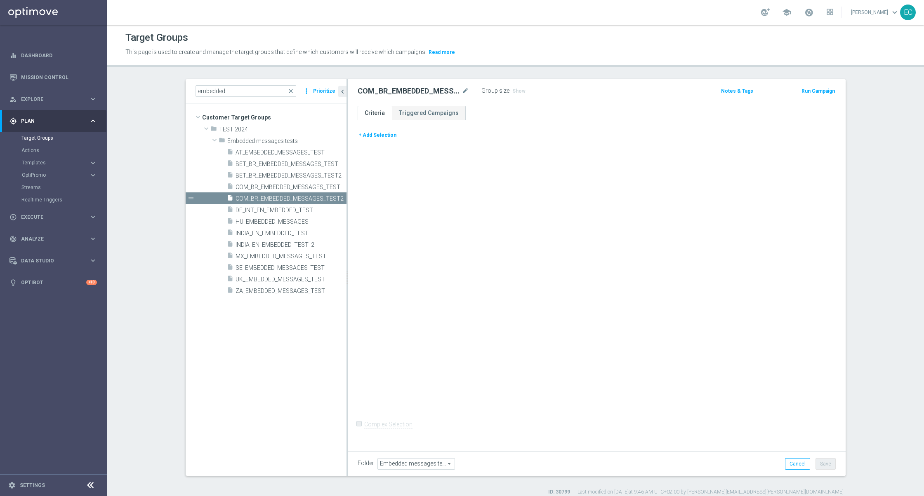
click at [389, 134] on button "+ Add Selection" at bounding box center [378, 135] width 40 height 9
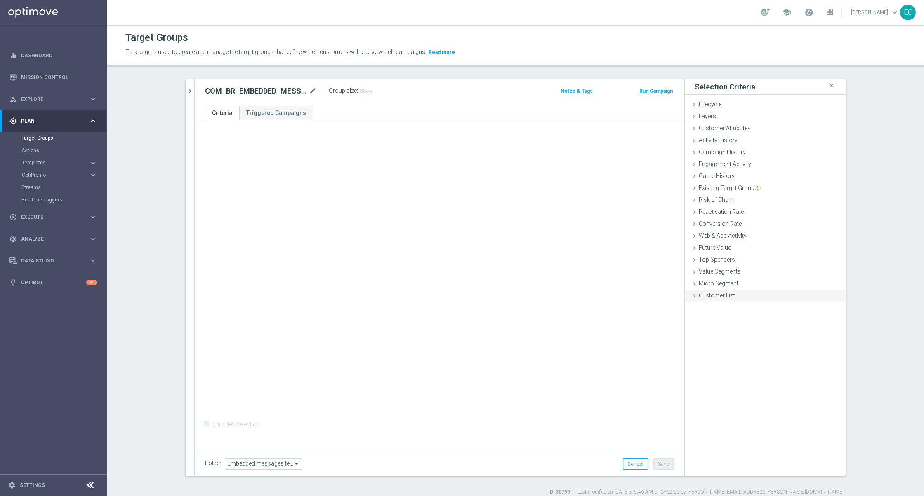
click at [734, 299] on div "Customer List done" at bounding box center [765, 296] width 161 height 12
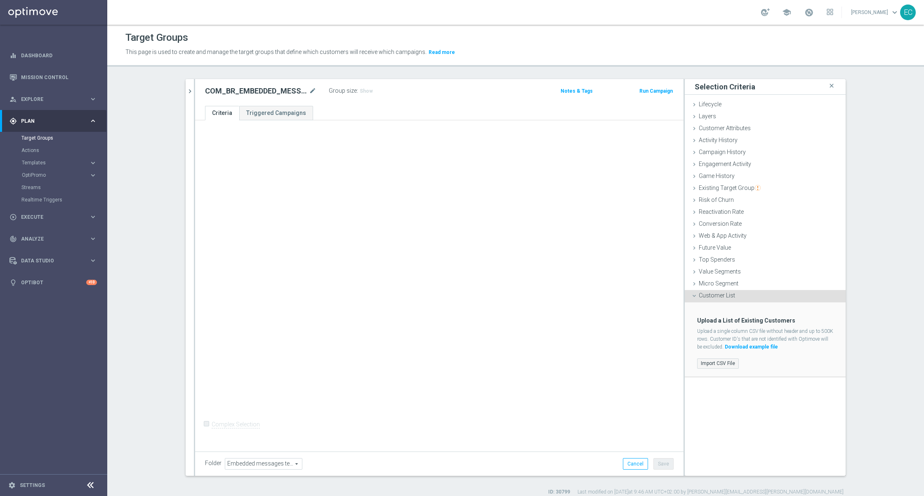
click at [715, 363] on label "Import CSV File" at bounding box center [718, 364] width 42 height 10
click at [0, 0] on input "Import CSV File" at bounding box center [0, 0] width 0 height 0
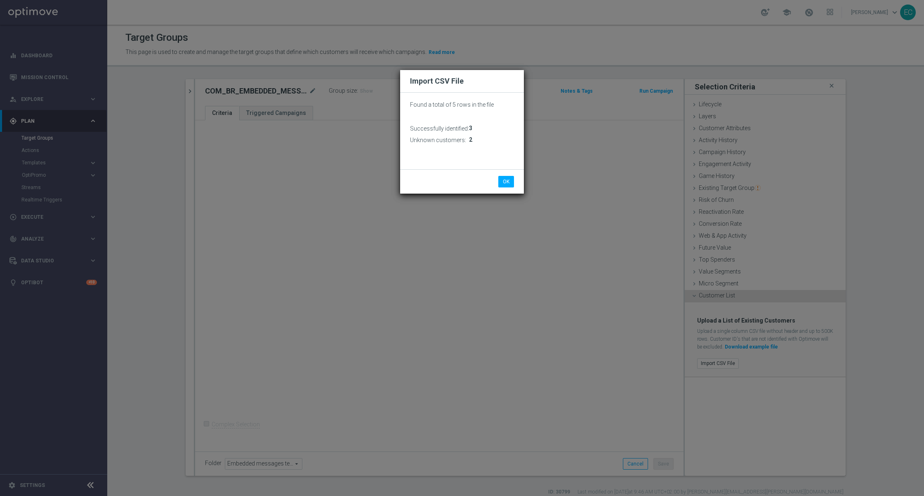
click at [515, 181] on li "OK" at bounding box center [506, 182] width 20 height 12
click at [509, 180] on button "OK" at bounding box center [506, 182] width 16 height 12
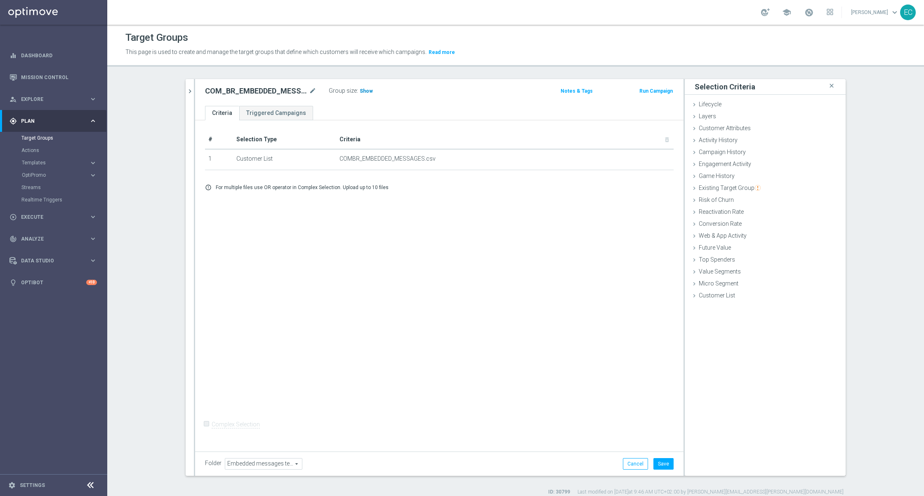
click at [362, 95] on h3 "Show" at bounding box center [366, 91] width 15 height 9
click at [660, 462] on button "Save" at bounding box center [663, 465] width 20 height 12
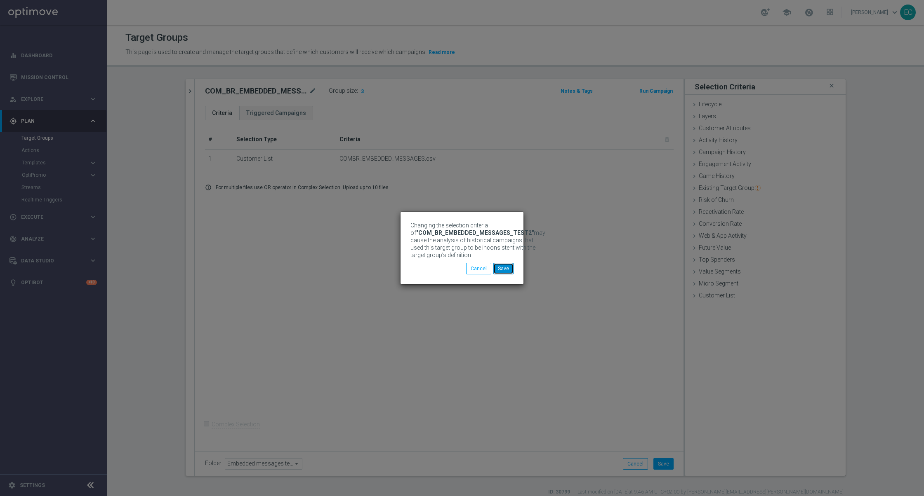
click at [506, 268] on button "Save" at bounding box center [503, 269] width 20 height 12
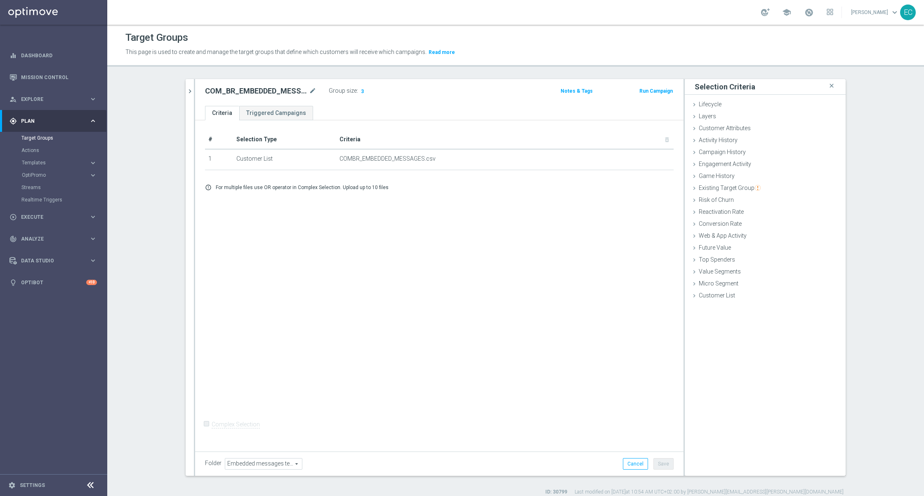
click at [656, 90] on button "Run Campaign" at bounding box center [655, 91] width 35 height 9
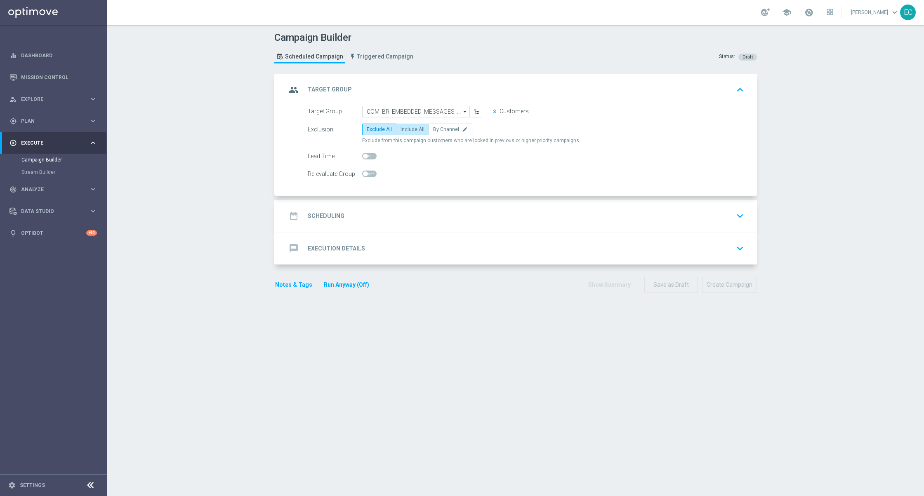
click at [400, 133] on label "Include All" at bounding box center [412, 130] width 33 height 12
click at [400, 133] on input "Include All" at bounding box center [402, 130] width 5 height 5
radio input "true"
click at [438, 209] on div "date_range Scheduling keyboard_arrow_down" at bounding box center [516, 216] width 461 height 16
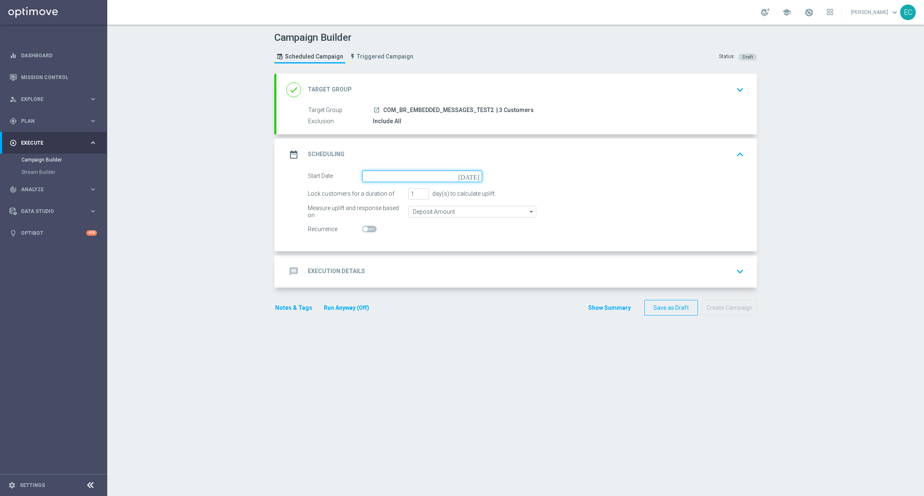
click at [466, 175] on input at bounding box center [422, 177] width 120 height 12
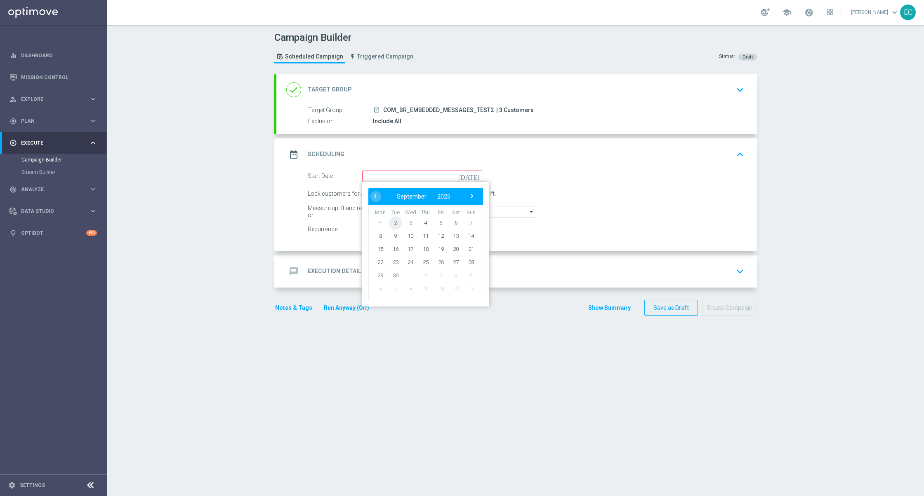
click at [393, 223] on span "2" at bounding box center [395, 222] width 13 height 13
type input "02 Sep 2025"
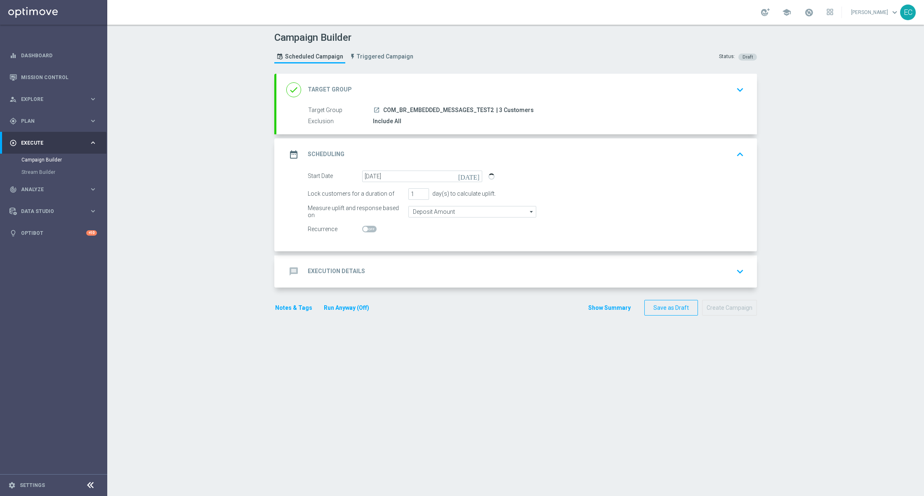
click at [464, 266] on div "message Execution Details keyboard_arrow_down" at bounding box center [516, 272] width 461 height 16
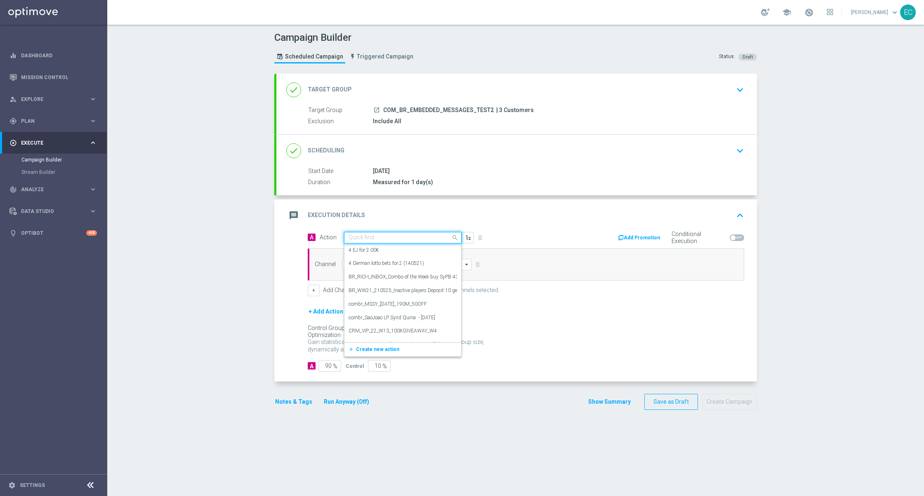
click at [398, 238] on input "text" at bounding box center [394, 238] width 92 height 7
paste input "MKTOPS Test 1"
type input "MKTOPS Test 1"
click at [401, 255] on div "COMBR MKTOPS Test 10 edit" at bounding box center [402, 252] width 108 height 14
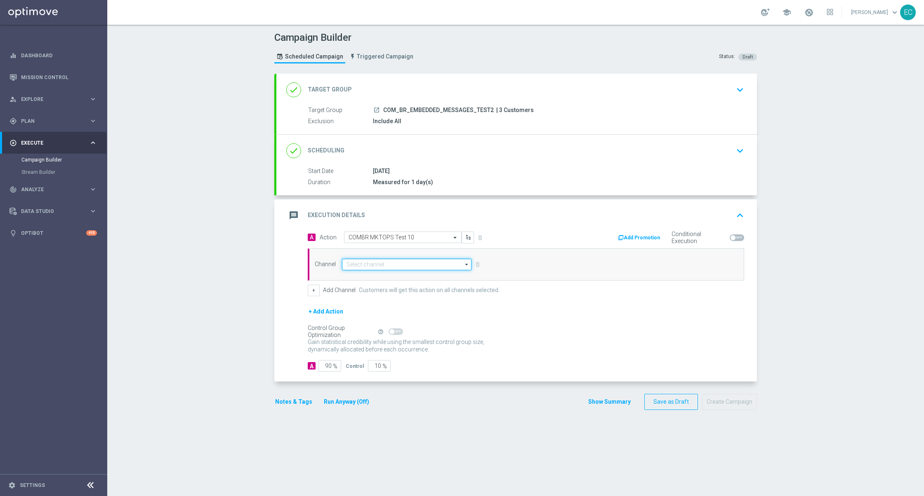
click at [401, 268] on input at bounding box center [406, 265] width 129 height 12
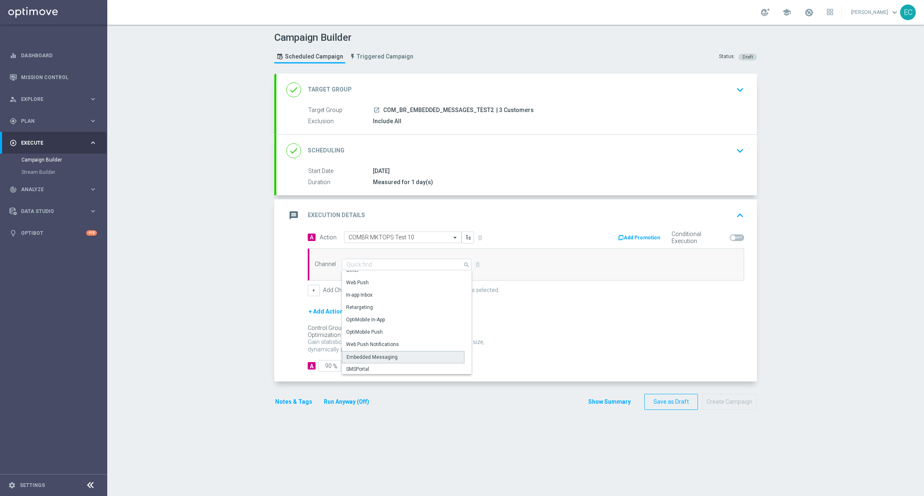
click at [411, 356] on div "Embedded Messaging" at bounding box center [403, 357] width 122 height 12
type input "Embedded Messaging"
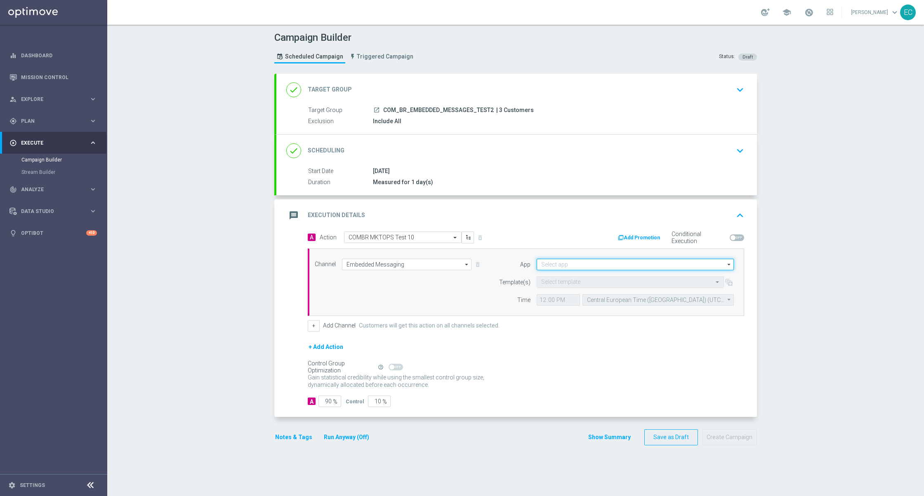
click at [605, 263] on input at bounding box center [634, 265] width 197 height 12
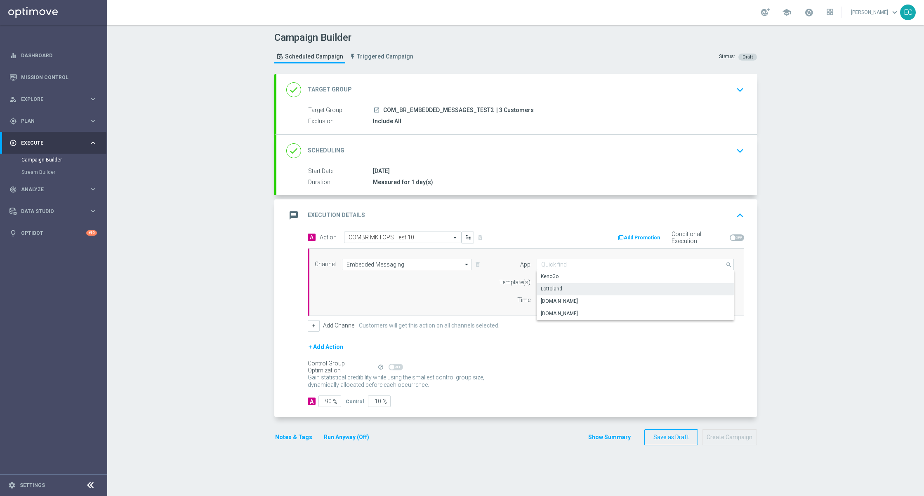
click at [609, 294] on div "Lottoland" at bounding box center [635, 289] width 198 height 12
type input "Lottoland"
click at [583, 278] on div "Select template" at bounding box center [629, 283] width 187 height 12
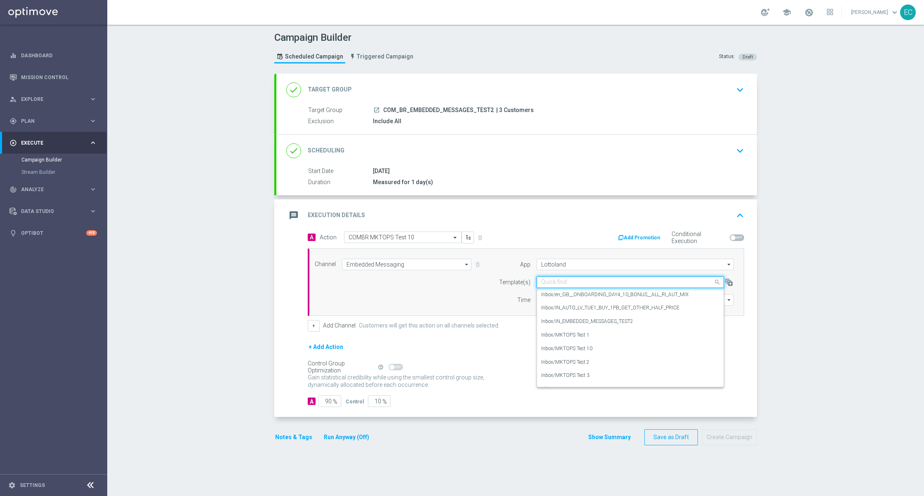
paste input "MKTOPS Test 1"
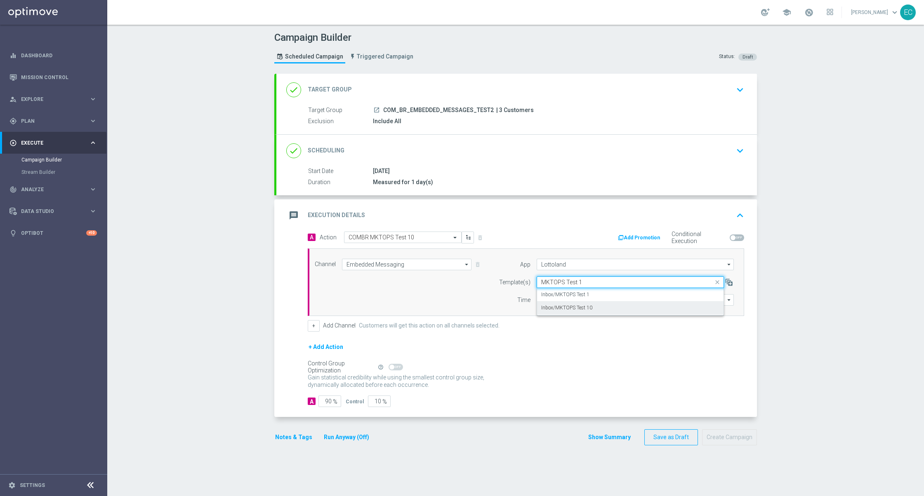
click at [601, 307] on div "Inbox/MKTOPS Test 10" at bounding box center [630, 308] width 178 height 14
type input "MKTOPS Test 1"
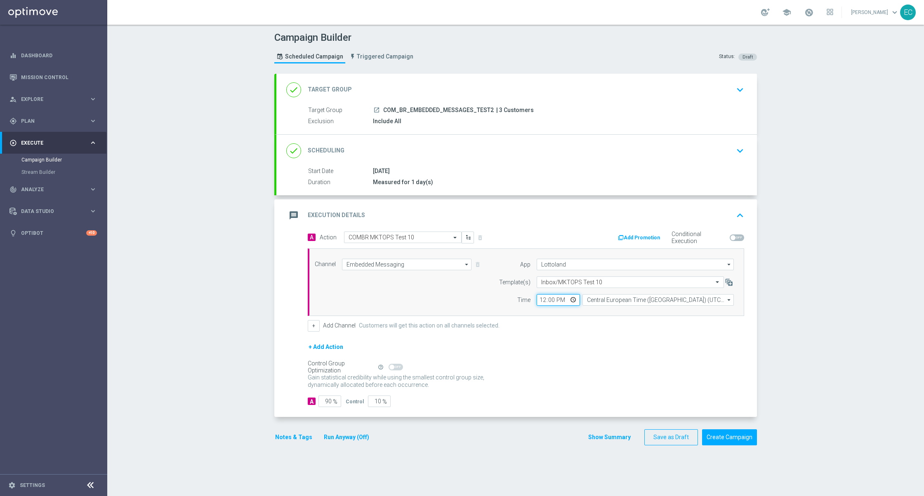
click at [537, 301] on input "12:00" at bounding box center [557, 300] width 43 height 12
type input "11:00"
click at [322, 402] on input "90" at bounding box center [329, 402] width 23 height 12
type input "1"
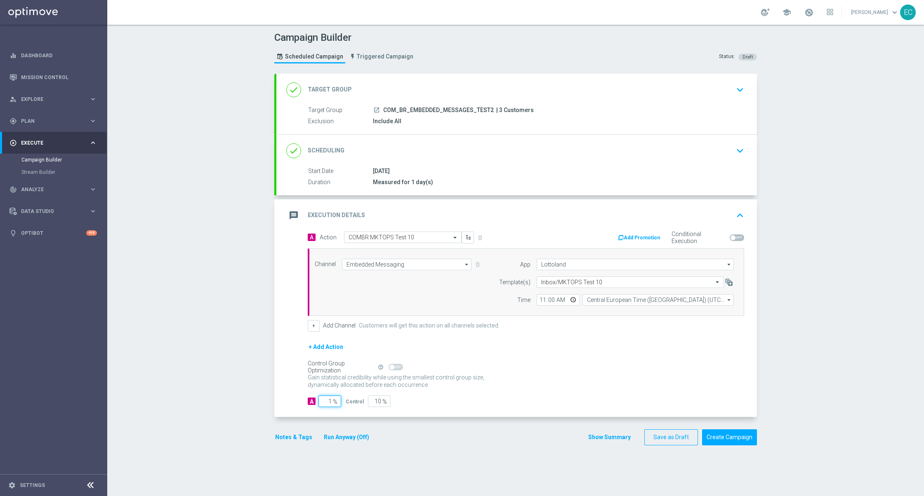
type input "99"
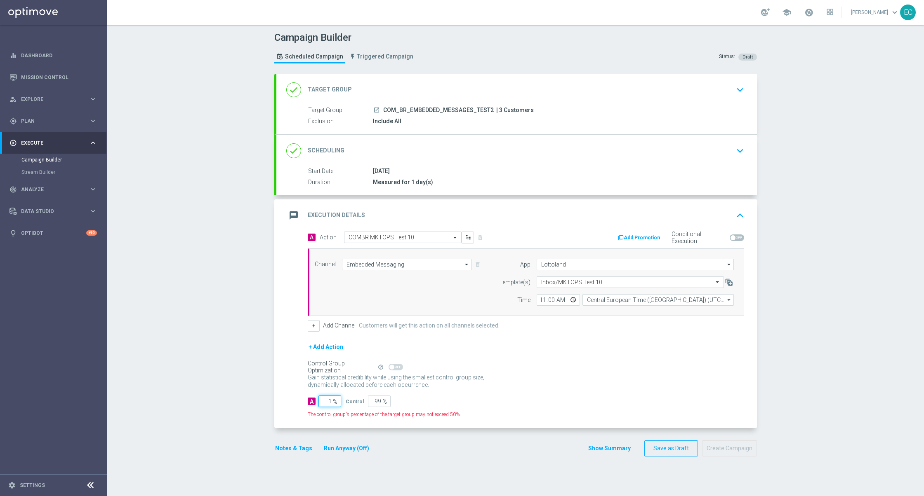
type input "10"
type input "90"
type input "100"
type input "0"
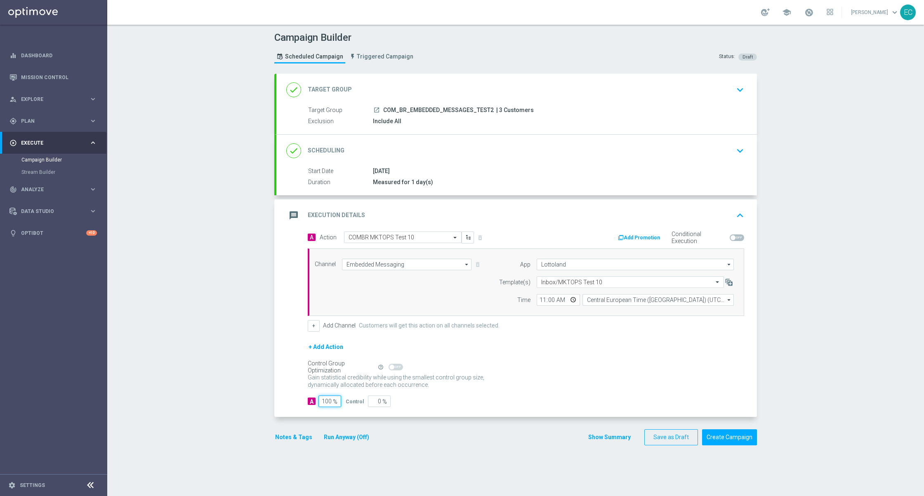
type input "100"
click at [483, 406] on div "A 100 % Control 0 %" at bounding box center [526, 402] width 436 height 12
click at [723, 439] on button "Create Campaign" at bounding box center [729, 438] width 55 height 16
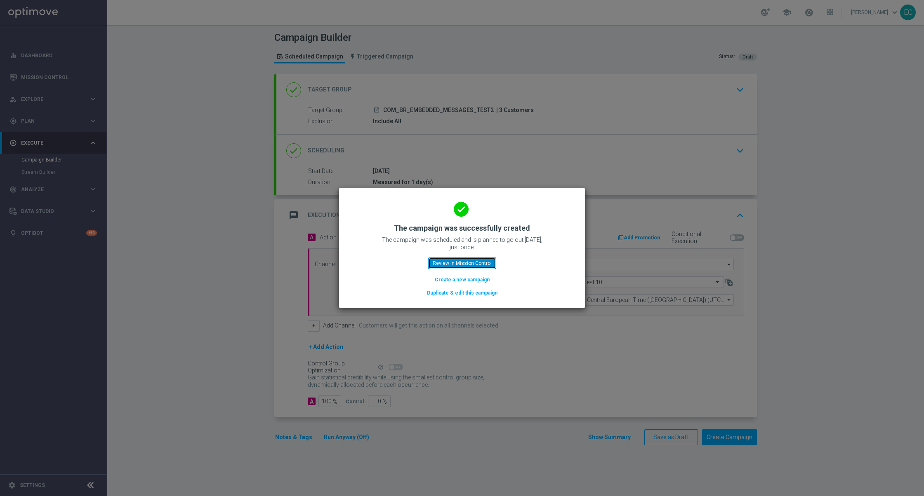
click at [478, 265] on button "Review in Mission Control" at bounding box center [462, 264] width 68 height 12
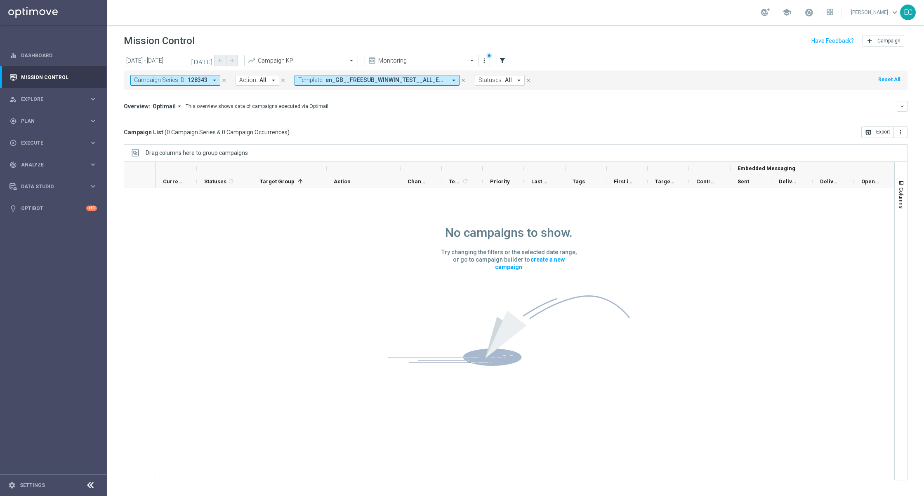
click at [464, 79] on icon "close" at bounding box center [463, 81] width 6 height 6
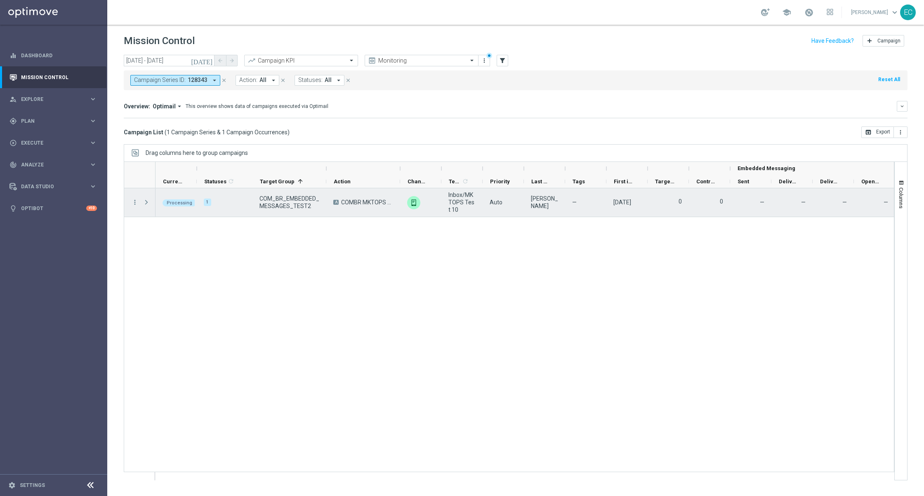
click at [298, 203] on span "COM_BR_EMBEDDED_MESSAGES_TEST2" at bounding box center [289, 202] width 60 height 15
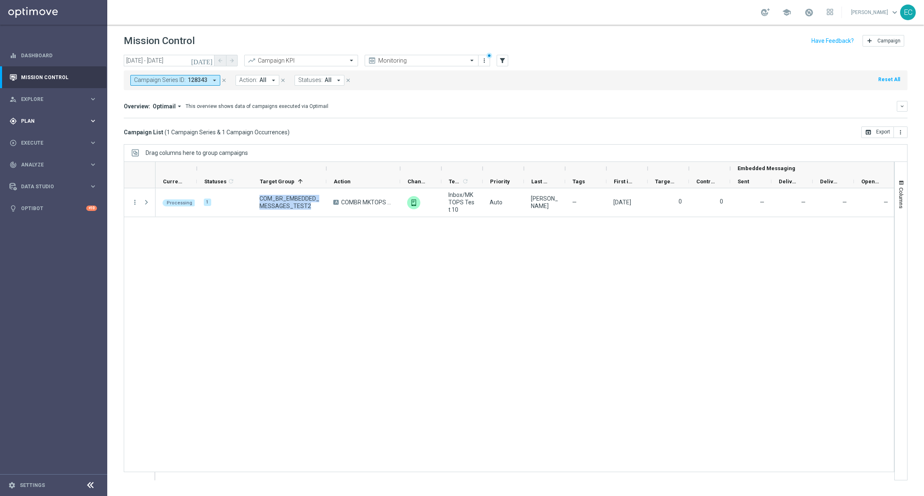
click at [65, 115] on div "gps_fixed Plan keyboard_arrow_right" at bounding box center [53, 121] width 106 height 22
click at [39, 139] on link "Target Groups" at bounding box center [53, 138] width 64 height 7
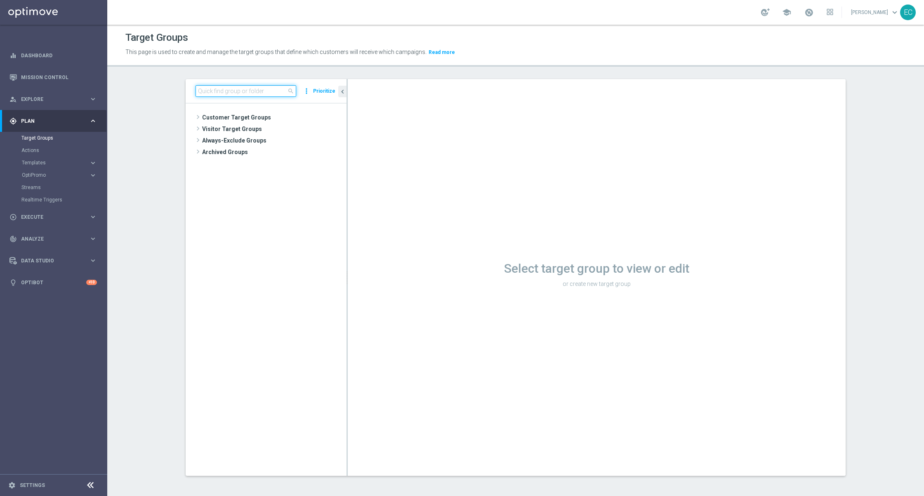
click at [209, 90] on input at bounding box center [245, 91] width 101 height 12
paste input "COM_BR_EMBEDDED_MESSAGES_TEST2"
type input "COM_BR_EMBEDDED_MESSAGES_TEST2"
click at [276, 153] on span "COM_BR_EMBEDDED_MESSAGES_TEST2" at bounding box center [281, 152] width 92 height 7
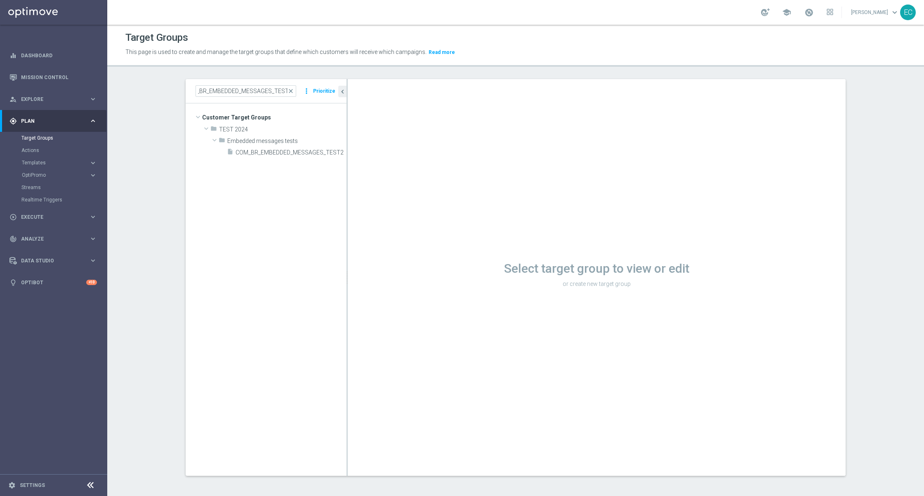
scroll to position [0, 0]
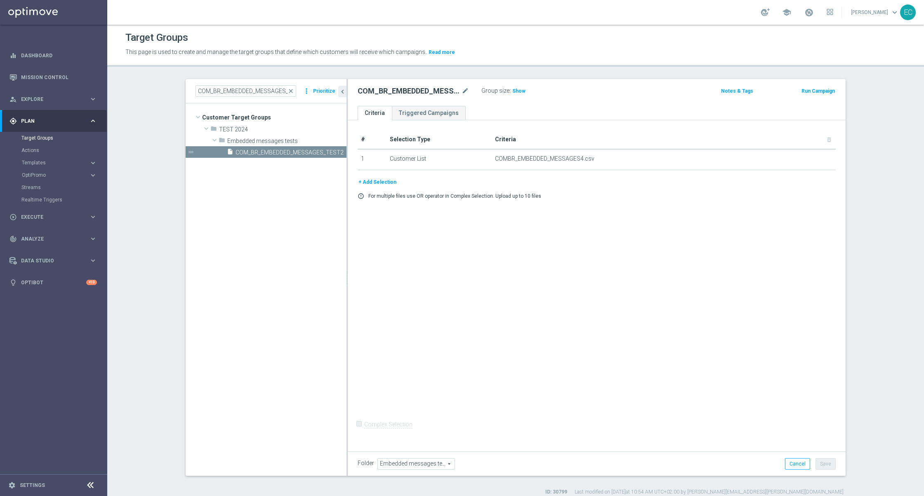
click at [519, 85] on div "Group size : Show" at bounding box center [522, 90] width 82 height 10
click at [517, 89] on span "Show" at bounding box center [518, 91] width 13 height 6
click at [513, 91] on span "3" at bounding box center [515, 92] width 5 height 8
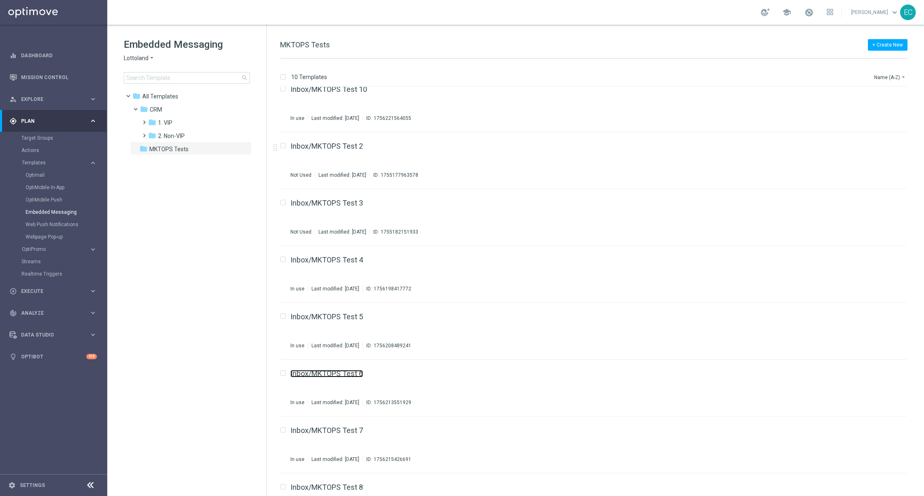
scroll to position [68, 0]
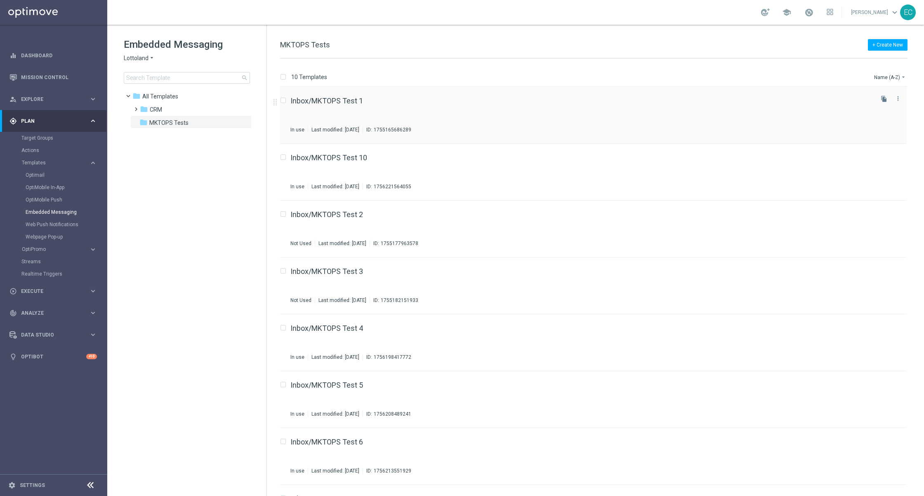
click at [339, 107] on div "Inbox/MKTOPS Test 1 In use Last modified: Thursday, August 14, 2025 ID: 1755165…" at bounding box center [580, 115] width 581 height 36
